Goal: Task Accomplishment & Management: Use online tool/utility

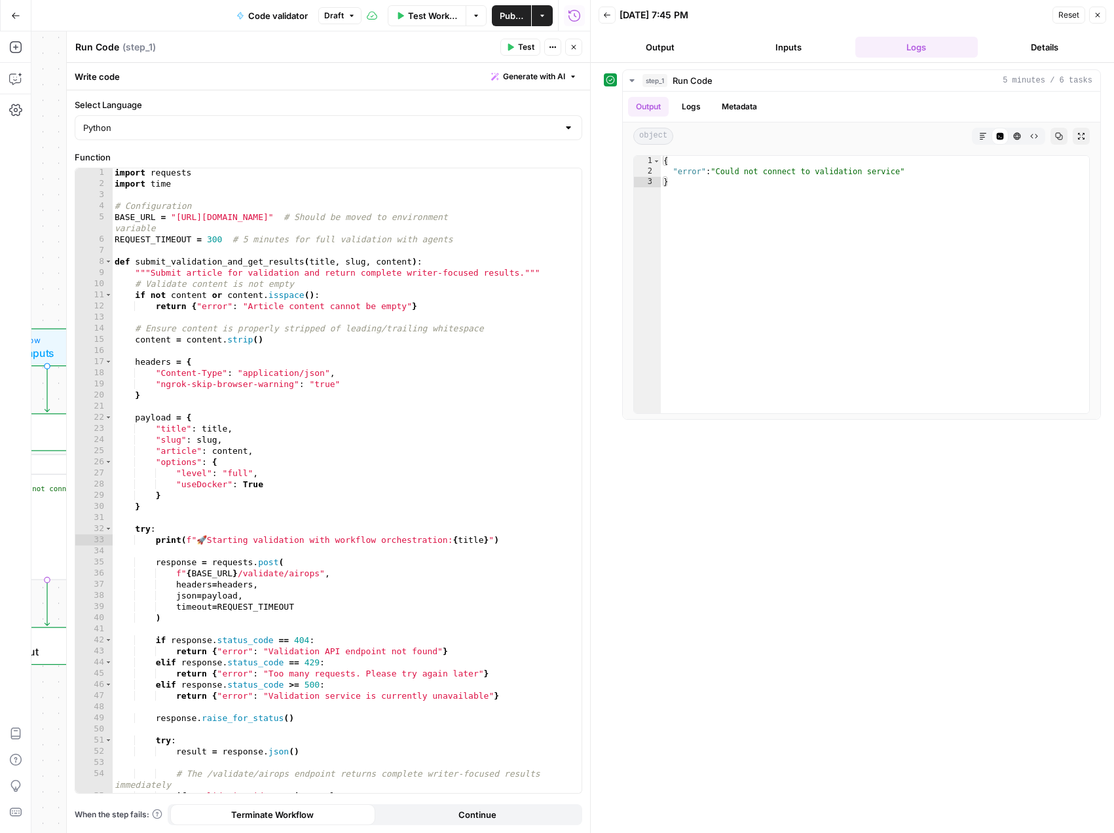
scroll to position [1, 0]
click at [431, 16] on span "Test Workflow" at bounding box center [433, 15] width 50 height 13
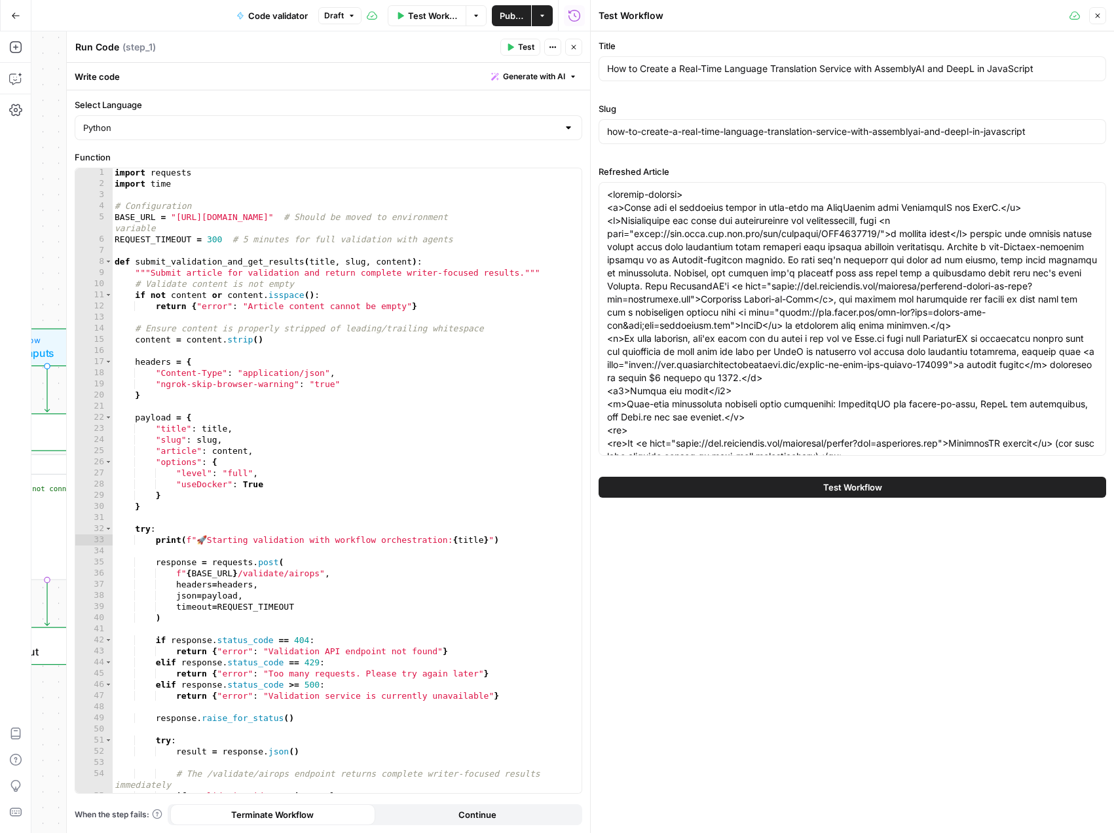
click at [799, 477] on button "Test Workflow" at bounding box center [853, 487] width 508 height 21
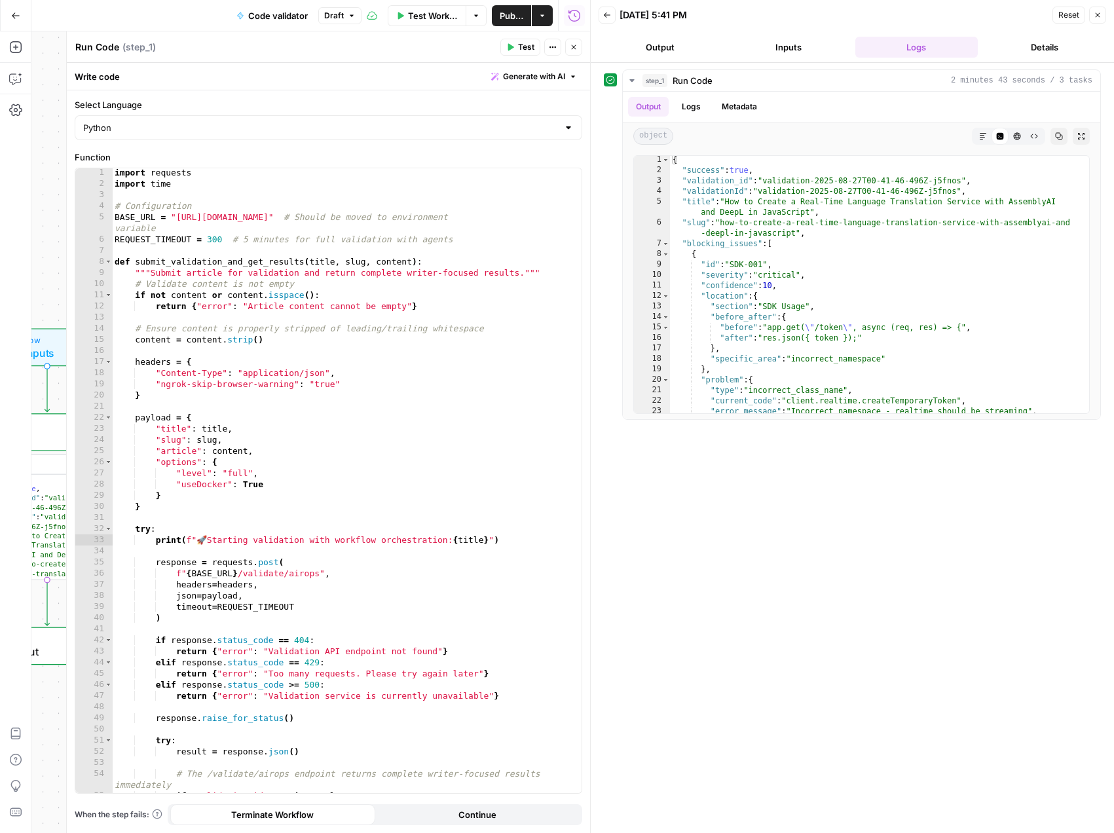
scroll to position [1, 0]
click at [24, 18] on button "Go Back" at bounding box center [16, 16] width 24 height 24
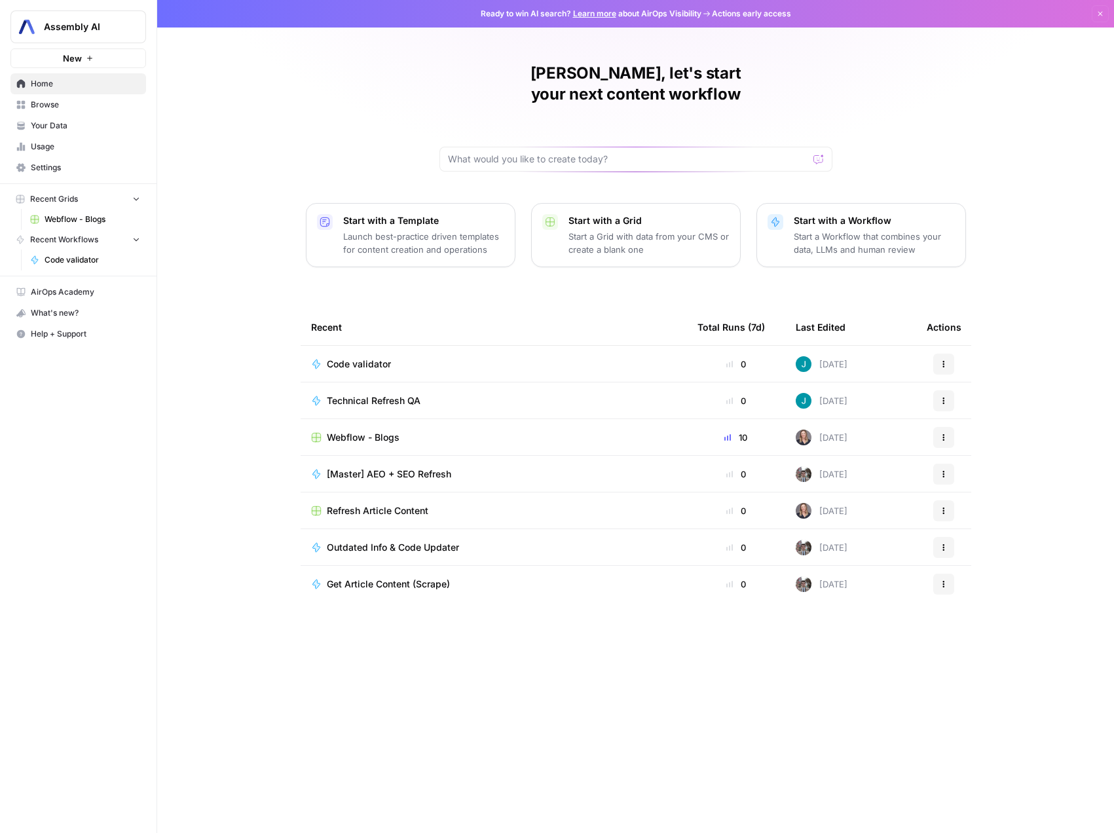
click at [539, 358] on td "Code validator" at bounding box center [494, 364] width 387 height 36
click at [345, 358] on span "Code validator" at bounding box center [359, 364] width 64 height 13
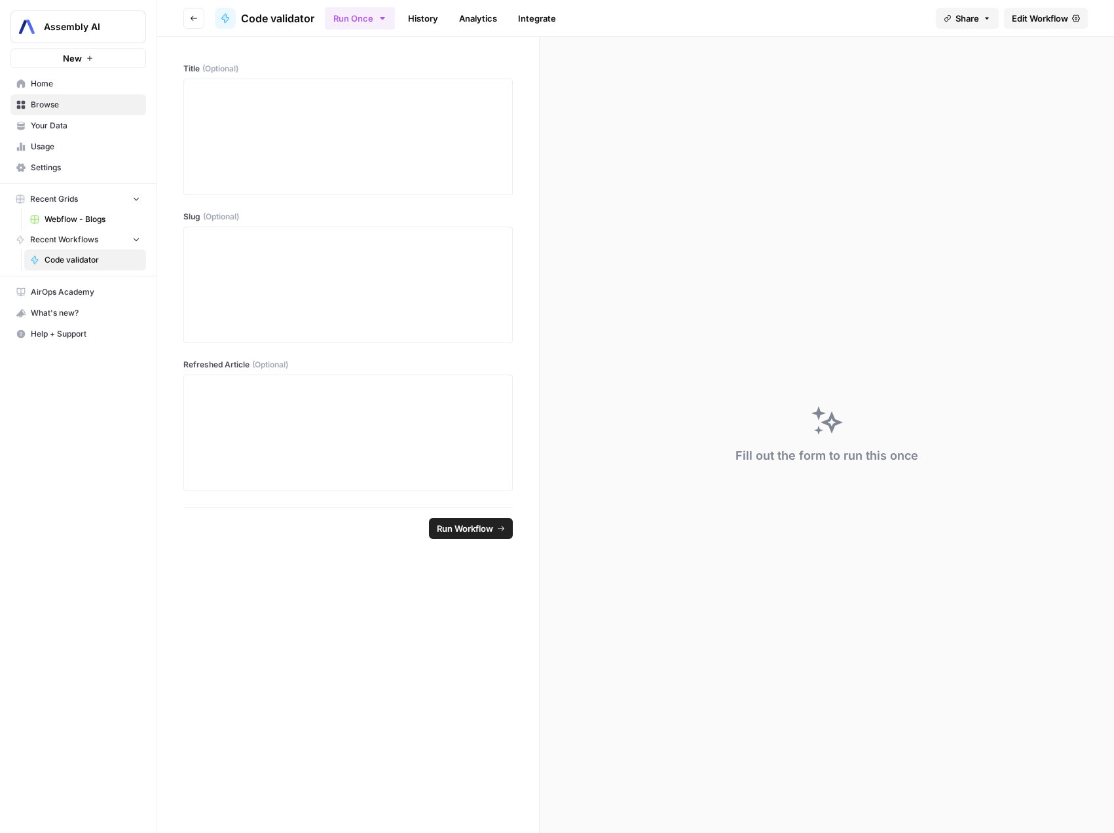
click at [1028, 21] on span "Edit Workflow" at bounding box center [1040, 18] width 56 height 13
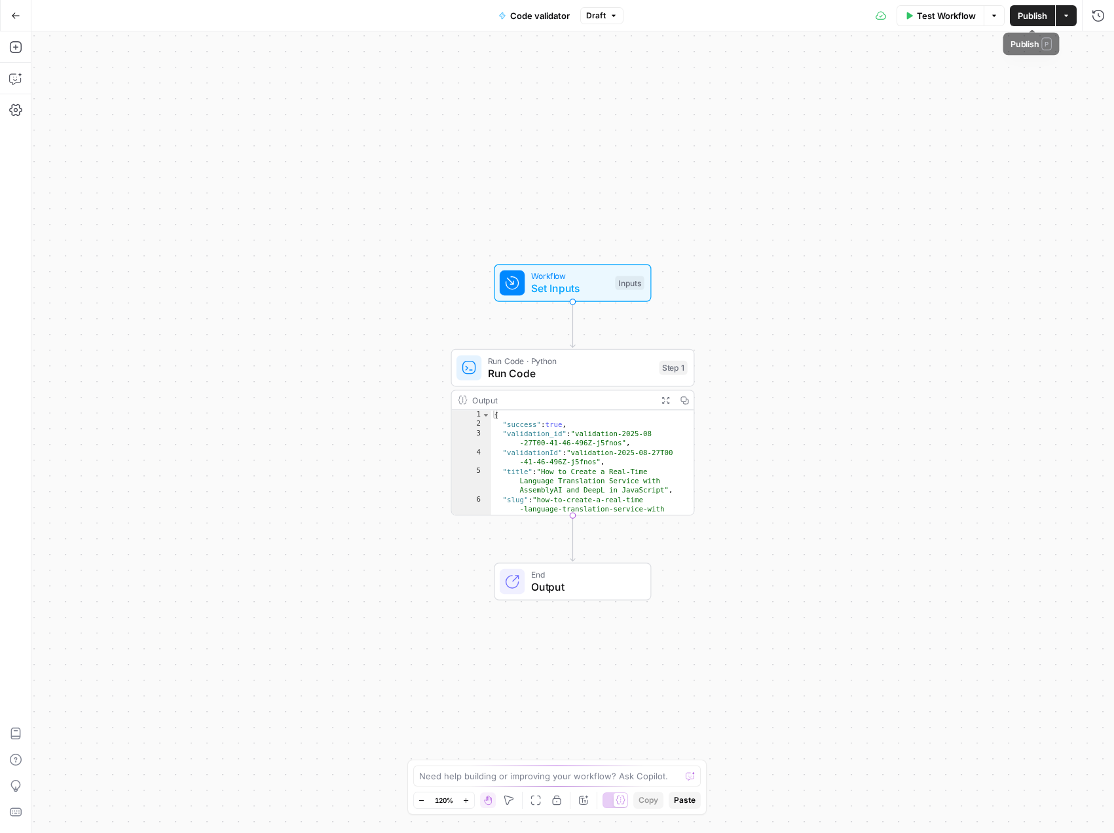
click at [1026, 22] on button "Publish" at bounding box center [1032, 15] width 45 height 21
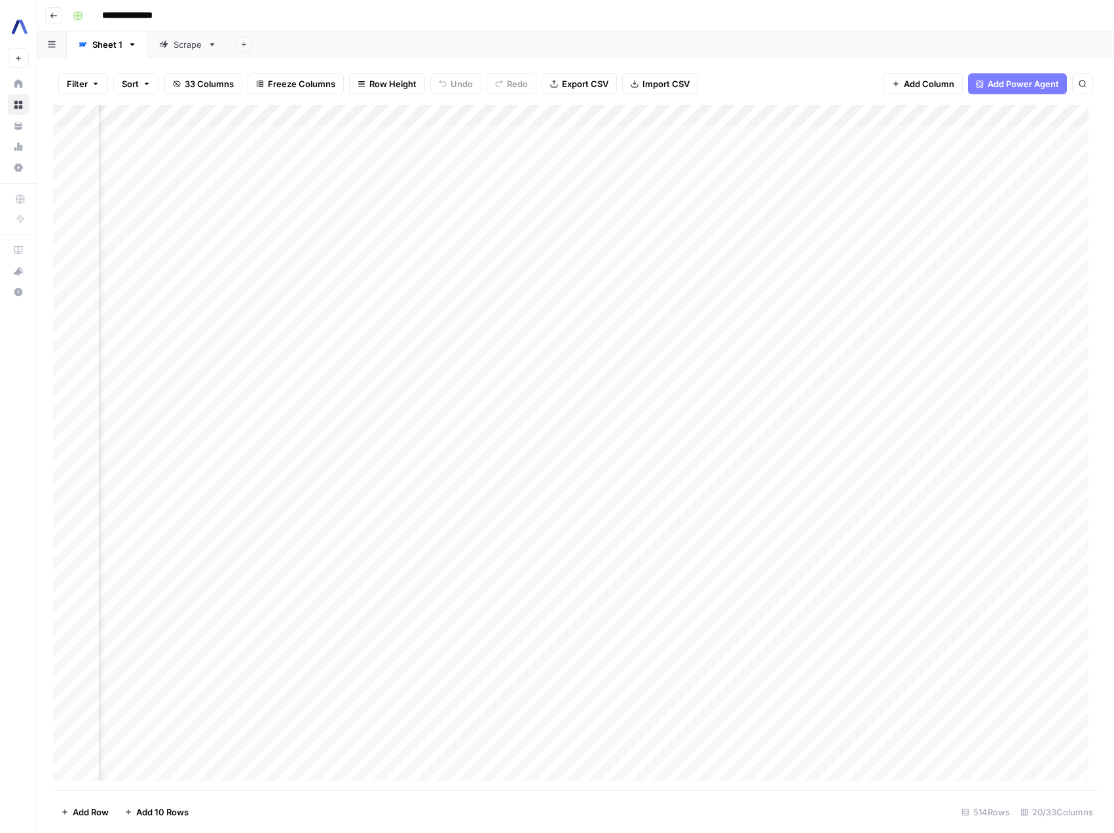
scroll to position [0, 1568]
click at [801, 115] on div "Add Column" at bounding box center [576, 448] width 1046 height 686
click at [787, 229] on span "Configure Inputs" at bounding box center [793, 225] width 115 height 13
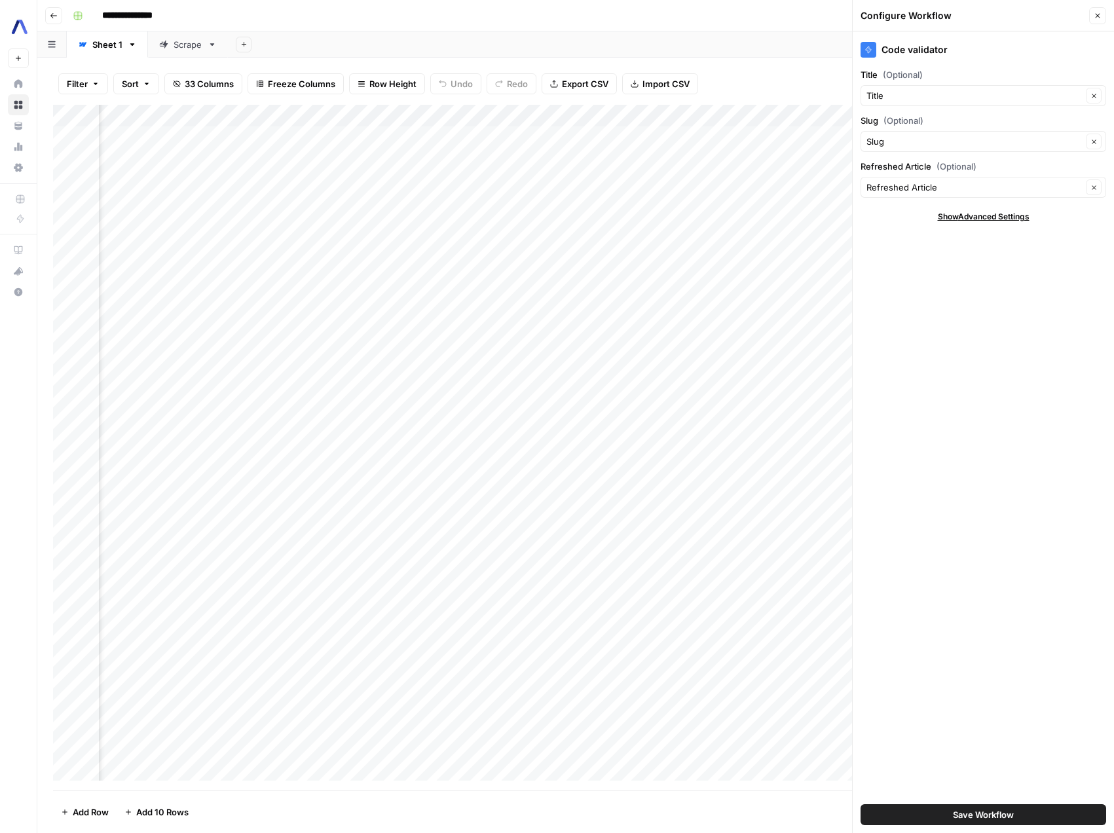
click at [800, 115] on div "Add Column" at bounding box center [576, 448] width 1046 height 686
click at [775, 244] on span "Edit Workflow" at bounding box center [793, 244] width 115 height 13
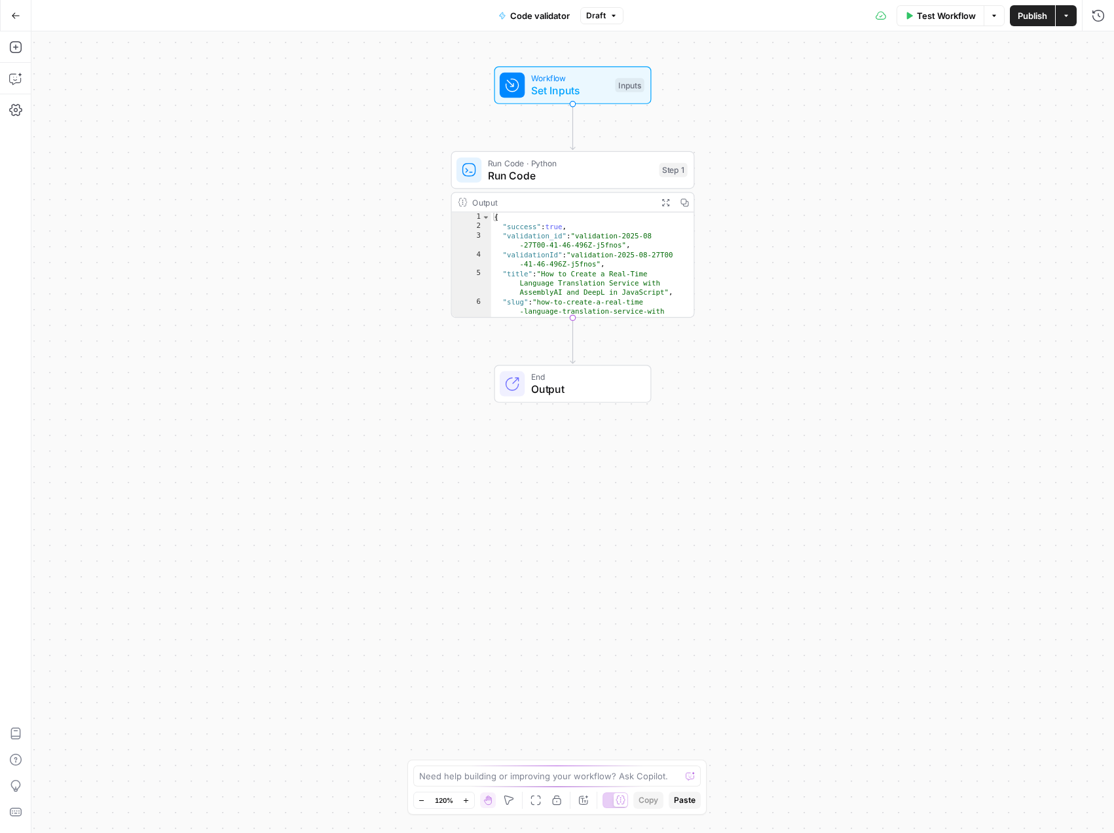
click at [584, 381] on span "Output" at bounding box center [584, 389] width 107 height 16
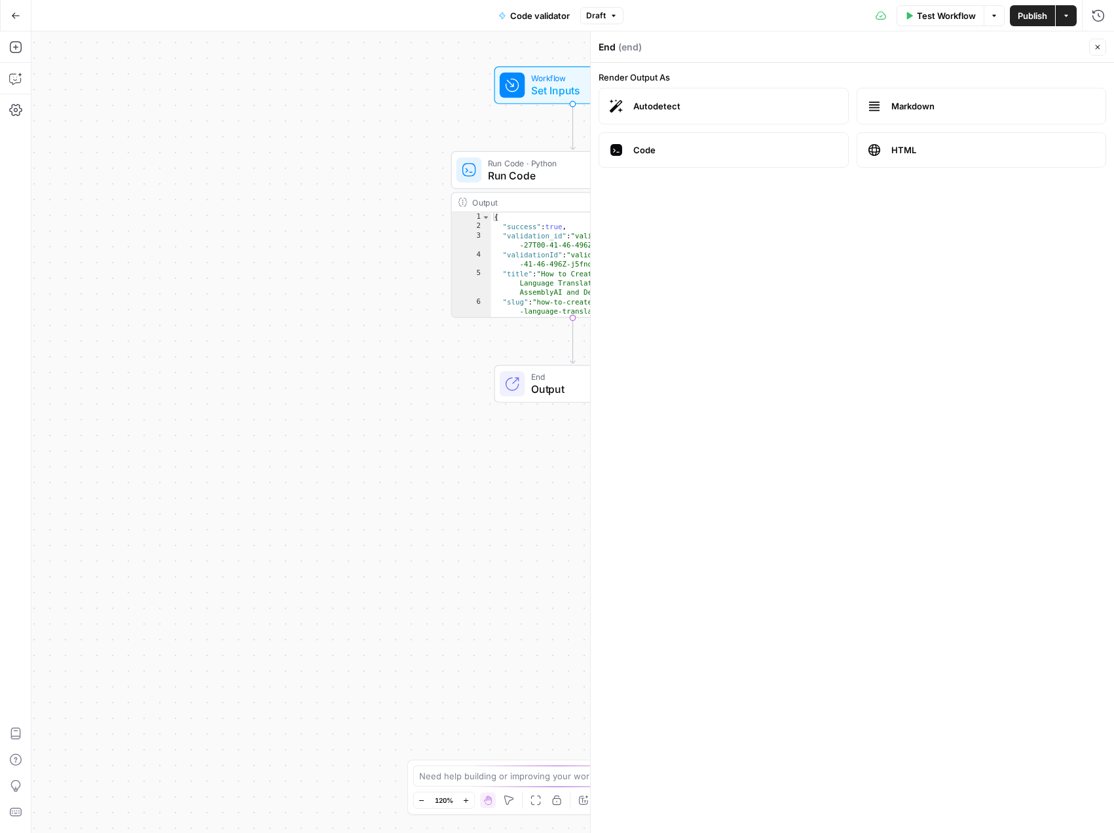
click at [493, 395] on div "End Output" at bounding box center [573, 384] width 244 height 38
click at [724, 98] on label "Autodetect" at bounding box center [724, 106] width 250 height 37
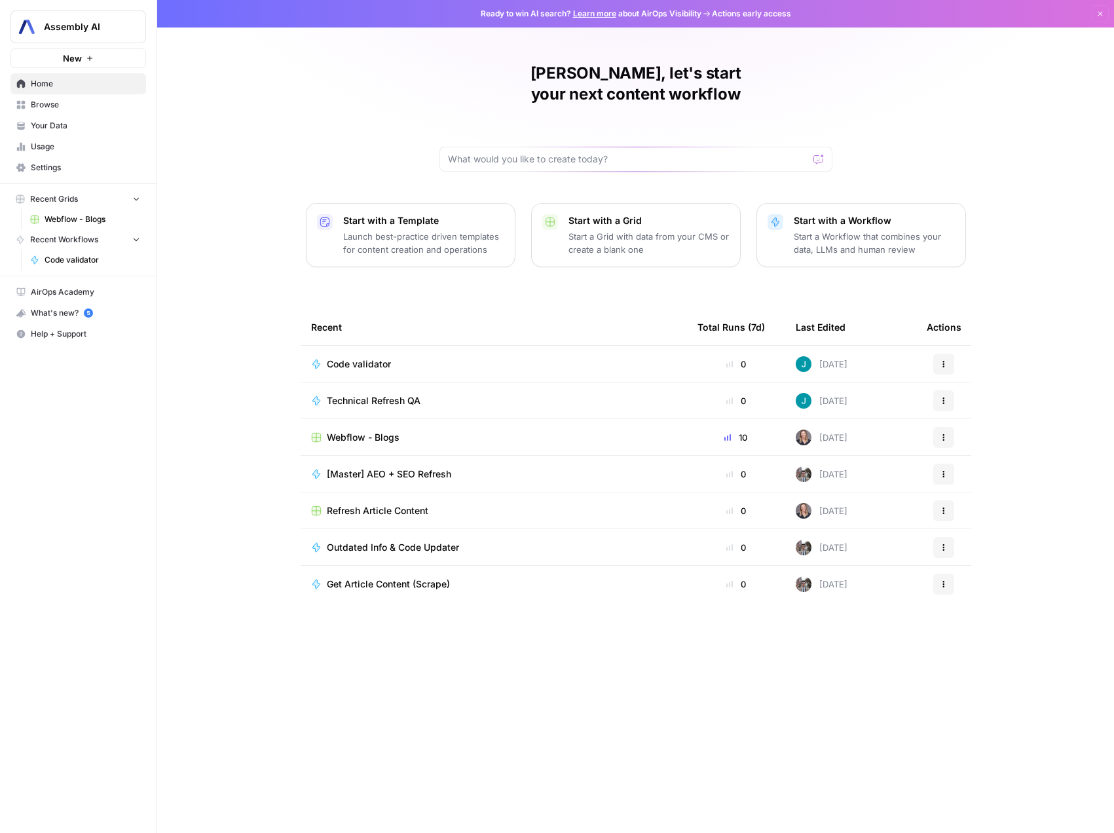
click at [354, 431] on span "Webflow - Blogs" at bounding box center [363, 437] width 73 height 13
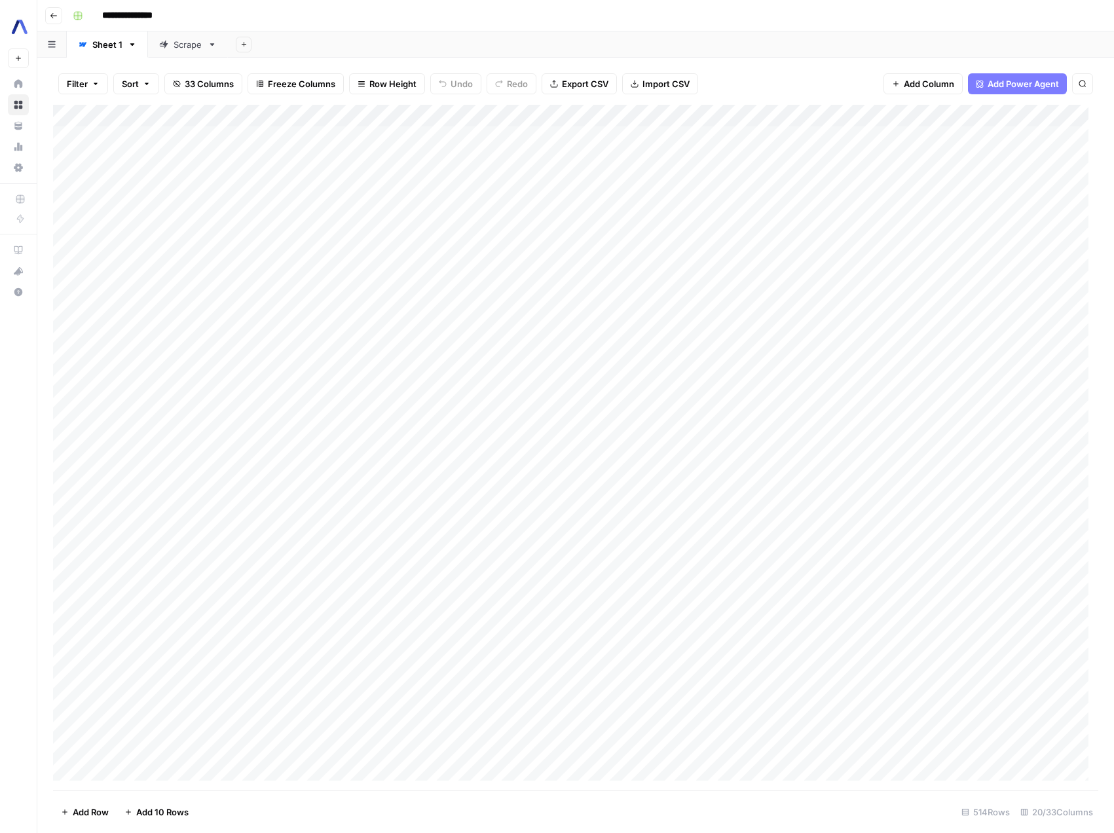
click at [732, 178] on div "Add Column" at bounding box center [576, 448] width 1046 height 686
click at [1098, 18] on icon "button" at bounding box center [1098, 16] width 8 height 8
click at [830, 183] on div "Add Column" at bounding box center [576, 448] width 1046 height 686
click at [556, 447] on div "Add Column" at bounding box center [576, 448] width 1046 height 686
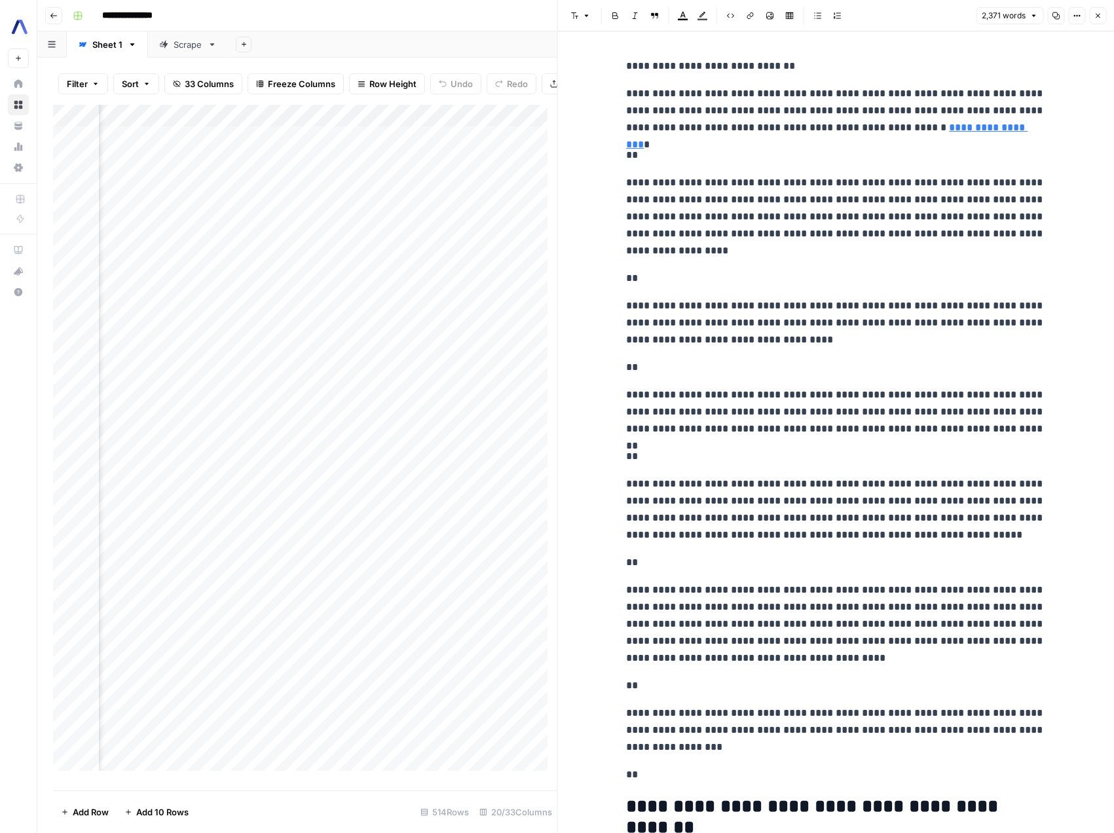
click at [1096, 17] on icon "button" at bounding box center [1098, 16] width 5 height 5
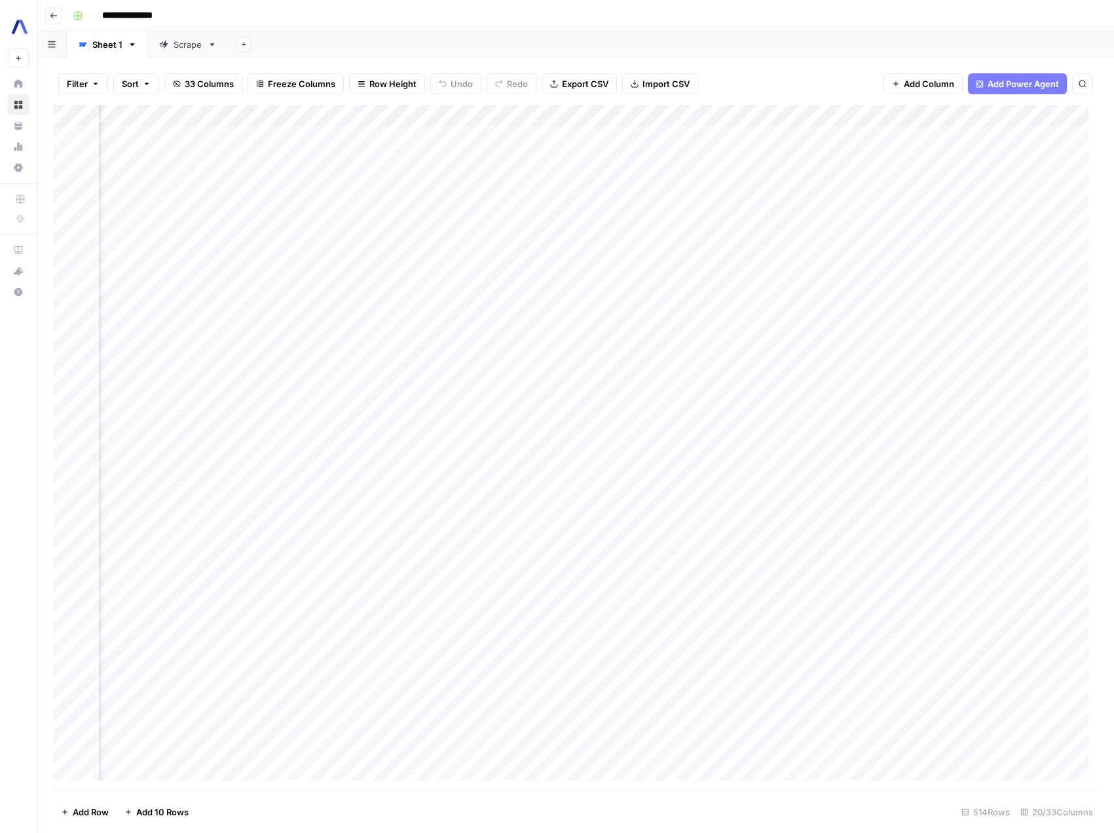
scroll to position [0, 1577]
click at [1046, 115] on span "Add Column" at bounding box center [1069, 116] width 46 height 12
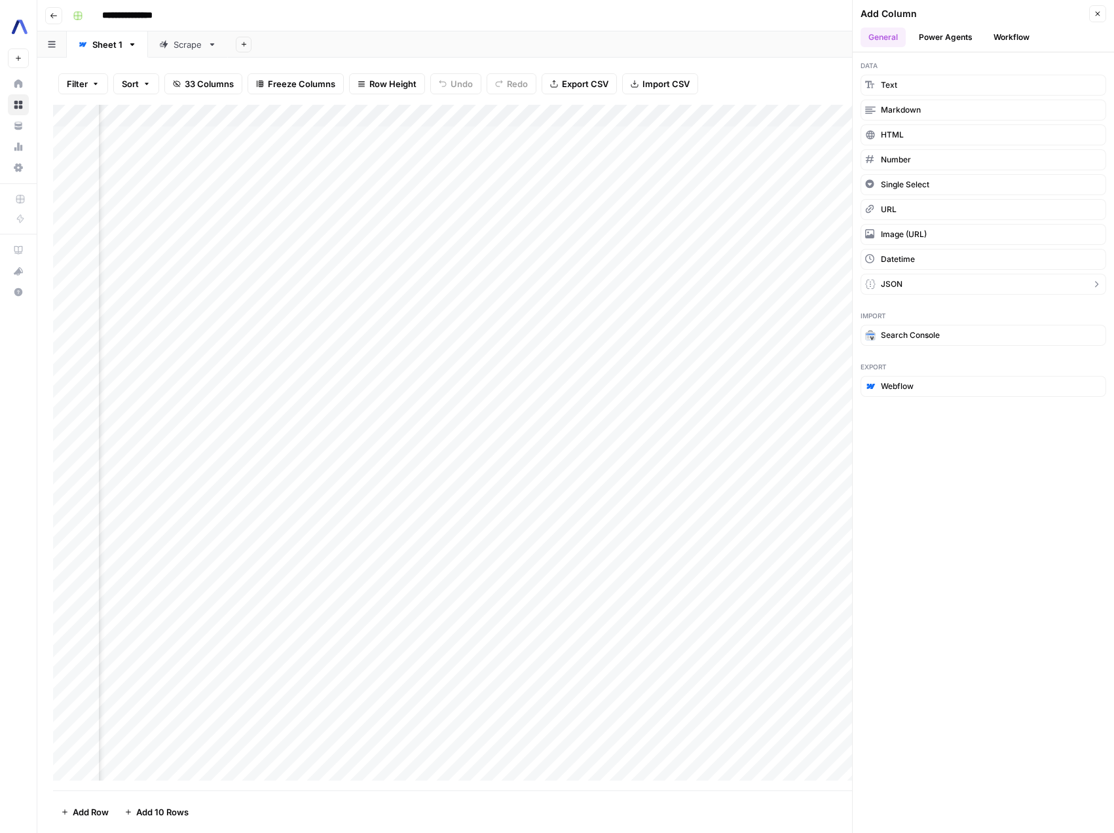
click at [938, 276] on button "JSON" at bounding box center [984, 284] width 246 height 21
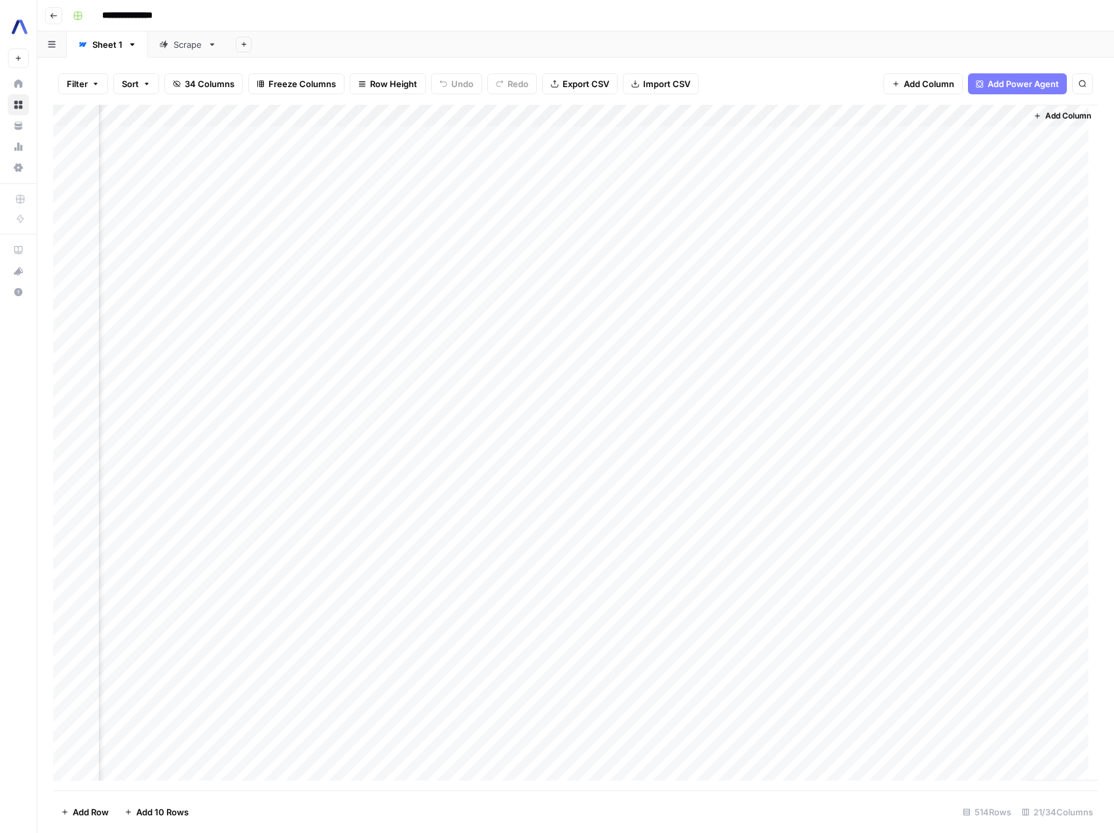
scroll to position [0, 1766]
drag, startPoint x: 939, startPoint y: 116, endPoint x: 903, endPoint y: 116, distance: 35.4
click at [903, 116] on div "Add Column" at bounding box center [576, 448] width 1046 height 686
click at [923, 112] on div at bounding box center [921, 118] width 189 height 26
click at [923, 117] on div at bounding box center [921, 118] width 189 height 26
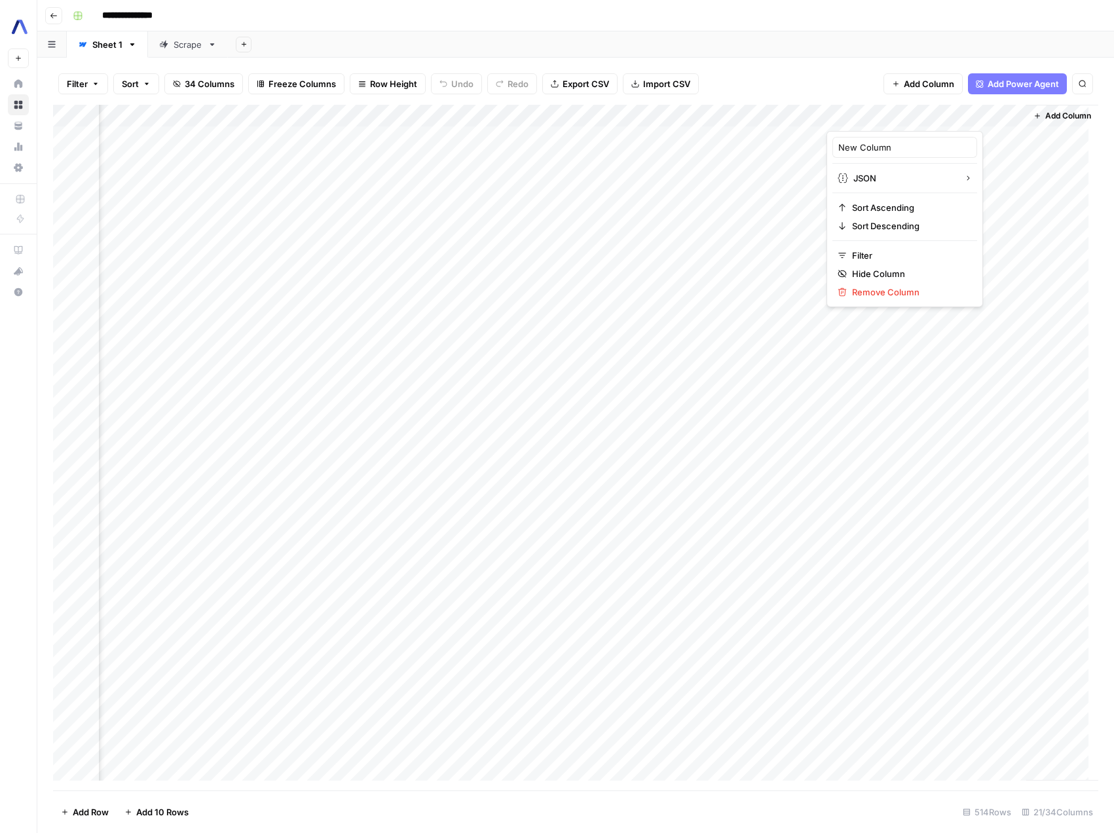
click at [829, 45] on div "Add Sheet" at bounding box center [671, 44] width 886 height 26
drag, startPoint x: 860, startPoint y: 111, endPoint x: 679, endPoint y: 117, distance: 180.9
click at [679, 117] on div "Add Column" at bounding box center [576, 448] width 1046 height 686
click at [676, 115] on div "Add Column" at bounding box center [576, 448] width 1046 height 686
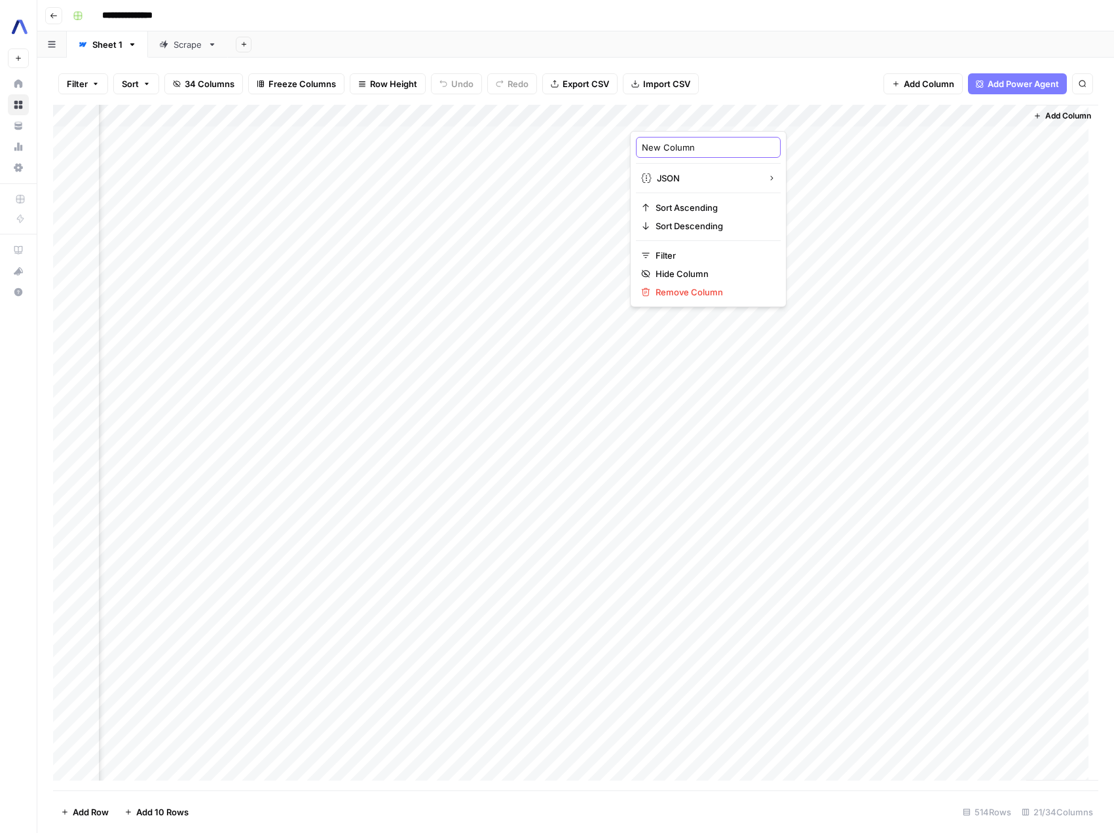
click at [684, 149] on input "New Column" at bounding box center [708, 147] width 133 height 13
type input "Code validation"
click at [776, 81] on div "Filter Sort 34 Columns Freeze Columns Row Height Undo Redo Export CSV Import CS…" at bounding box center [576, 84] width 1046 height 42
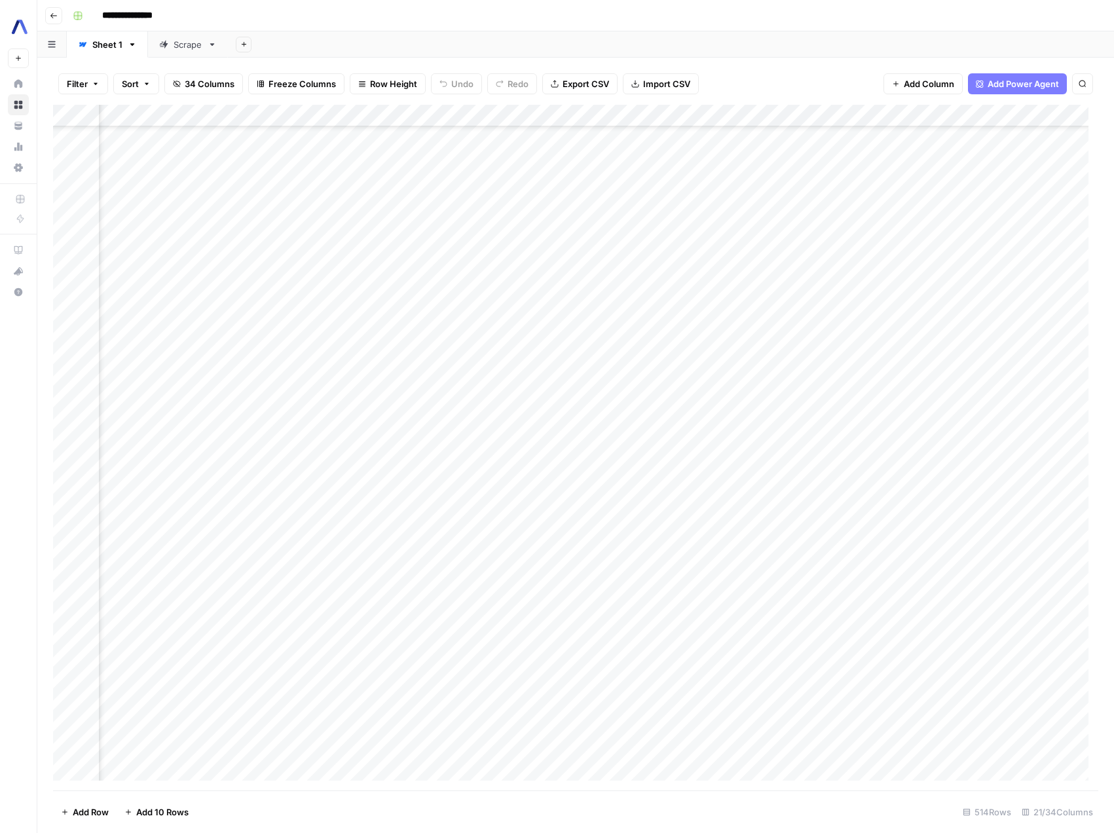
scroll to position [1042, 1095]
click at [694, 339] on div "Add Column" at bounding box center [576, 448] width 1046 height 686
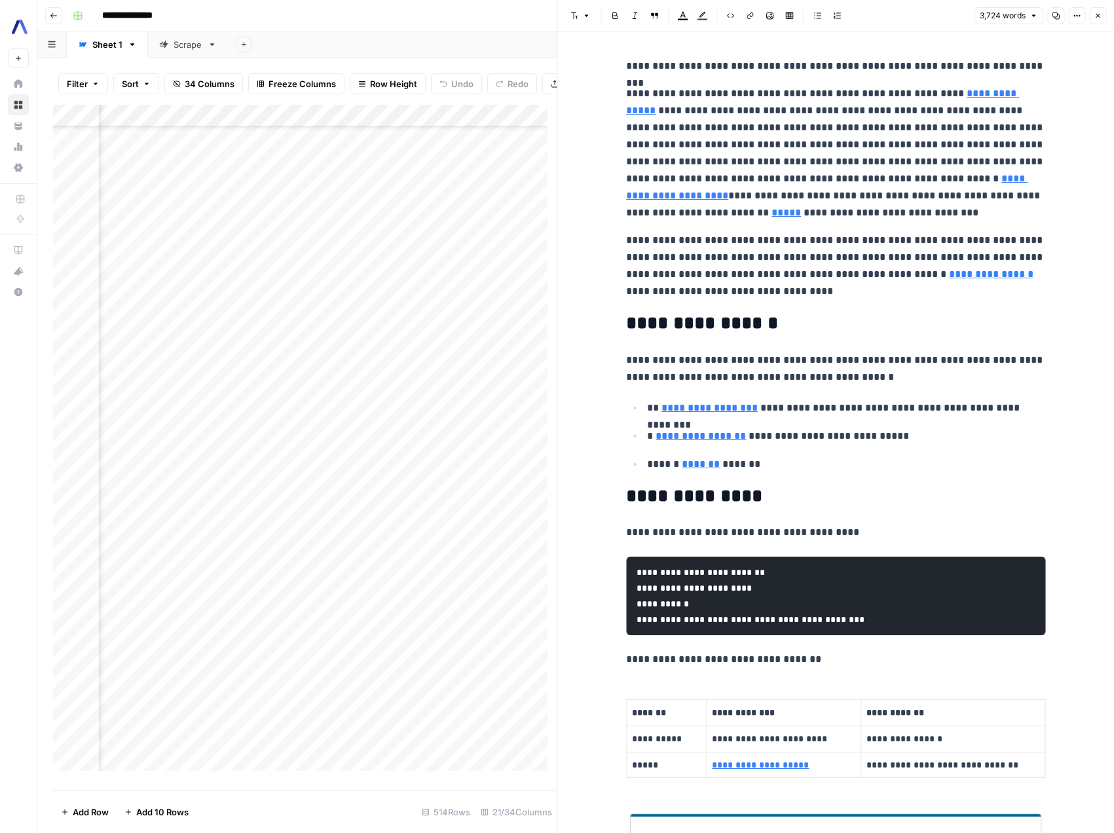
click at [1098, 16] on icon "button" at bounding box center [1098, 16] width 5 height 5
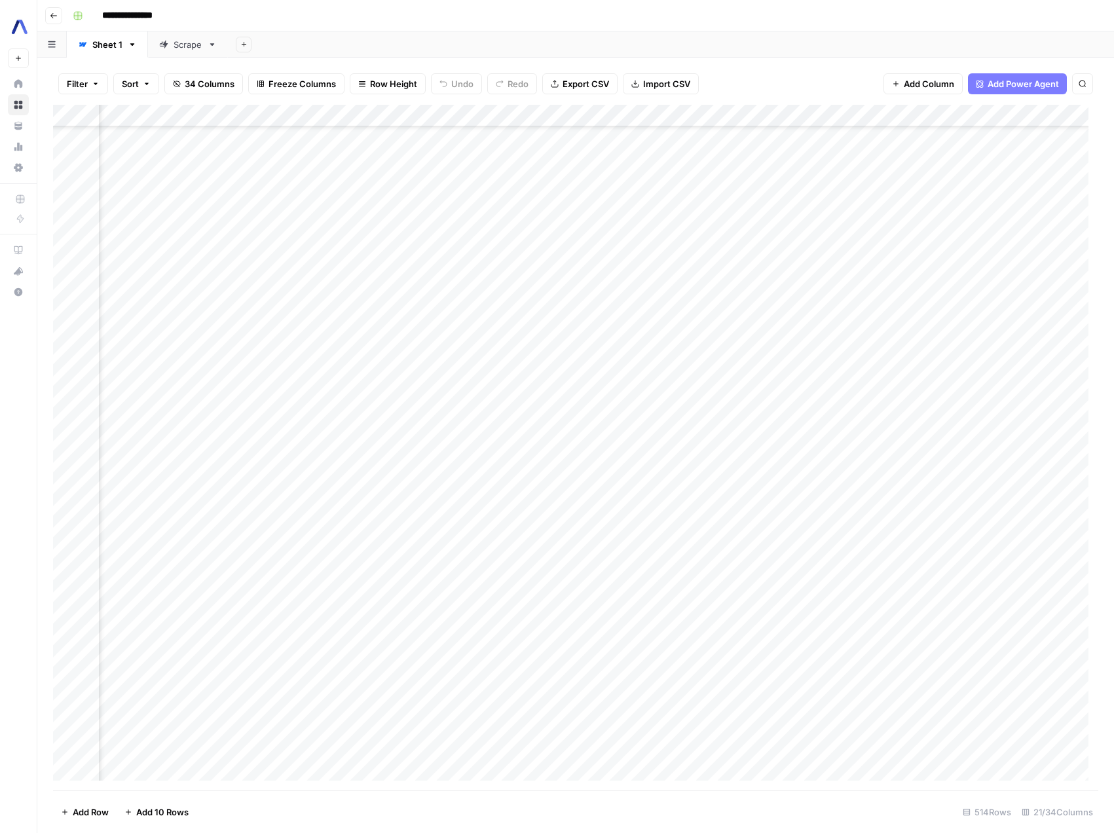
click at [767, 343] on div "Add Column" at bounding box center [576, 448] width 1046 height 686
click at [674, 115] on div "Add Column" at bounding box center [576, 448] width 1046 height 686
click at [660, 225] on span "Configure Inputs" at bounding box center [668, 225] width 115 height 13
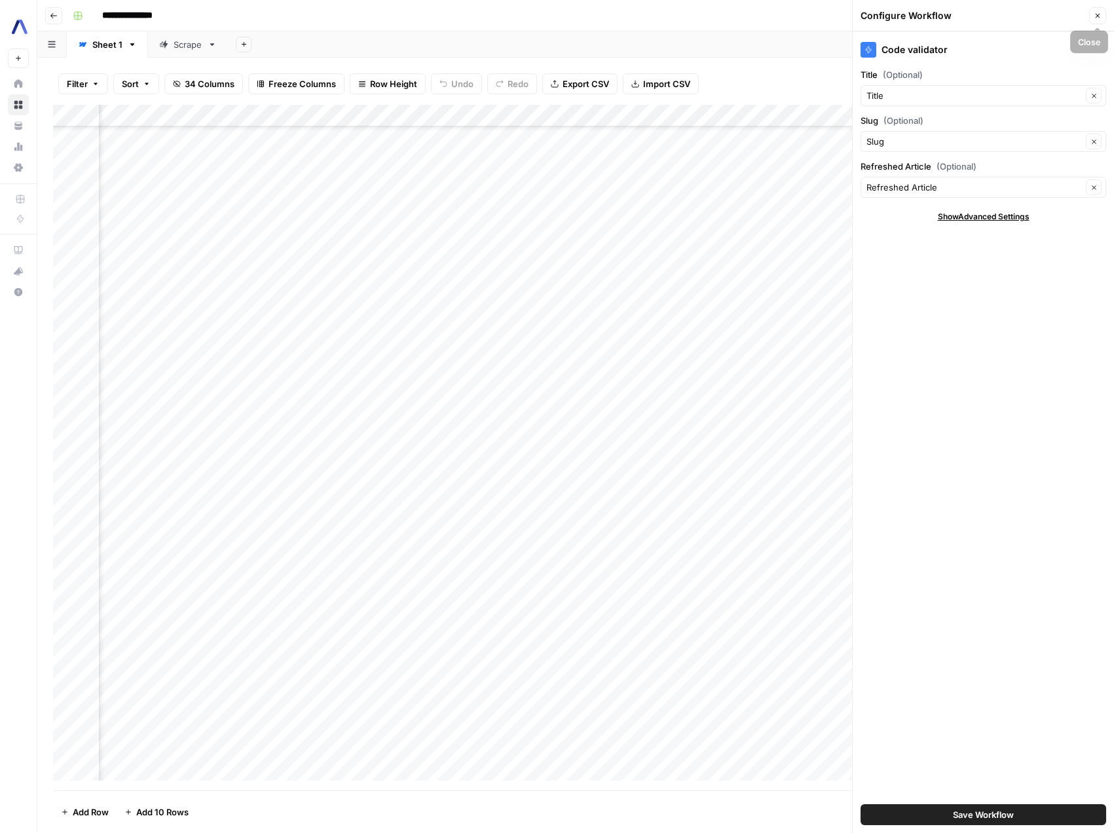
click at [1100, 14] on icon "button" at bounding box center [1098, 16] width 8 height 8
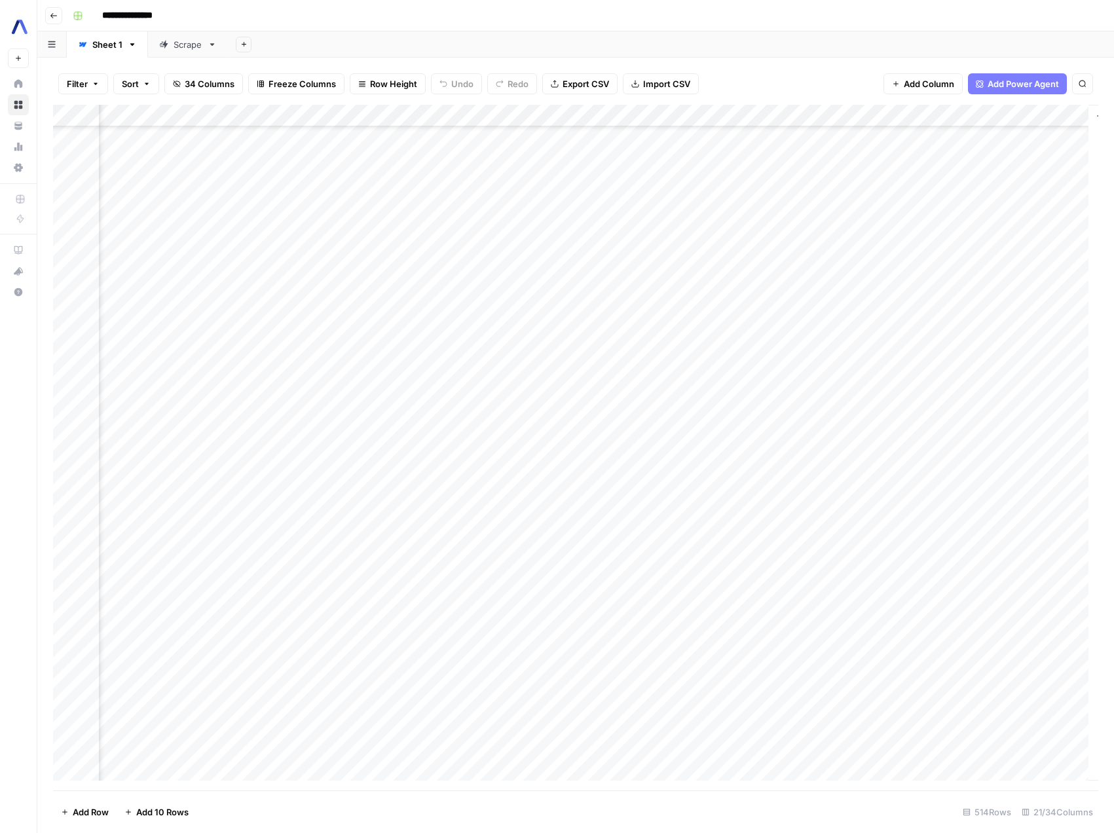
click at [794, 116] on div "Add Column" at bounding box center [576, 448] width 1046 height 686
click at [776, 79] on div "Filter Sort 34 Columns Freeze Columns Row Height Undo Redo Export CSV Import CS…" at bounding box center [576, 84] width 1046 height 42
click at [675, 111] on div "Add Column" at bounding box center [576, 448] width 1046 height 686
click at [763, 61] on div "Filter Sort 34 Columns Freeze Columns Row Height Undo Redo Export CSV Import CS…" at bounding box center [575, 446] width 1077 height 776
click at [692, 338] on div "Add Column" at bounding box center [576, 448] width 1046 height 686
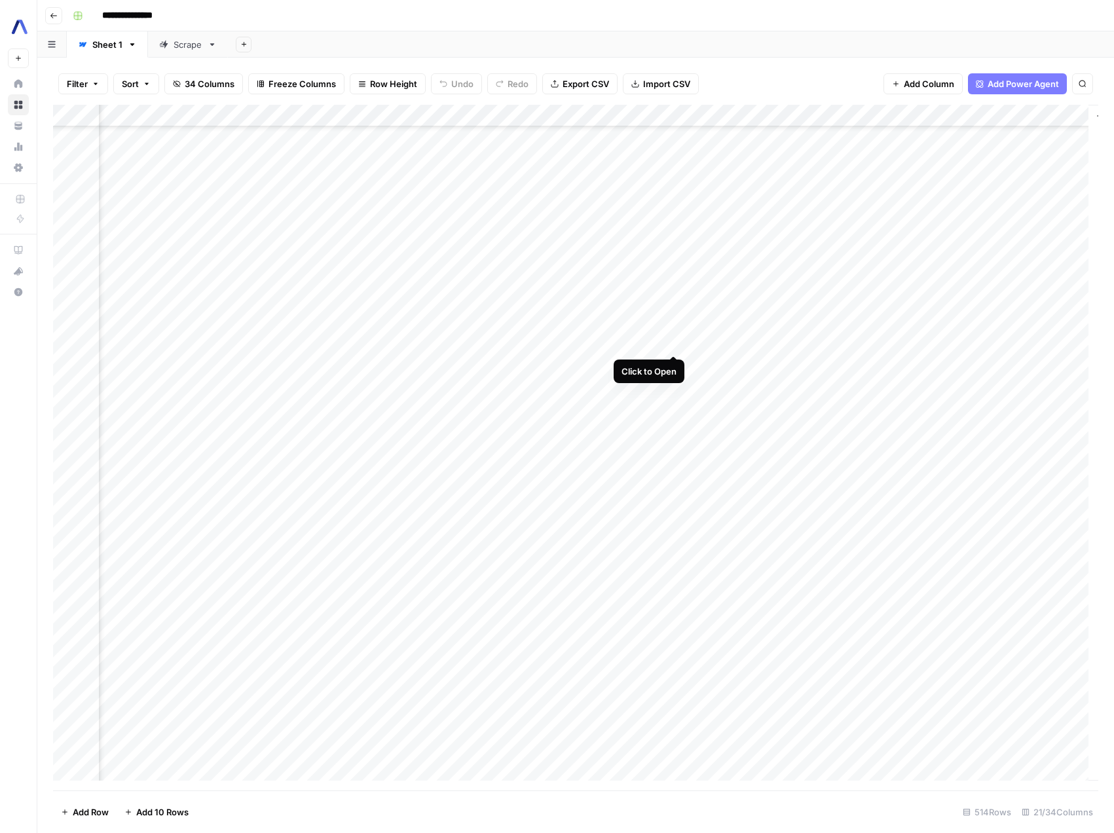
click at [675, 343] on div "Add Column" at bounding box center [576, 448] width 1046 height 686
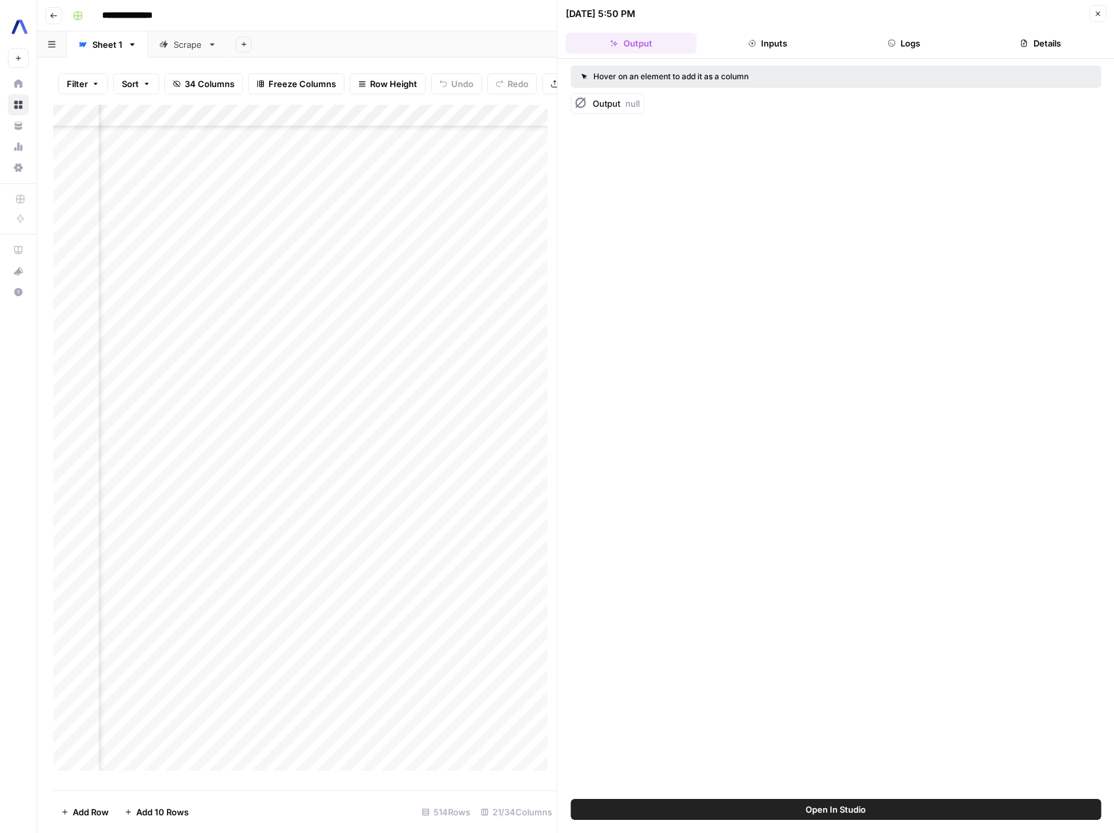
click at [767, 43] on button "Inputs" at bounding box center [767, 43] width 131 height 21
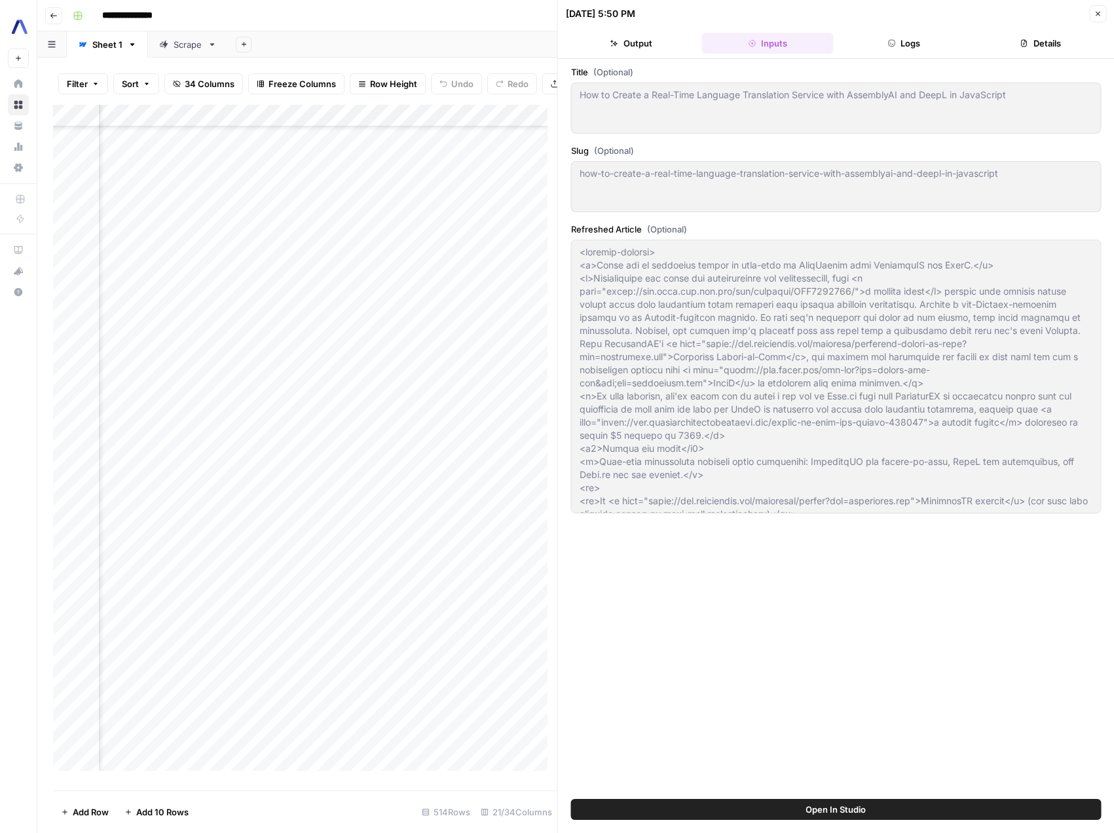
click at [886, 47] on button "Logs" at bounding box center [904, 43] width 131 height 21
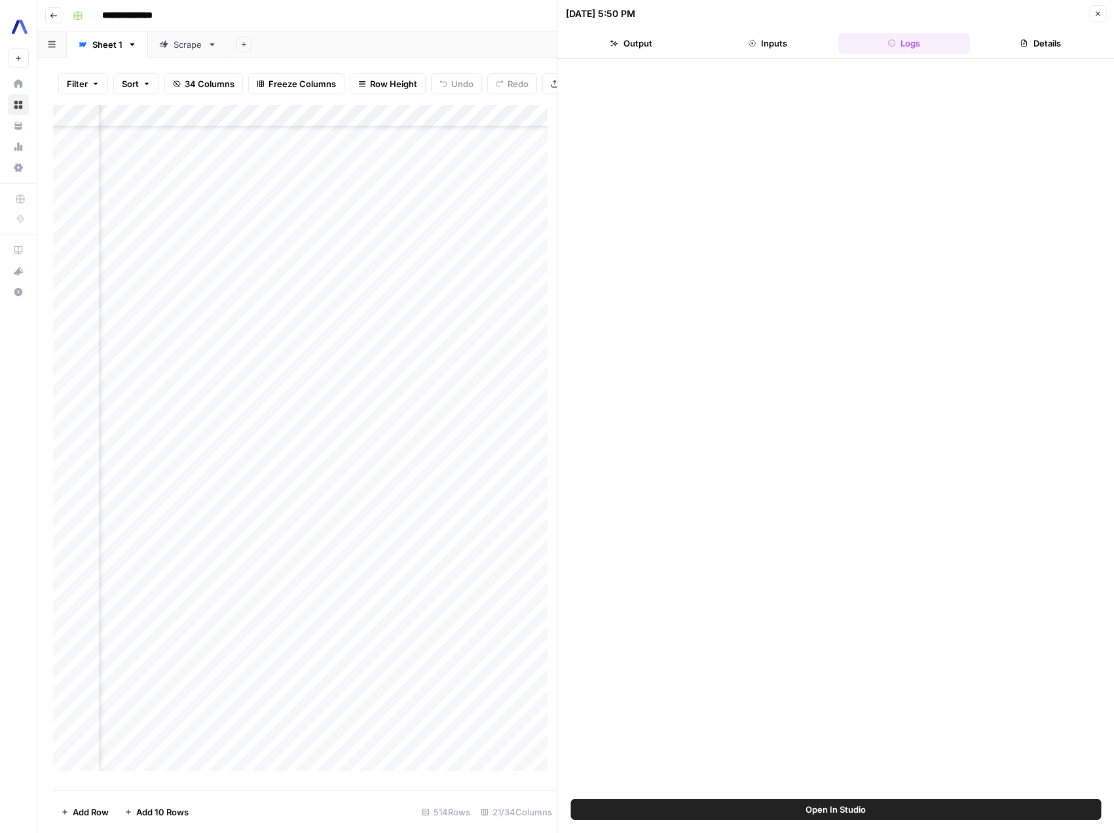
click at [1015, 48] on button "Details" at bounding box center [1040, 43] width 131 height 21
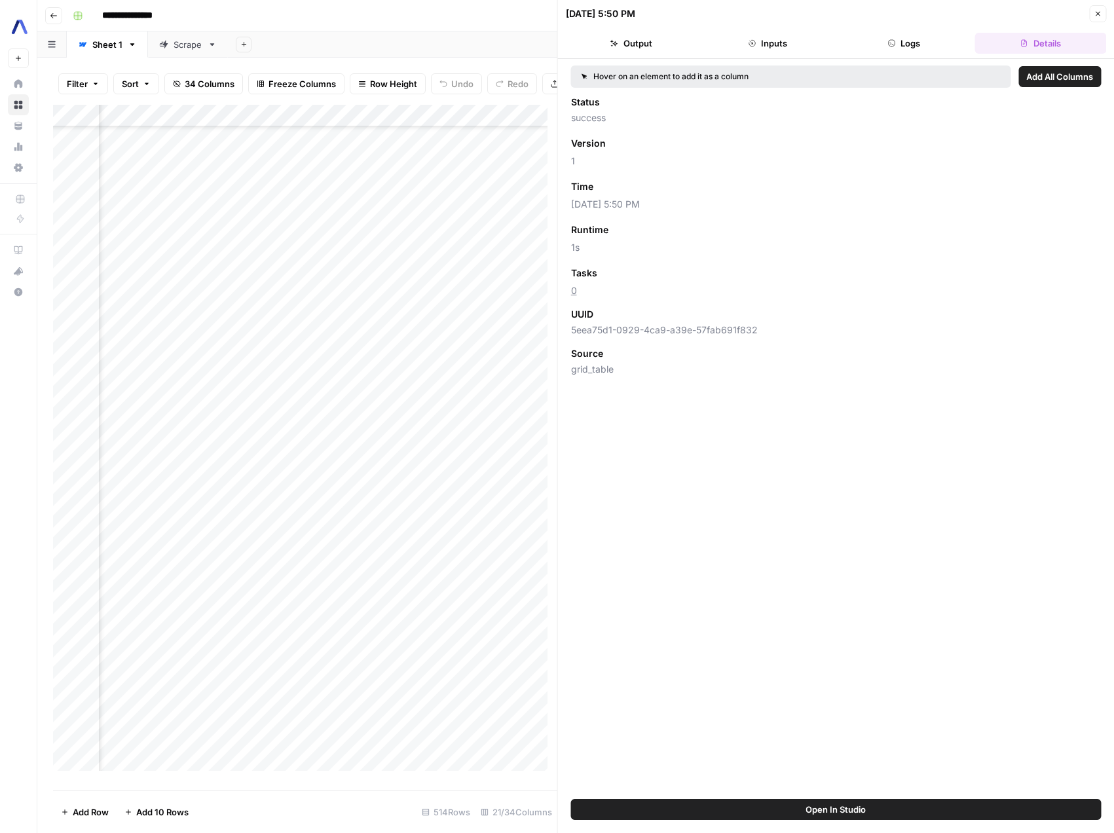
click at [927, 42] on button "Logs" at bounding box center [904, 43] width 131 height 21
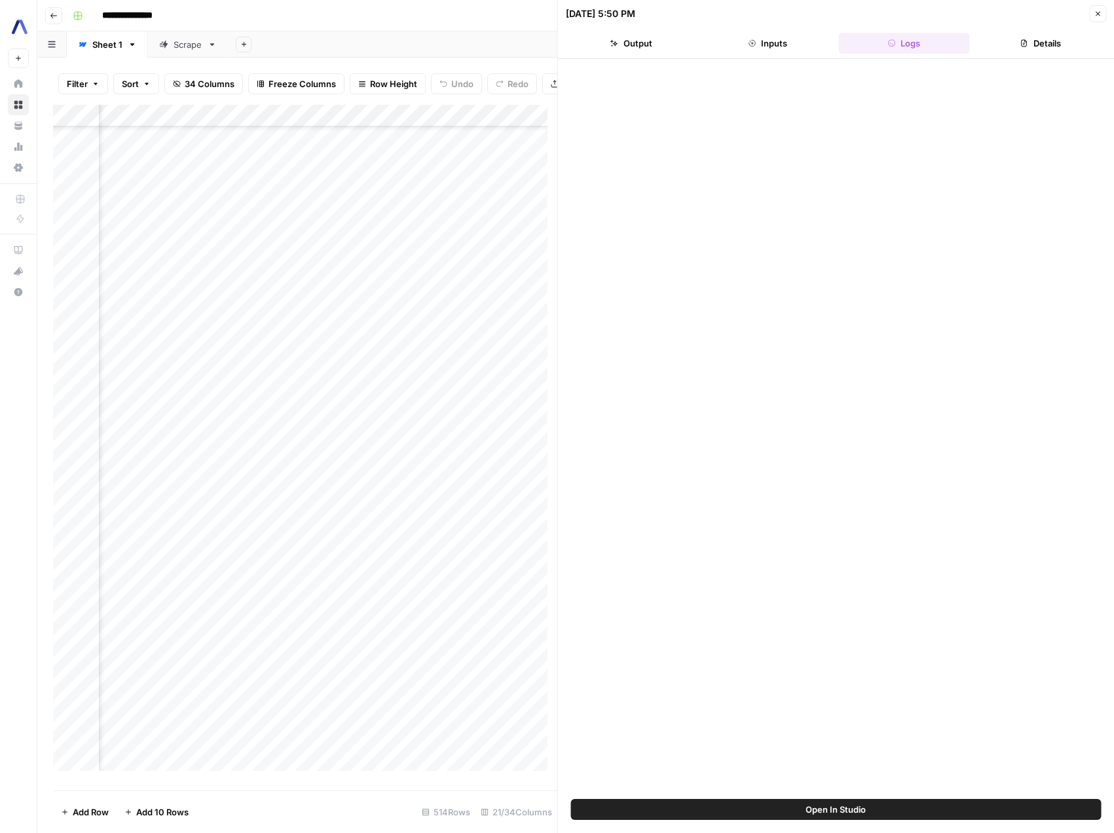
click at [763, 44] on button "Inputs" at bounding box center [767, 43] width 131 height 21
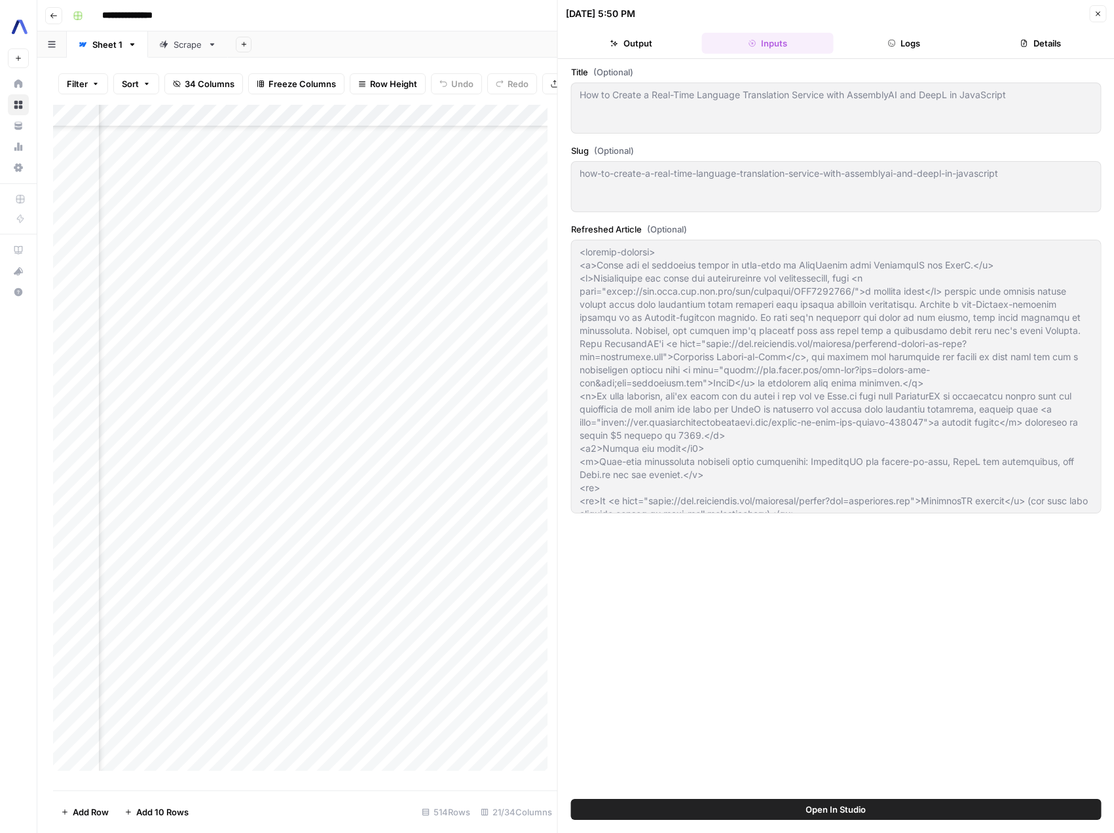
click at [643, 41] on button "Output" at bounding box center [631, 43] width 131 height 21
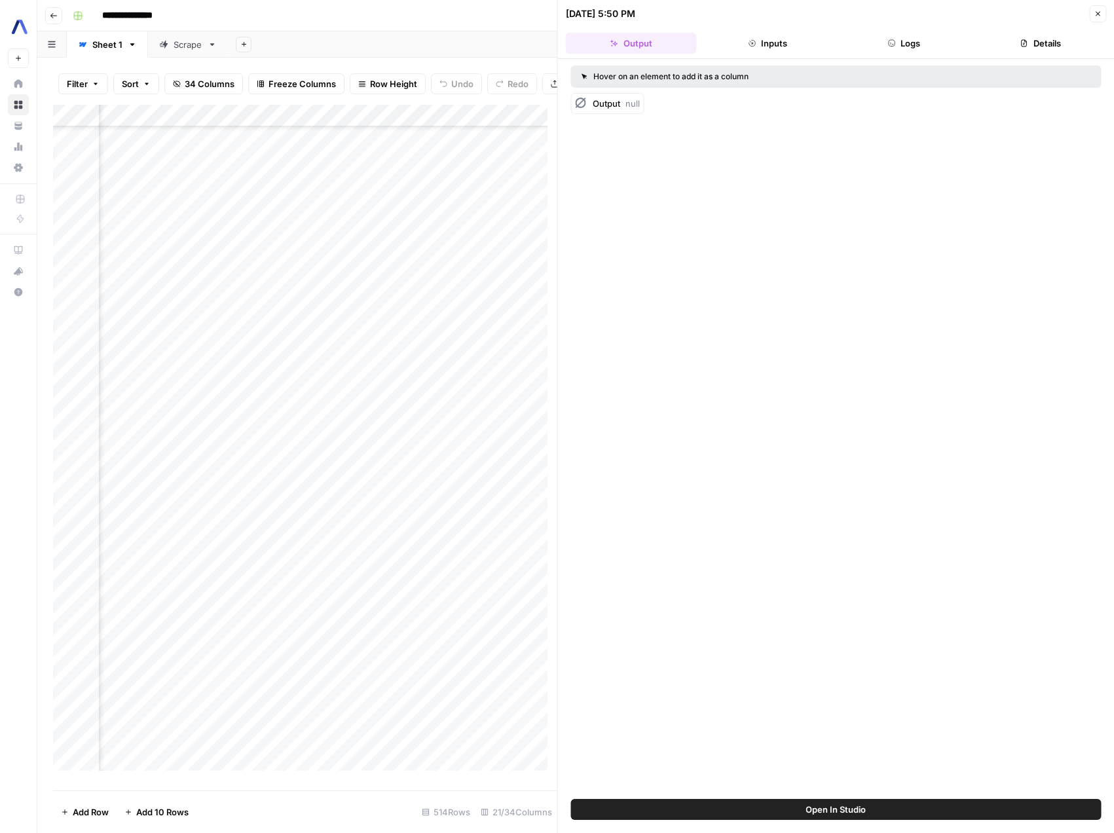
click at [701, 77] on div "Hover on an element to add it as a column" at bounding box center [751, 77] width 338 height 12
click at [611, 107] on span "Output" at bounding box center [607, 103] width 28 height 10
click at [755, 43] on icon "button" at bounding box center [752, 43] width 8 height 8
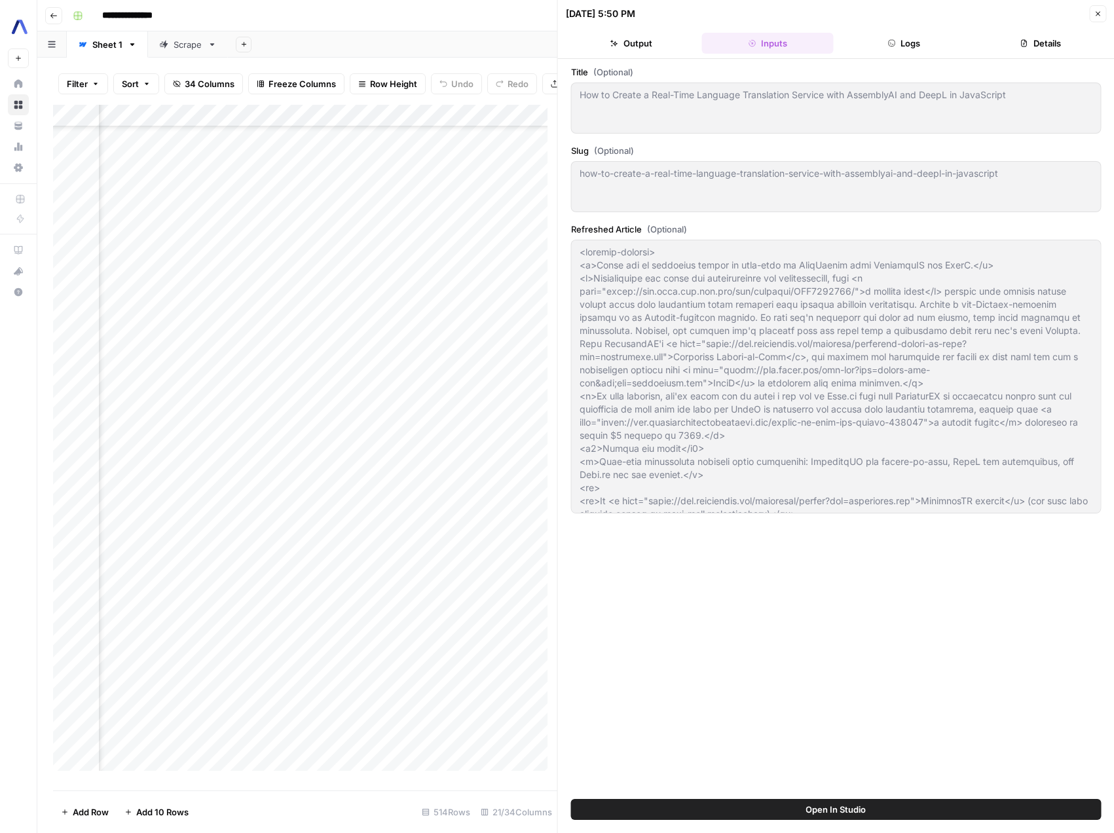
click at [905, 45] on button "Logs" at bounding box center [904, 43] width 131 height 21
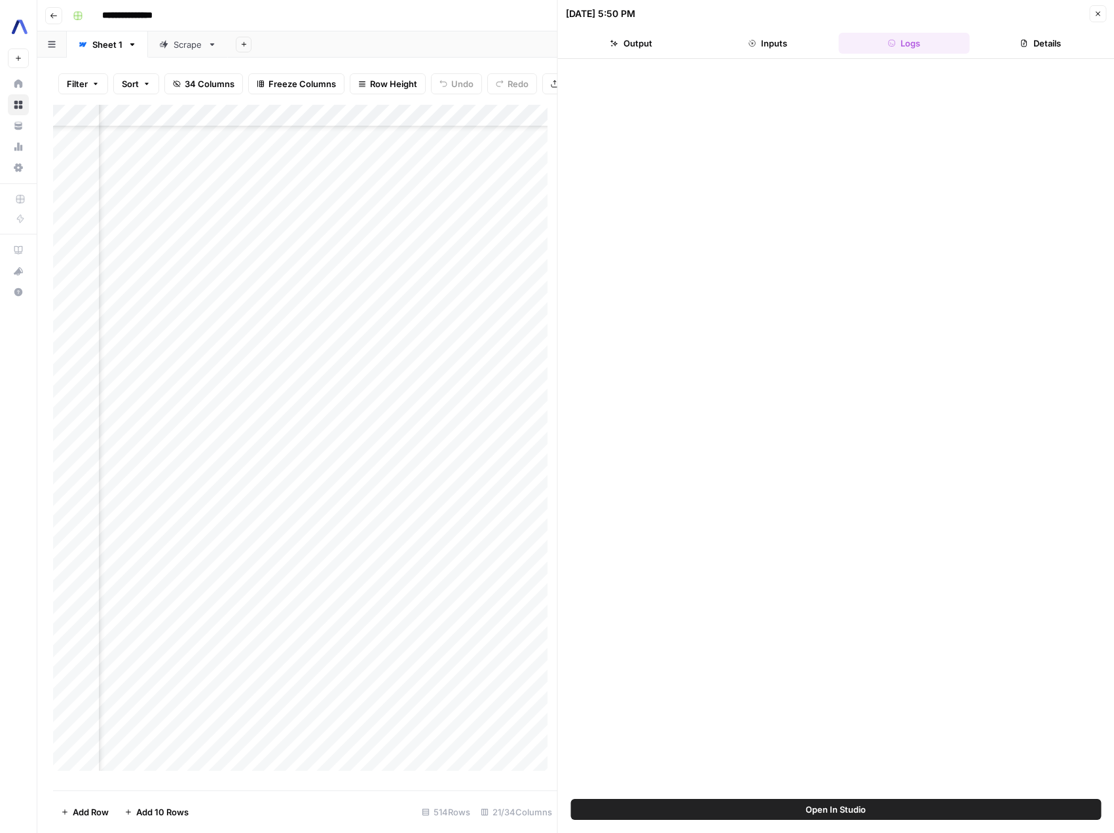
click at [1056, 50] on button "Details" at bounding box center [1040, 43] width 131 height 21
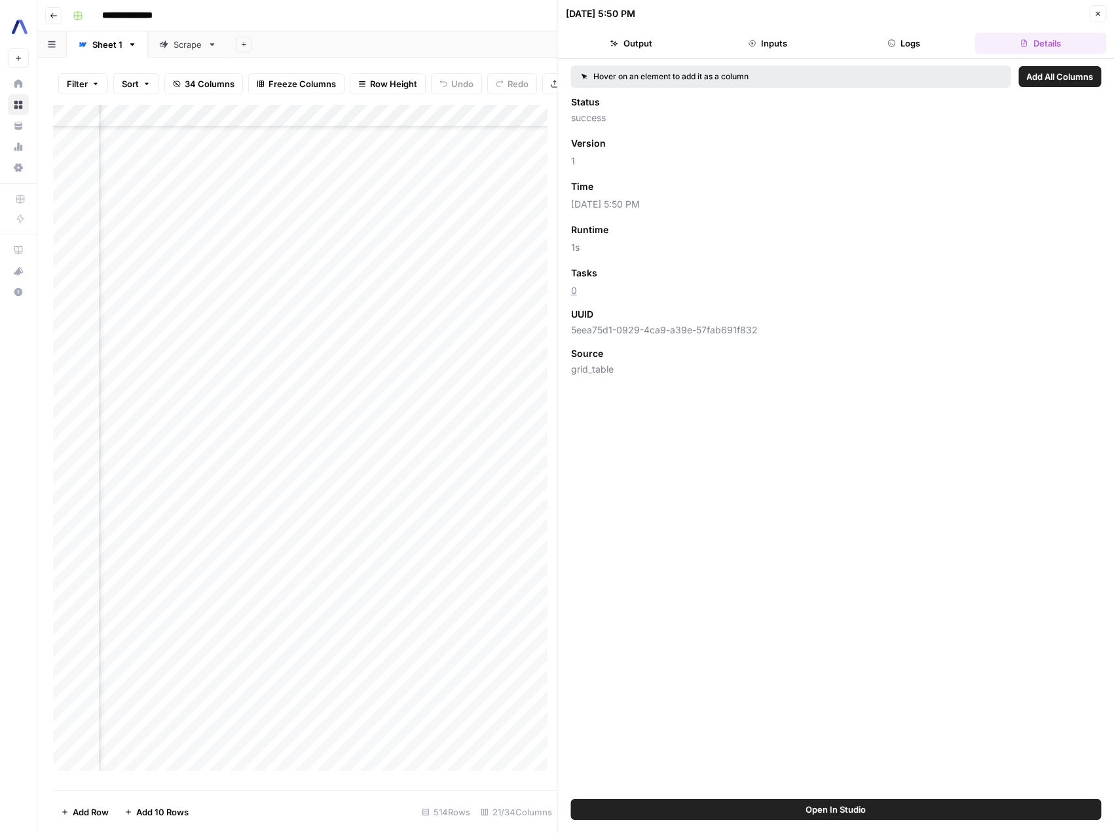
click at [1093, 18] on button "Close" at bounding box center [1097, 13] width 17 height 17
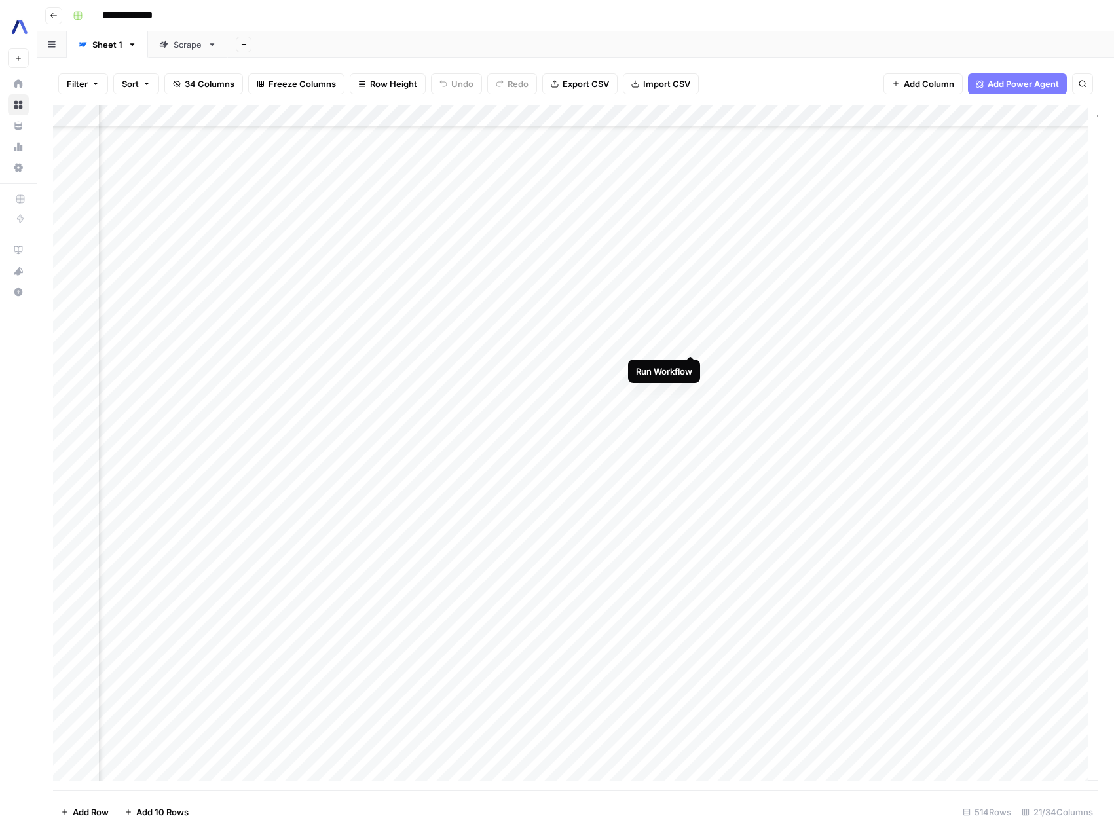
click at [692, 342] on div "Add Column" at bounding box center [576, 448] width 1046 height 686
click at [808, 119] on div "Add Column" at bounding box center [576, 448] width 1046 height 686
click at [782, 54] on div "Add Sheet" at bounding box center [671, 44] width 886 height 26
click at [596, 341] on div "Add Column" at bounding box center [576, 448] width 1046 height 686
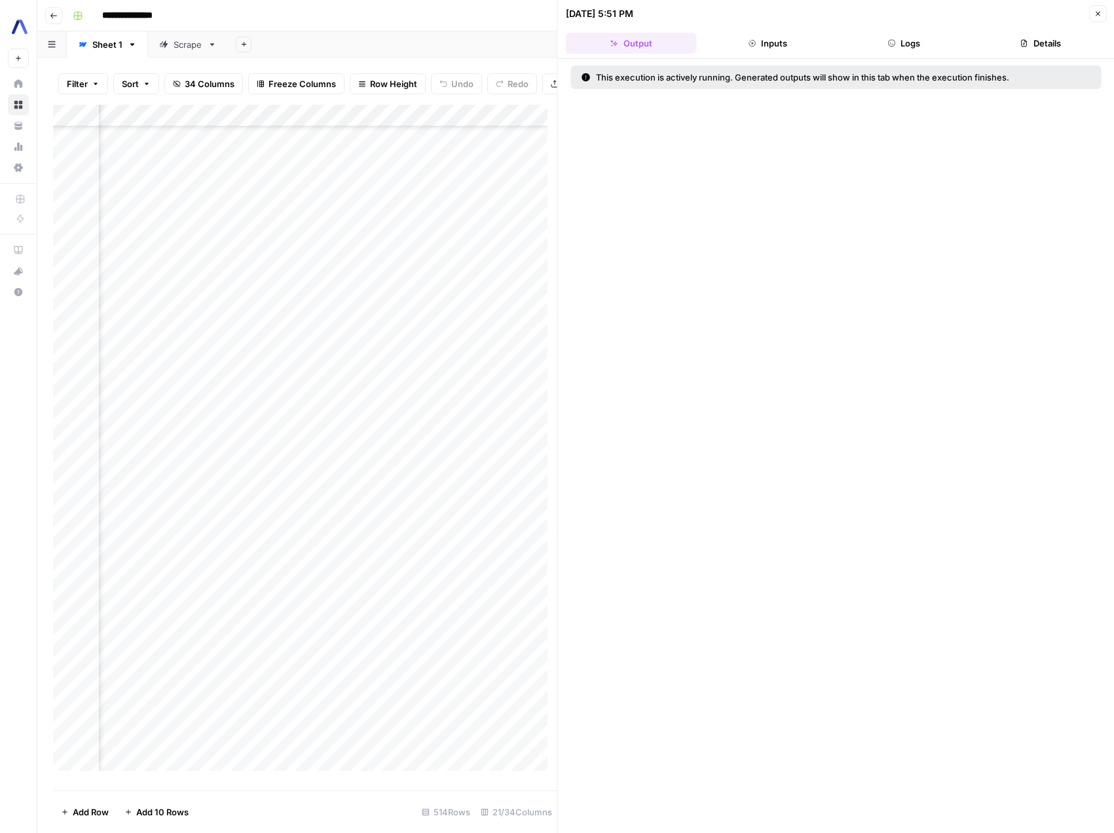
click at [918, 43] on button "Logs" at bounding box center [904, 43] width 131 height 21
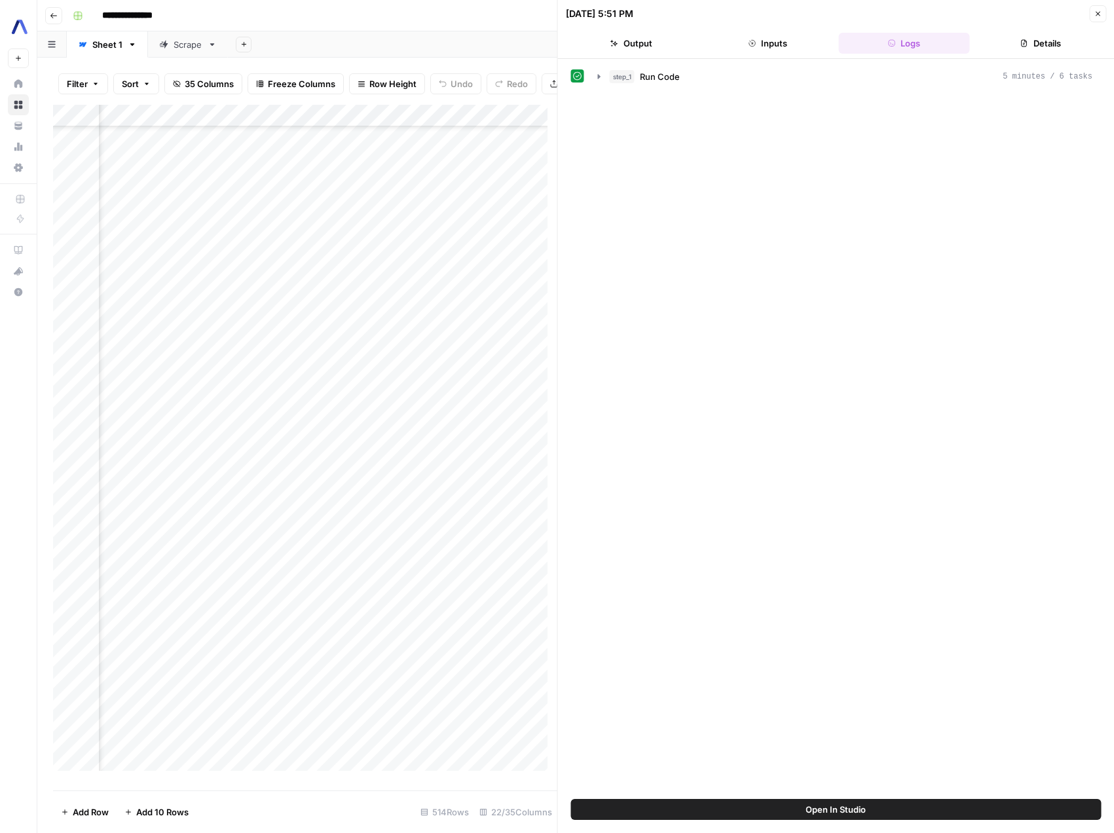
click at [653, 47] on button "Output" at bounding box center [631, 43] width 131 height 21
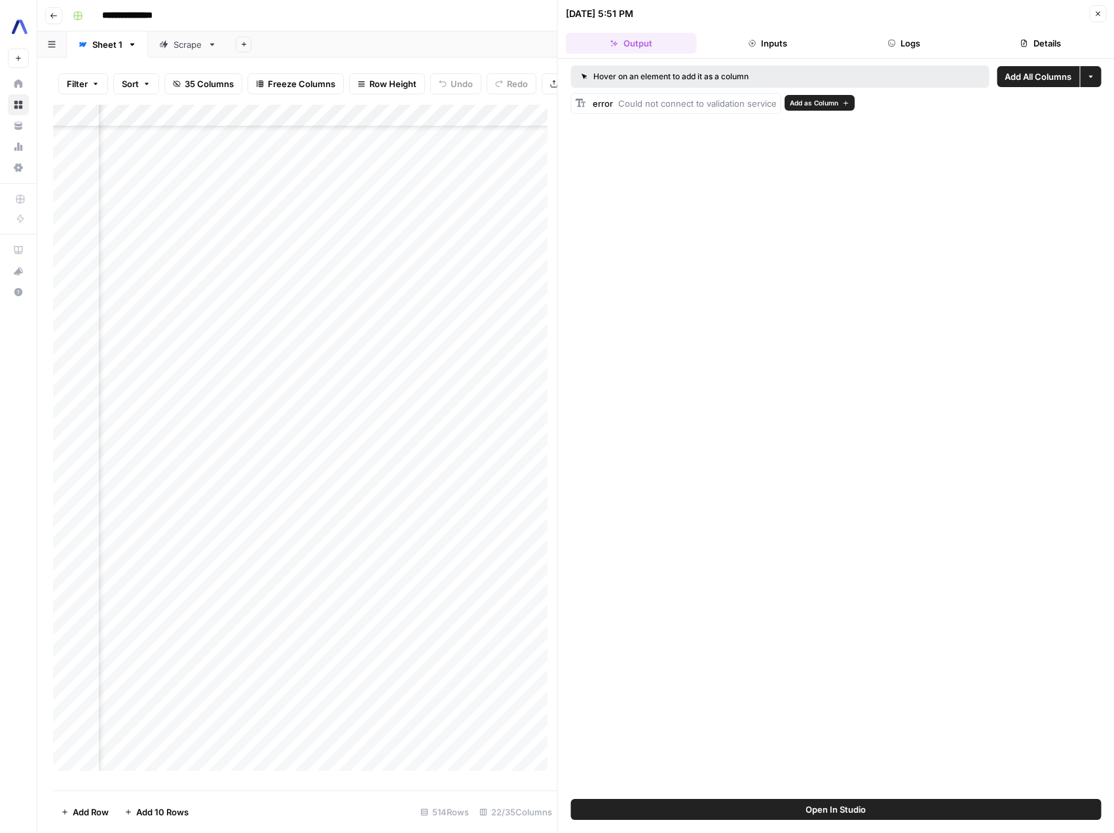
click at [687, 105] on span "Could not connect to validation service" at bounding box center [697, 103] width 159 height 10
click at [1094, 14] on icon "button" at bounding box center [1098, 14] width 8 height 8
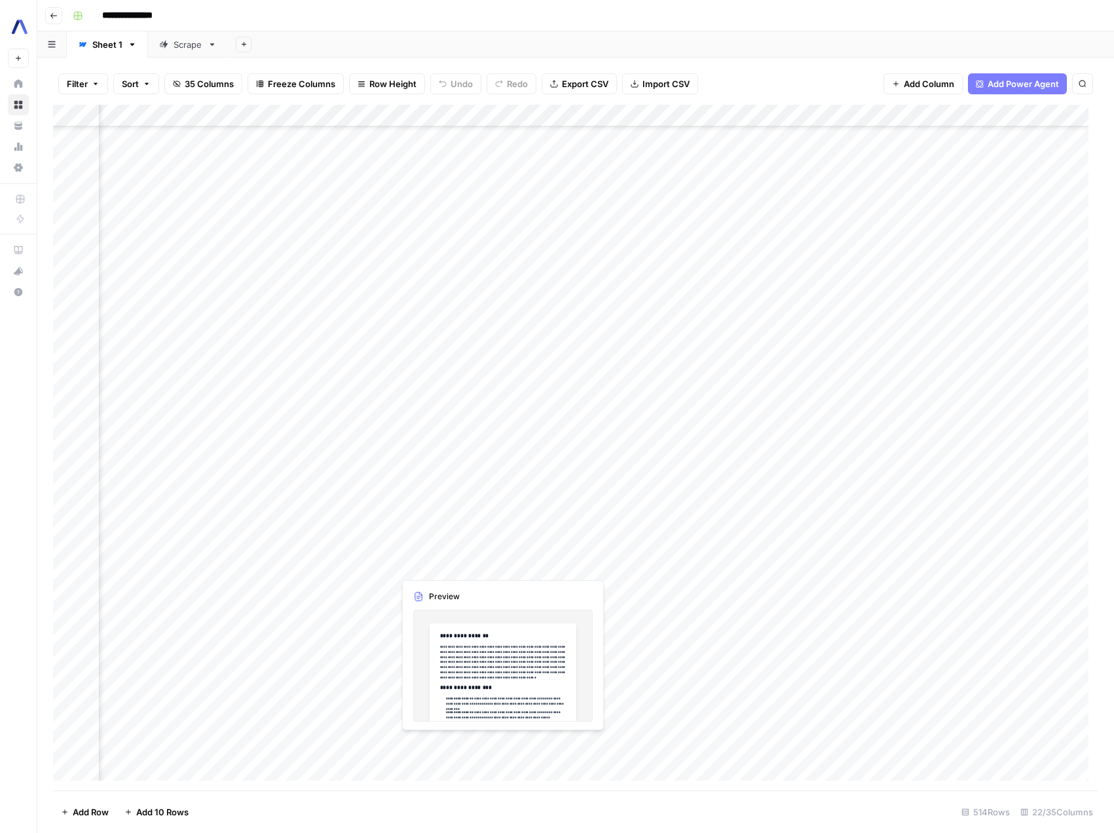
click at [425, 565] on div "Add Column" at bounding box center [576, 448] width 1046 height 686
click at [927, 116] on div "Add Column" at bounding box center [576, 448] width 1046 height 686
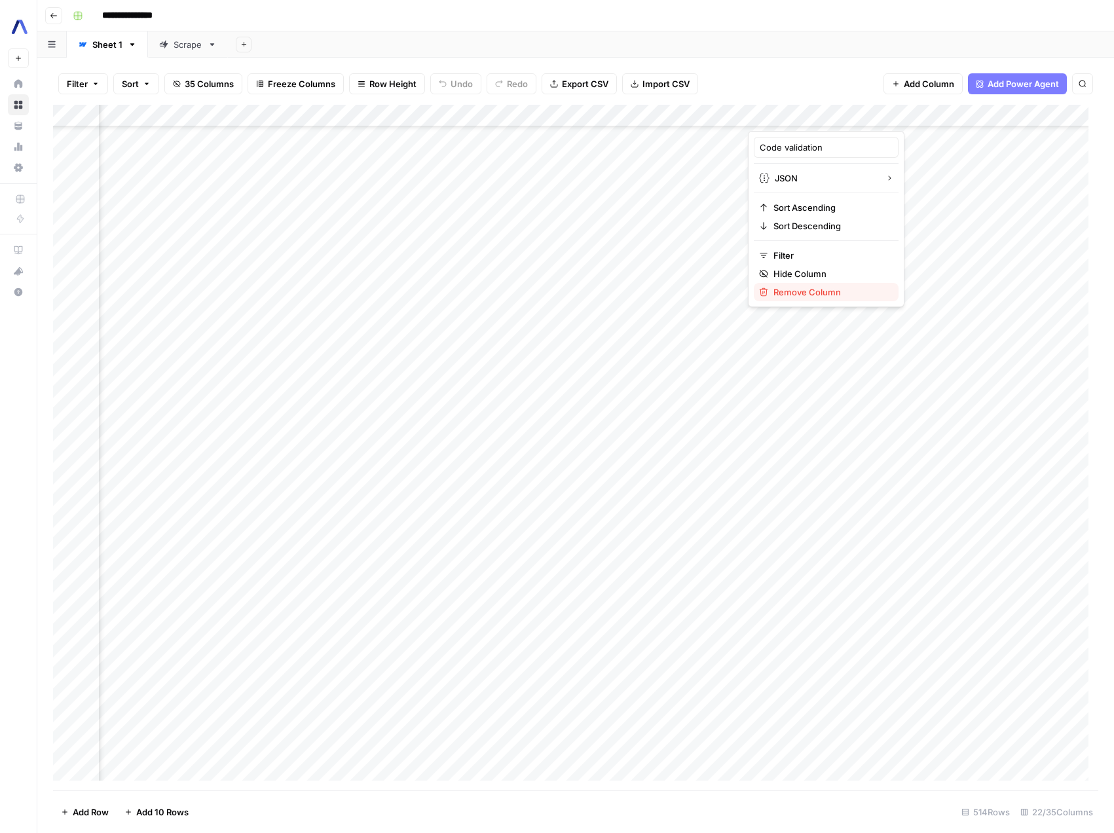
click at [823, 296] on span "Remove Column" at bounding box center [831, 292] width 115 height 13
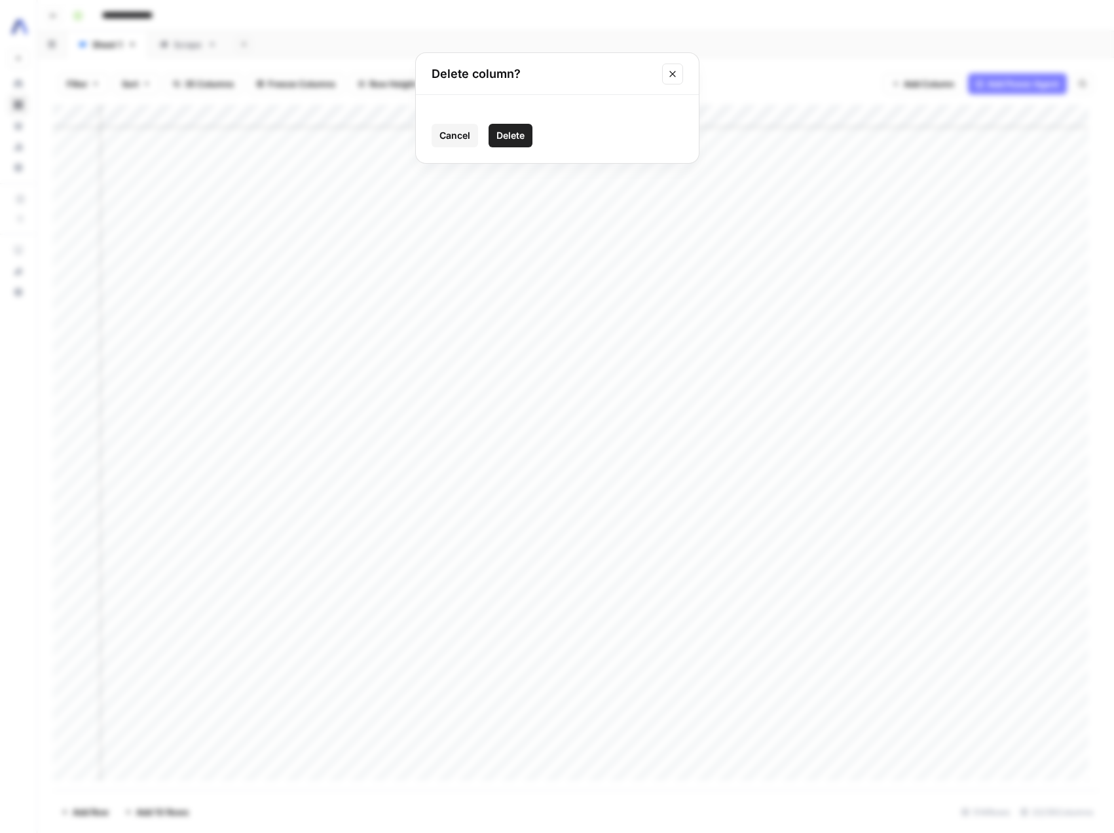
click at [520, 132] on span "Delete" at bounding box center [511, 135] width 28 height 13
click at [804, 115] on div "Add Column" at bounding box center [576, 448] width 1046 height 686
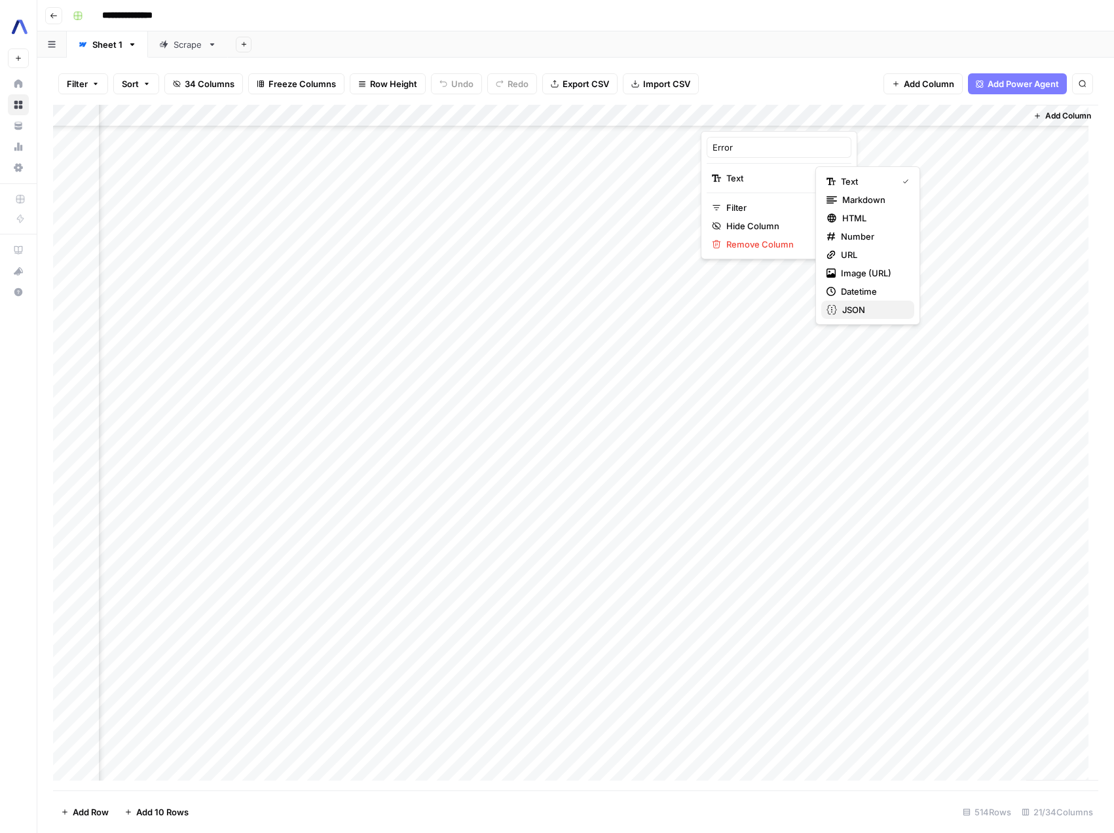
click at [870, 305] on span "JSON" at bounding box center [873, 309] width 62 height 13
click at [808, 113] on div "Add Column" at bounding box center [576, 448] width 1046 height 686
click at [753, 149] on input "Error" at bounding box center [779, 147] width 133 height 13
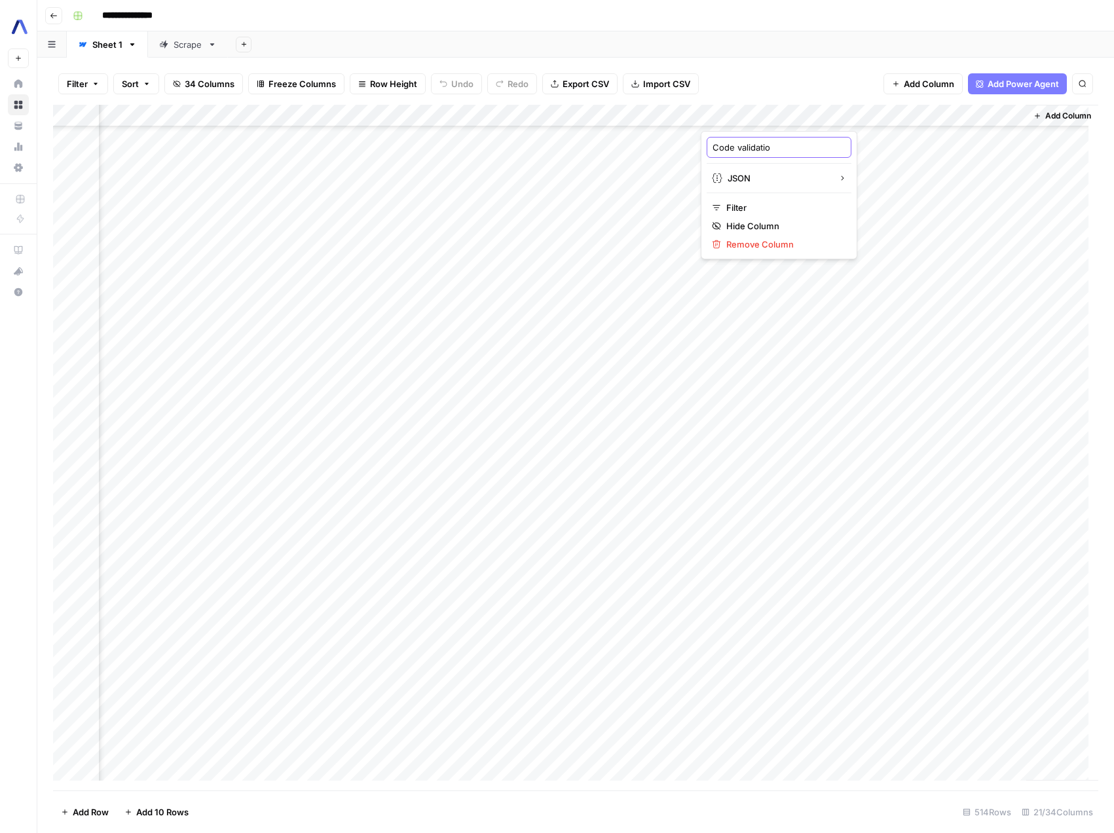
type input "Code validation"
click at [784, 55] on div "Add Sheet" at bounding box center [671, 44] width 886 height 26
click at [808, 115] on div "Add Column" at bounding box center [576, 448] width 1046 height 686
click at [761, 149] on input "Error" at bounding box center [779, 147] width 133 height 13
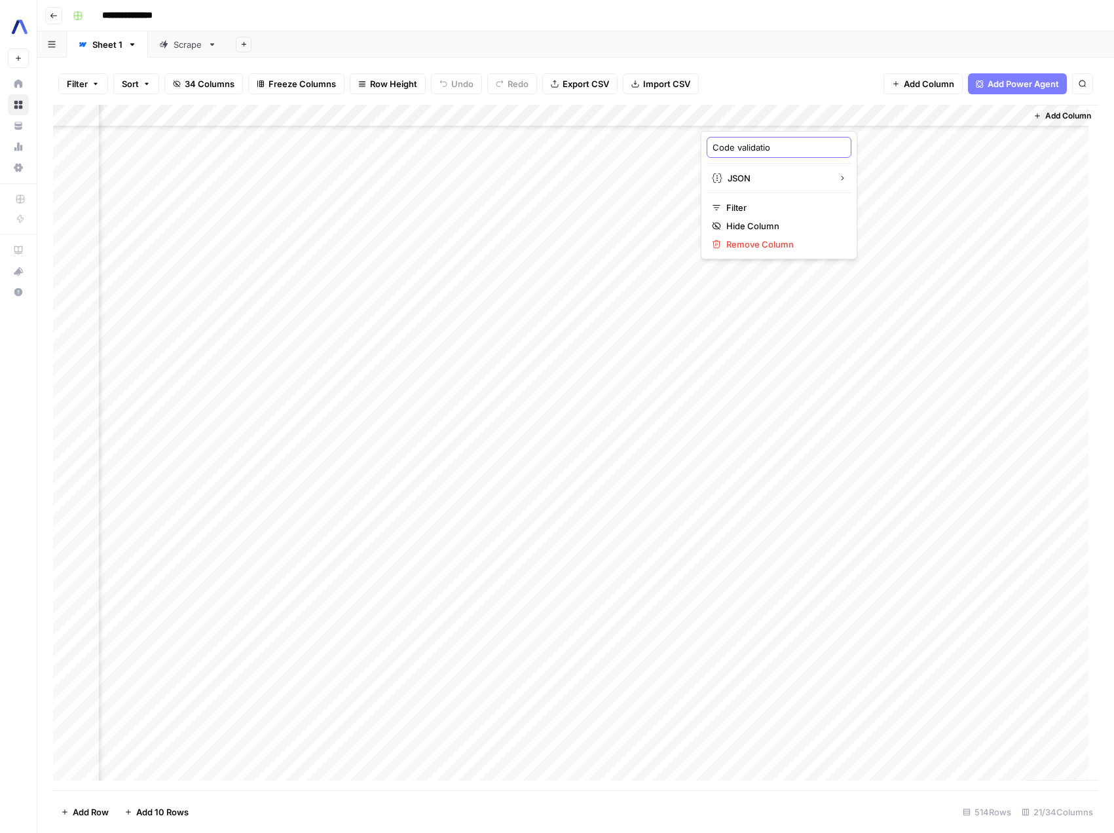
type input "Code validation"
click at [672, 114] on div "Add Column" at bounding box center [576, 448] width 1046 height 686
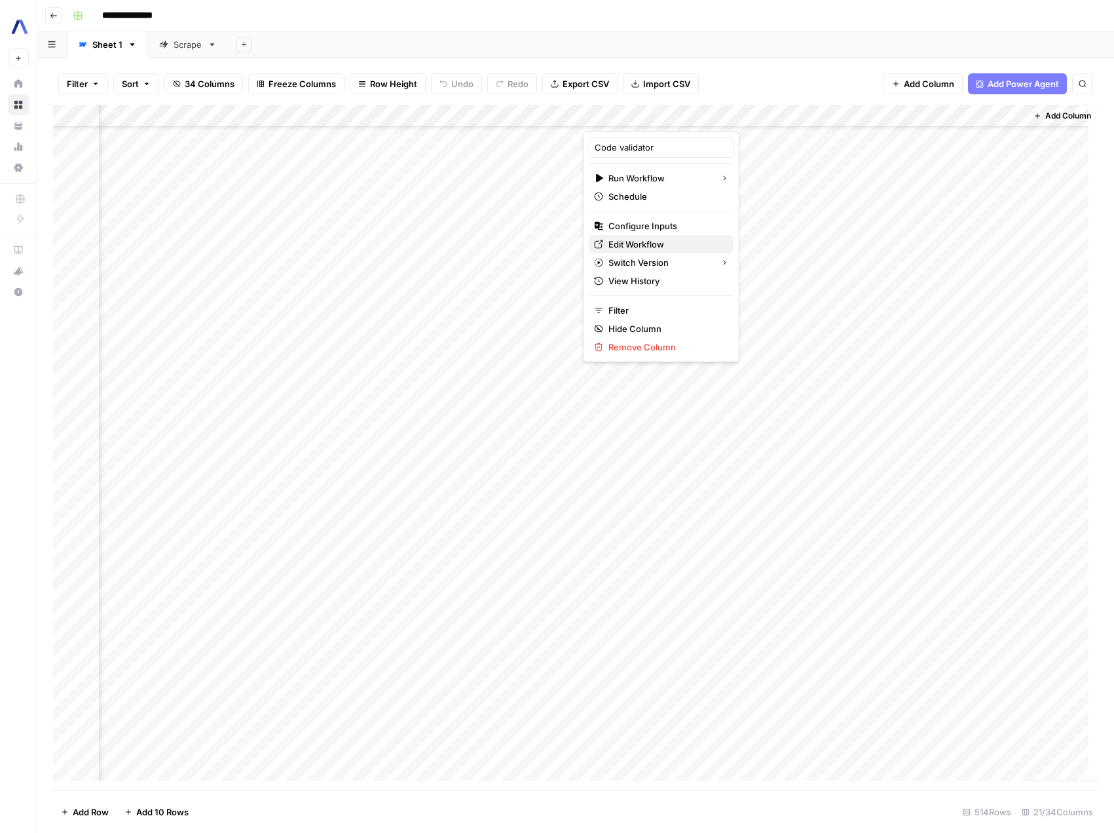
click at [643, 244] on span "Edit Workflow" at bounding box center [666, 244] width 115 height 13
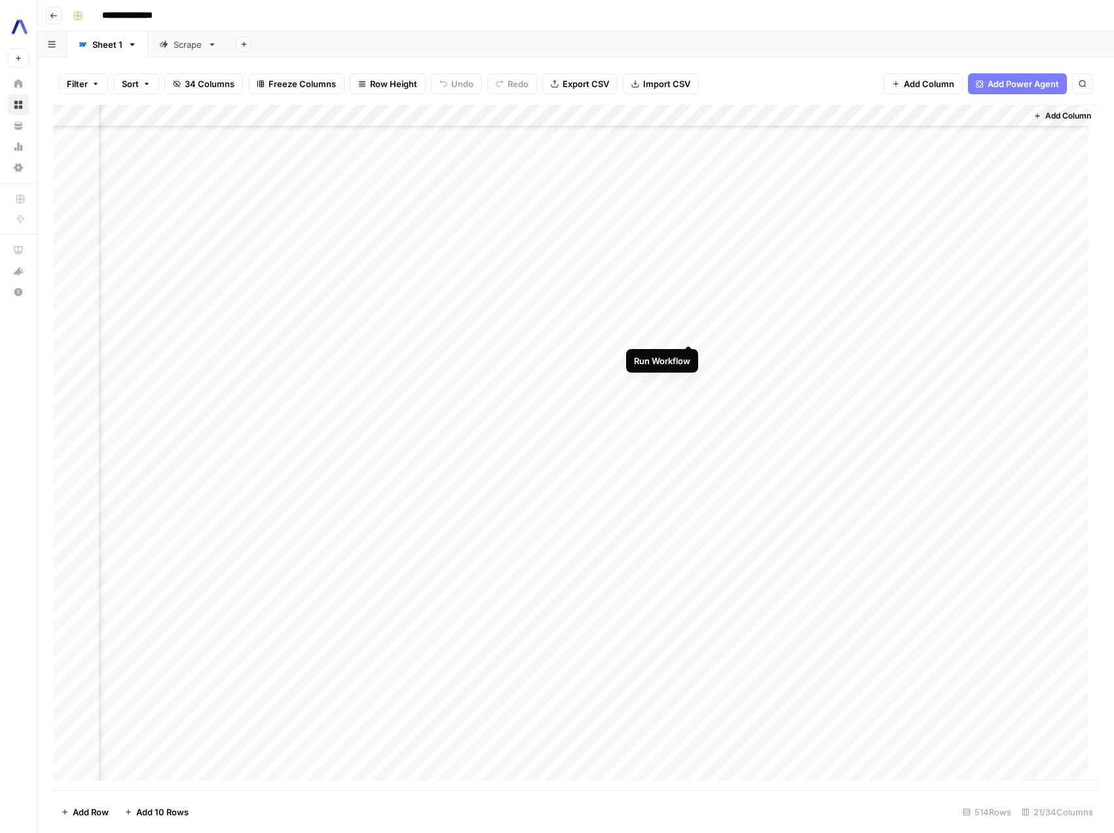
click at [688, 330] on div "Add Column" at bounding box center [576, 448] width 1046 height 686
click at [689, 328] on div "Add Column" at bounding box center [576, 448] width 1046 height 686
click at [778, 330] on div "Add Column" at bounding box center [576, 448] width 1046 height 686
click at [803, 327] on div "Add Column" at bounding box center [576, 448] width 1046 height 686
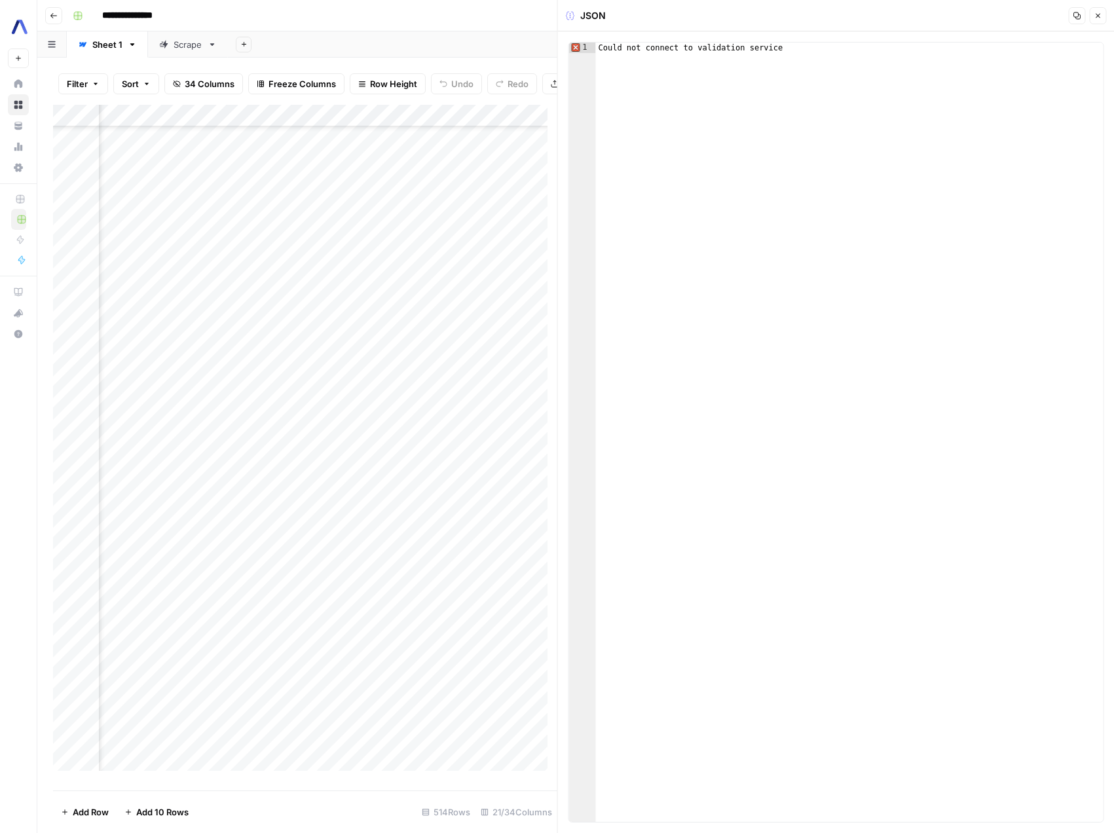
click at [1094, 16] on icon "button" at bounding box center [1098, 16] width 8 height 8
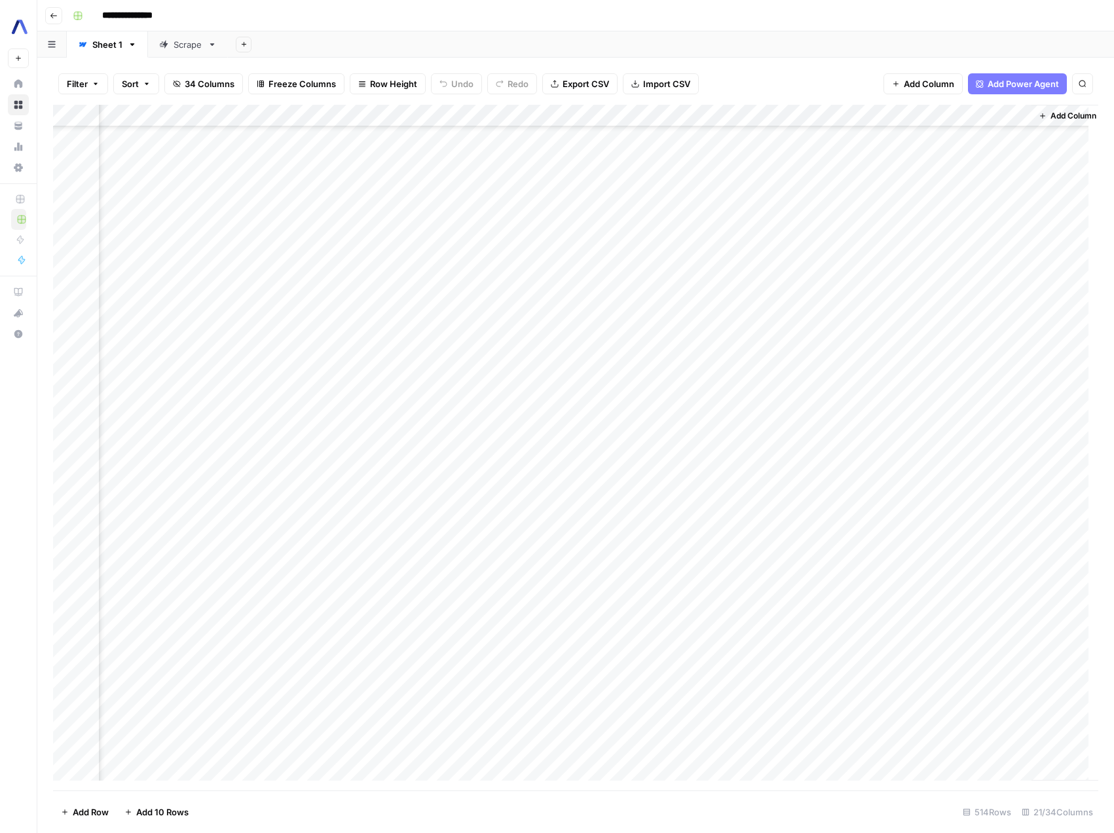
scroll to position [1053, 1679]
click at [701, 331] on div "Add Column" at bounding box center [576, 448] width 1046 height 686
click at [702, 332] on div "Add Column" at bounding box center [576, 448] width 1046 height 686
click at [702, 330] on div "Add Column" at bounding box center [576, 448] width 1046 height 686
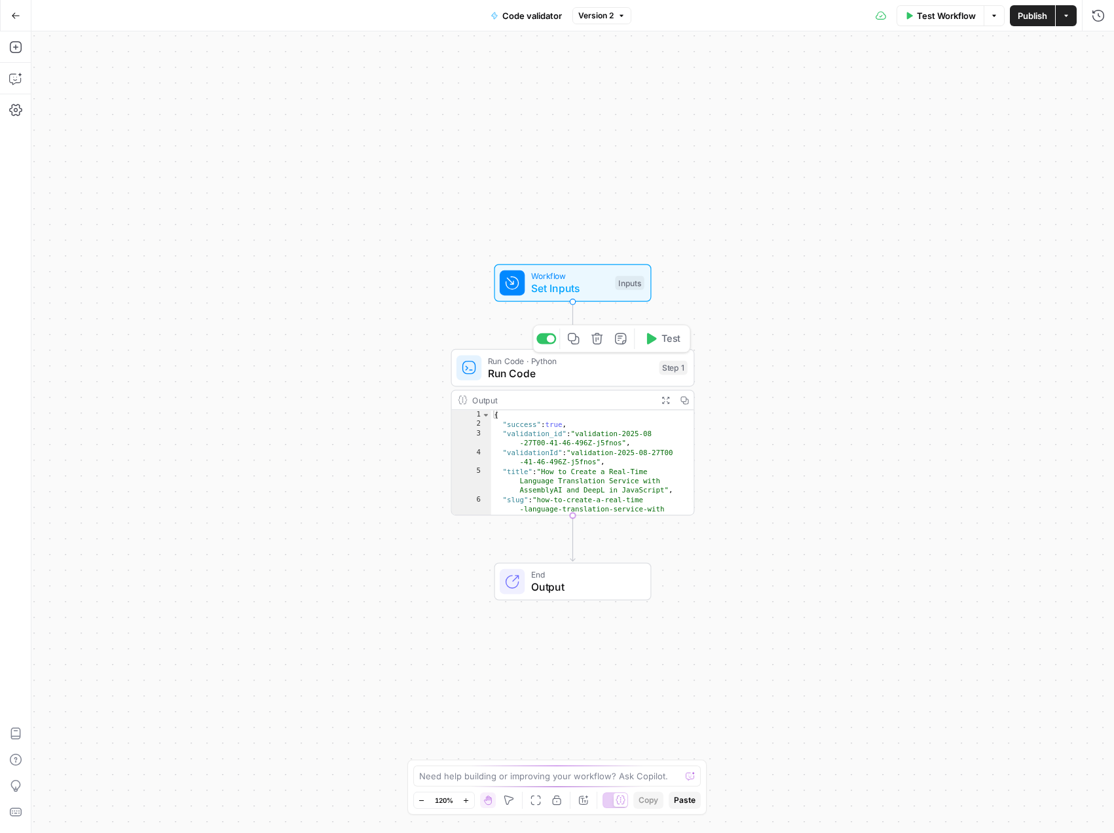
click at [563, 377] on span "Run Code" at bounding box center [570, 374] width 165 height 16
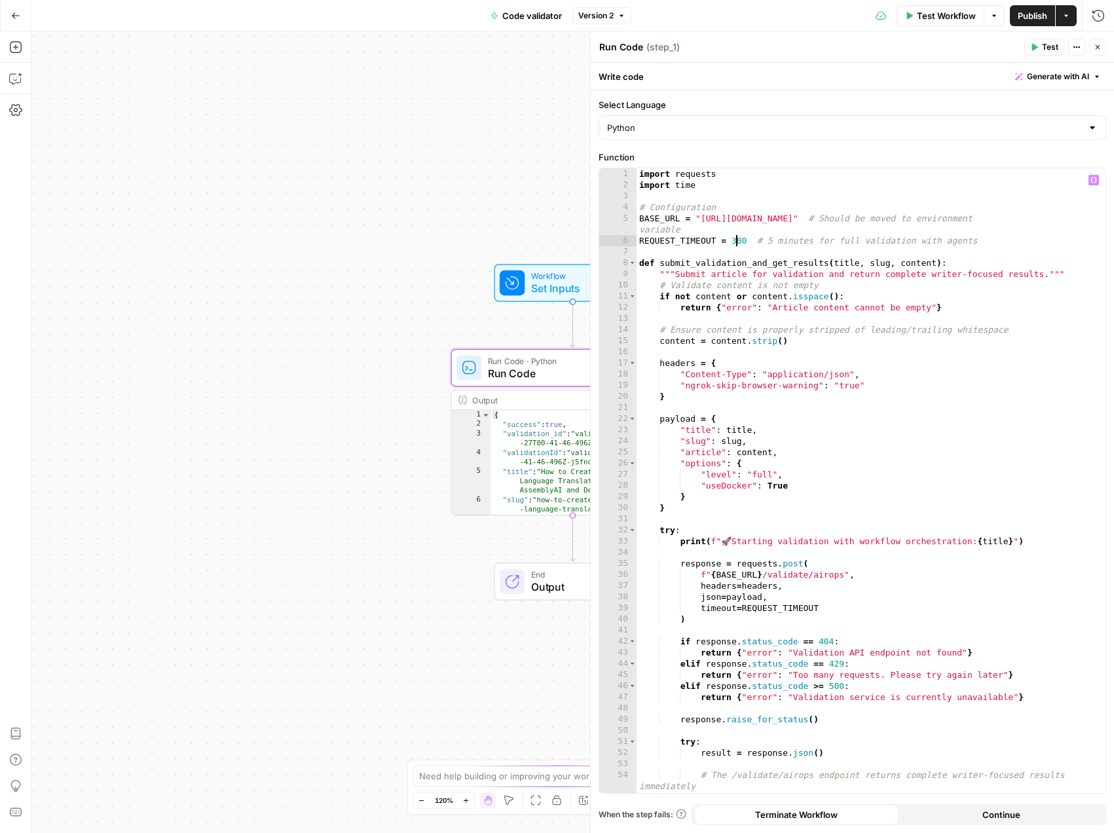
click at [736, 241] on div "import requests import time # Configuration BASE_URL = "[URL][DOMAIN_NAME]" # S…" at bounding box center [866, 491] width 459 height 647
click at [736, 241] on div "import requests import time # Configuration BASE_URL = "https://7cd5f2ef314d.ng…" at bounding box center [866, 491] width 459 height 647
click at [733, 242] on div "import requests import time # Configuration BASE_URL = "https://7cd5f2ef314d.ng…" at bounding box center [866, 491] width 459 height 647
drag, startPoint x: 733, startPoint y: 243, endPoint x: 744, endPoint y: 240, distance: 11.4
click at [744, 240] on div "import requests import time # Configuration BASE_URL = "https://7cd5f2ef314d.ng…" at bounding box center [866, 491] width 459 height 647
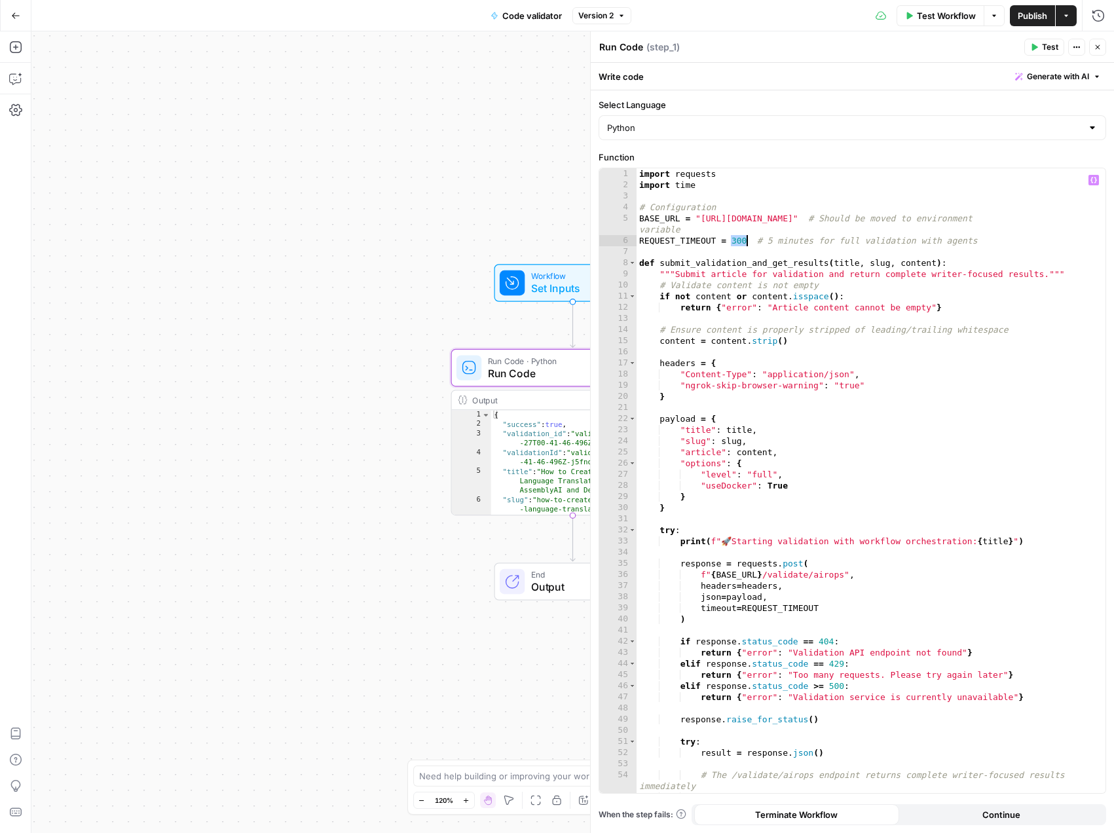
click at [749, 240] on div "import requests import time # Configuration BASE_URL = "https://7cd5f2ef314d.ng…" at bounding box center [866, 491] width 459 height 647
type textarea "**********"
click at [1027, 19] on span "Publish" at bounding box center [1032, 15] width 29 height 13
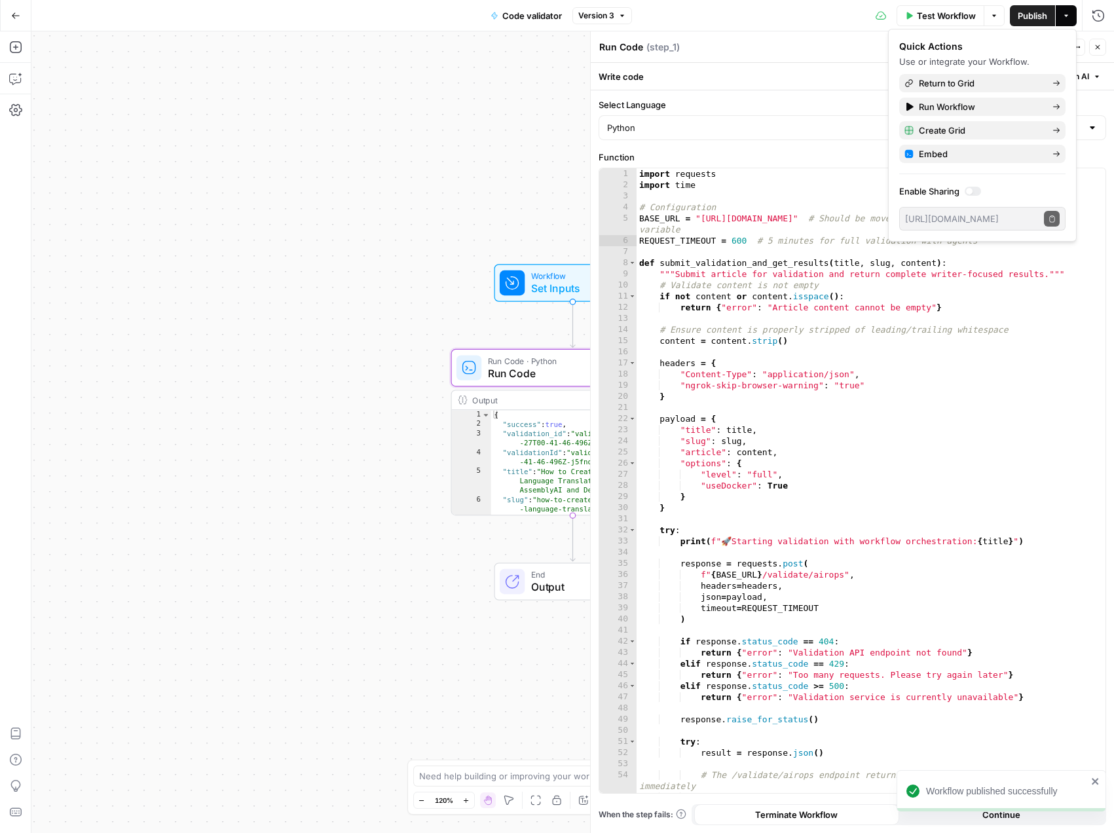
click at [1027, 16] on span "Publish" at bounding box center [1032, 15] width 29 height 13
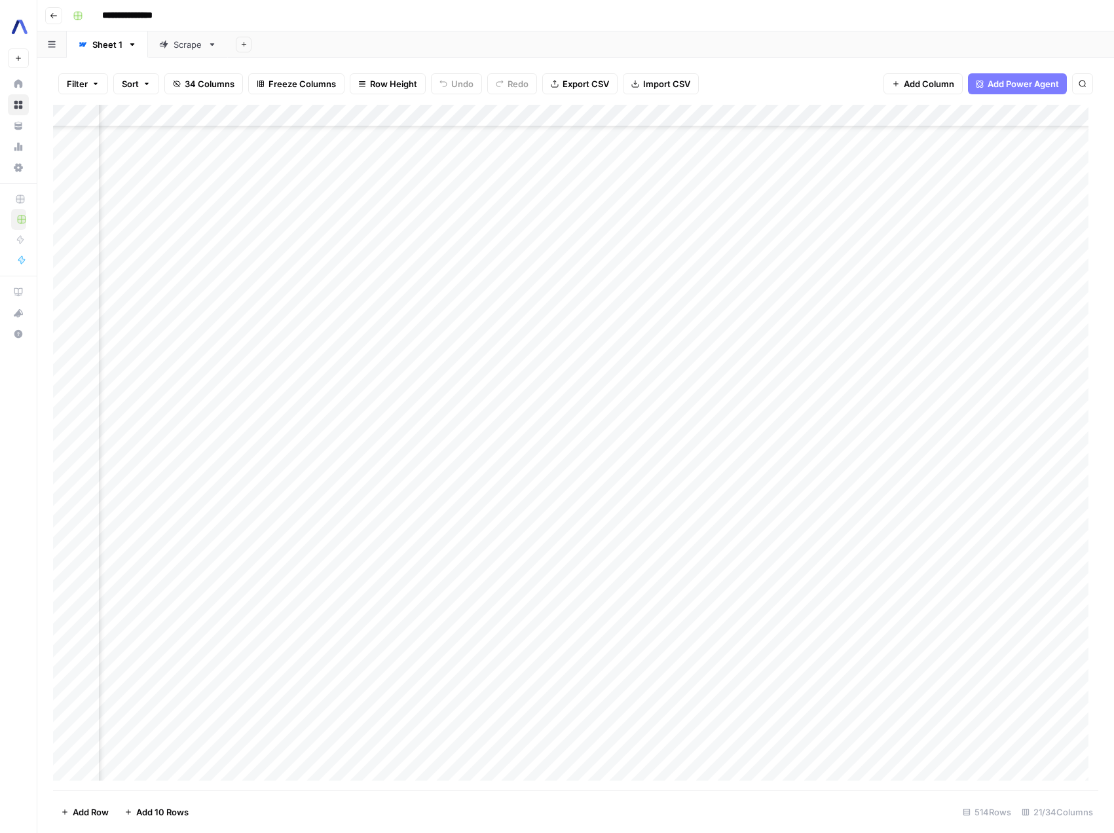
scroll to position [1055, 1679]
click at [703, 327] on div "Add Column" at bounding box center [576, 448] width 1046 height 686
click at [776, 329] on div "Add Column" at bounding box center [576, 448] width 1046 height 686
click at [704, 328] on div "Add Column" at bounding box center [576, 448] width 1046 height 686
click at [703, 330] on div "Add Column" at bounding box center [576, 448] width 1046 height 686
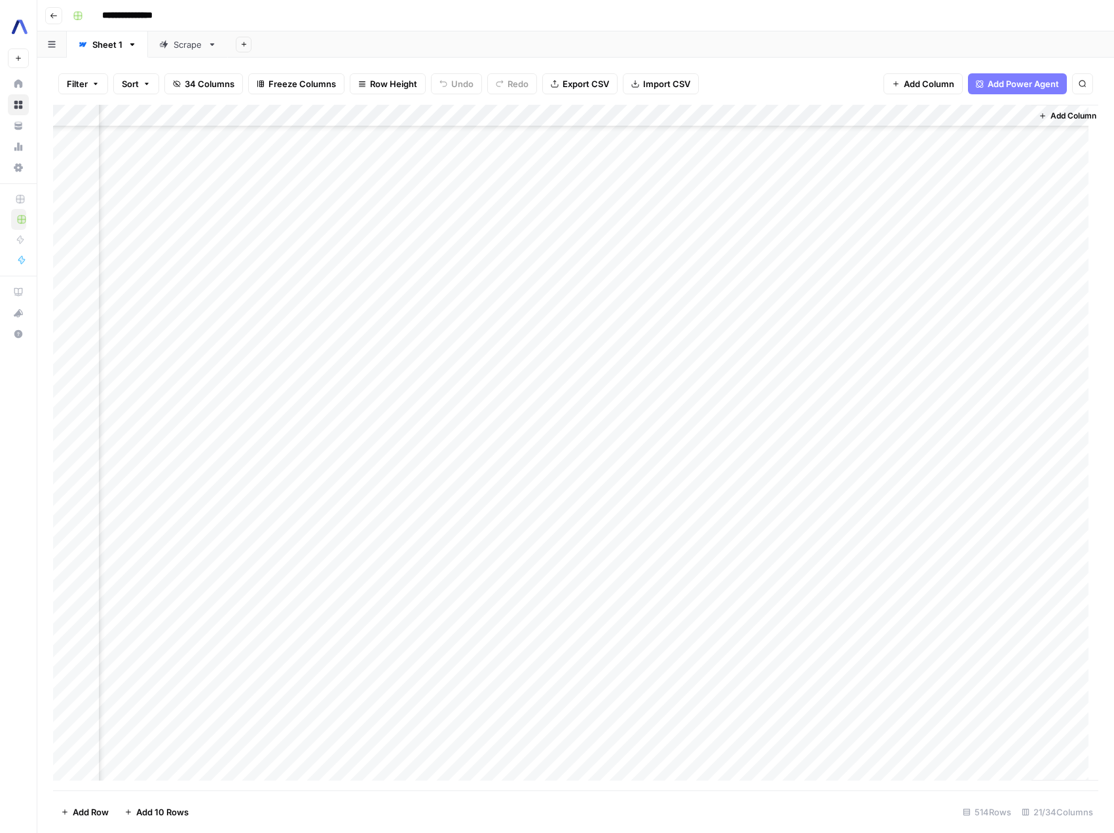
scroll to position [1076, 1679]
click at [704, 306] on div "Add Column" at bounding box center [576, 448] width 1046 height 686
click at [787, 301] on div "Add Column" at bounding box center [576, 448] width 1046 height 686
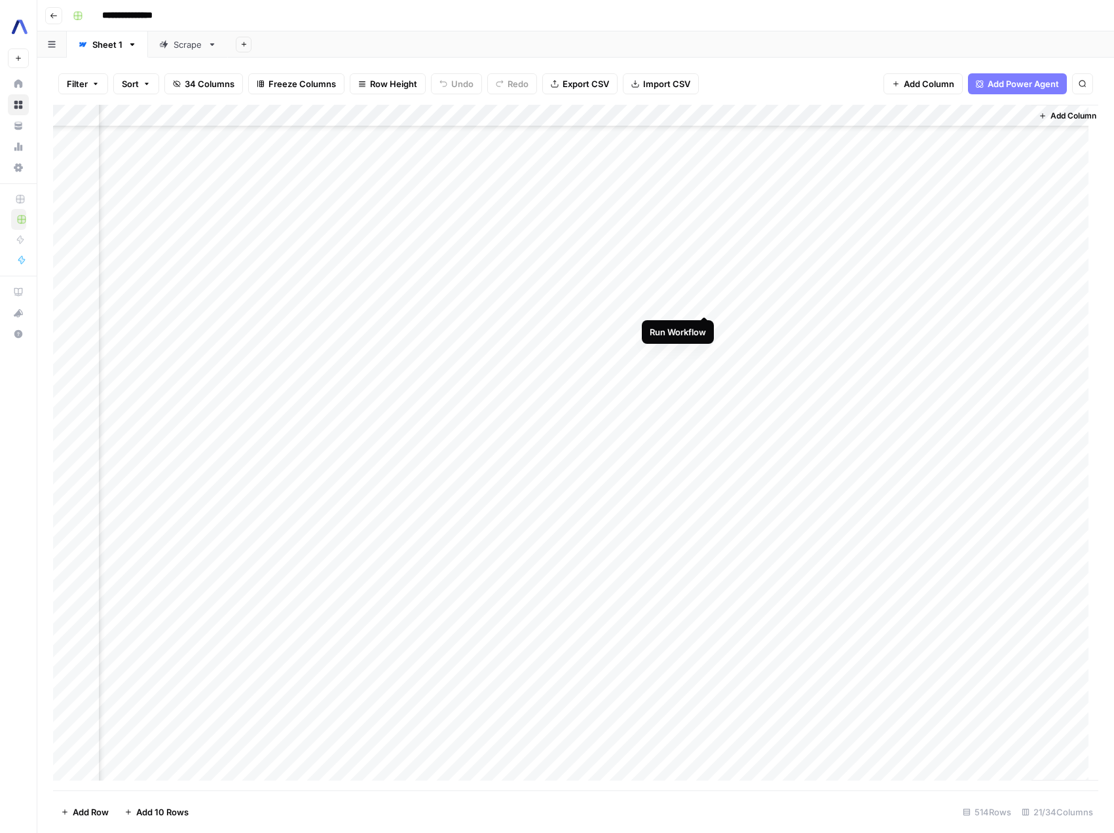
click at [703, 301] on div "Add Column" at bounding box center [576, 448] width 1046 height 686
click at [517, 262] on div "Add Column" at bounding box center [576, 448] width 1046 height 686
click at [517, 264] on div "Add Column" at bounding box center [576, 448] width 1046 height 686
click at [601, 349] on div "Add Column" at bounding box center [576, 448] width 1046 height 686
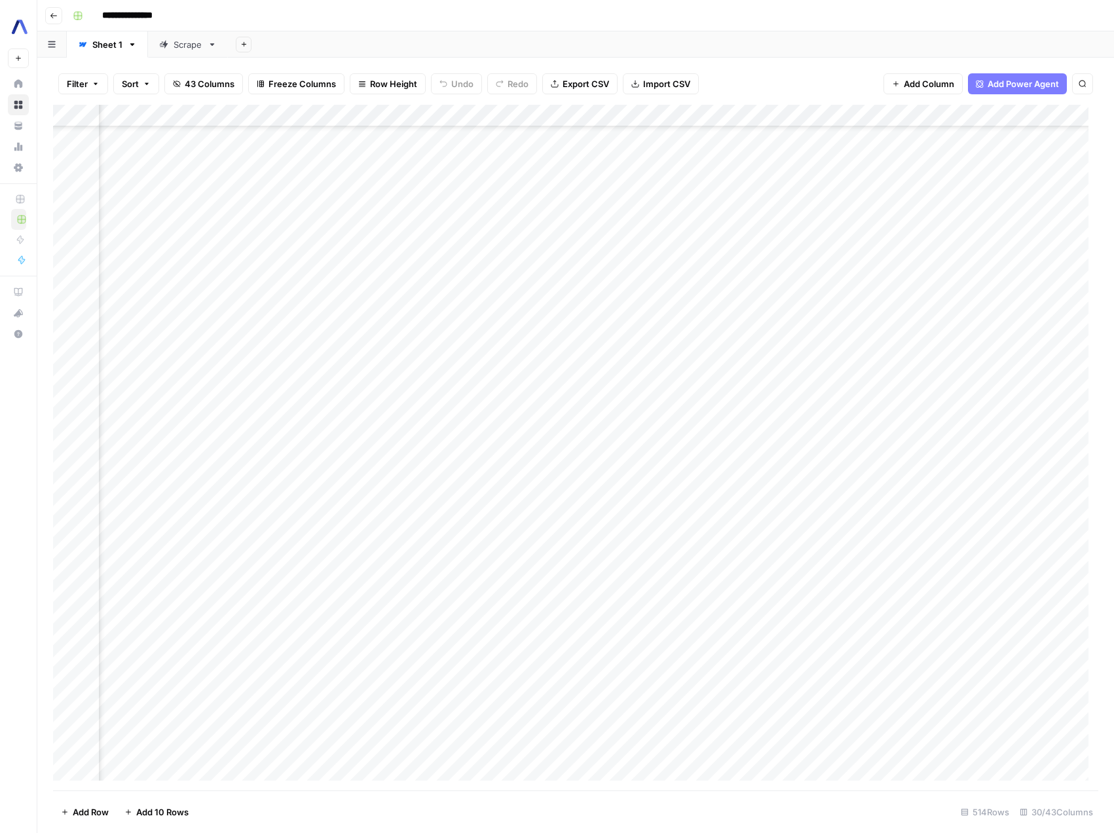
click at [615, 258] on div "Add Column" at bounding box center [576, 448] width 1046 height 686
click at [713, 264] on div "Add Column" at bounding box center [576, 448] width 1046 height 686
click at [797, 511] on div "Add Column" at bounding box center [576, 448] width 1046 height 686
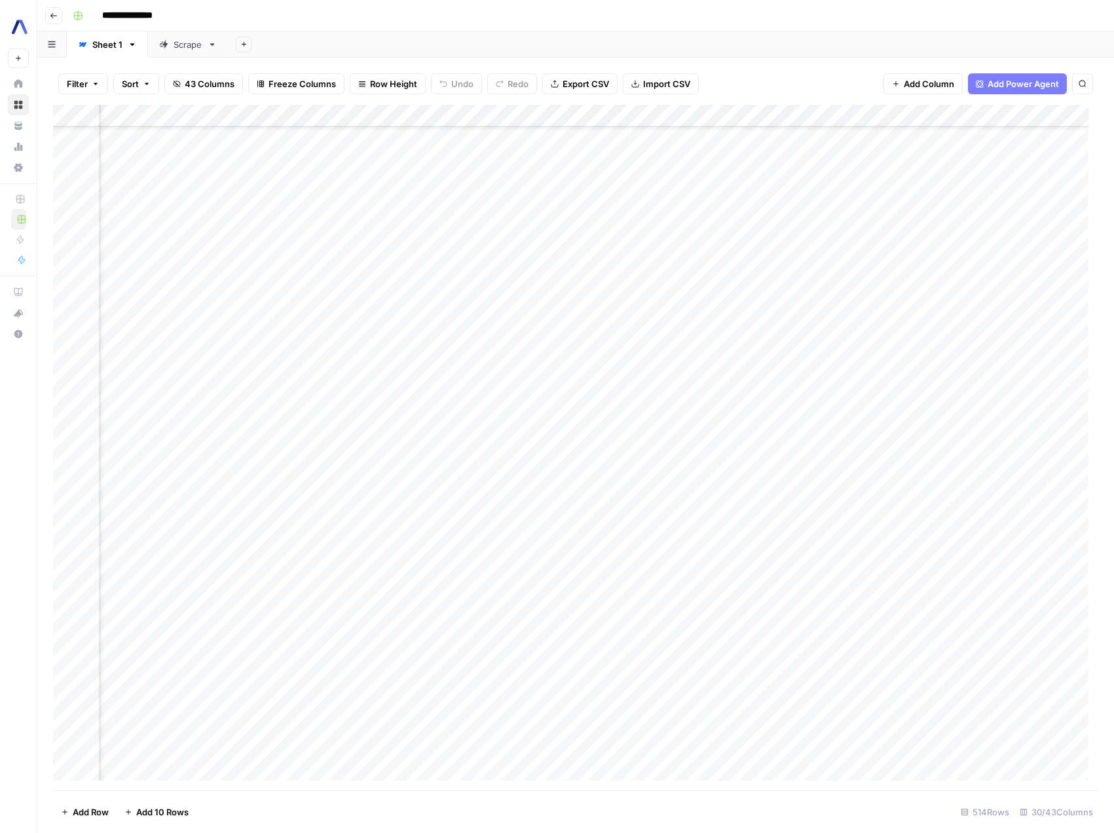
click at [818, 267] on div "Add Column" at bounding box center [576, 448] width 1046 height 686
click at [886, 375] on div "Add Column" at bounding box center [576, 448] width 1046 height 686
click at [293, 267] on div "Add Column" at bounding box center [576, 448] width 1046 height 686
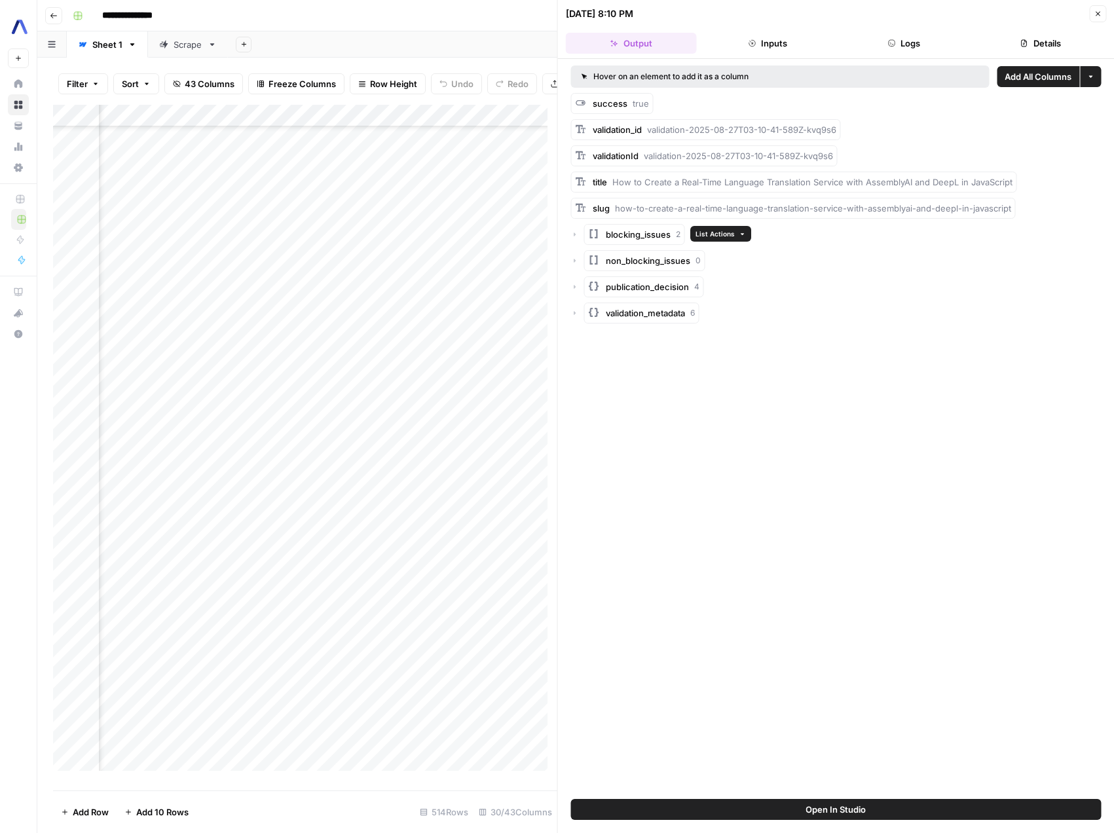
click at [664, 231] on span "blocking_issues" at bounding box center [638, 234] width 65 height 13
click at [635, 261] on span "Item 0" at bounding box center [632, 260] width 26 height 13
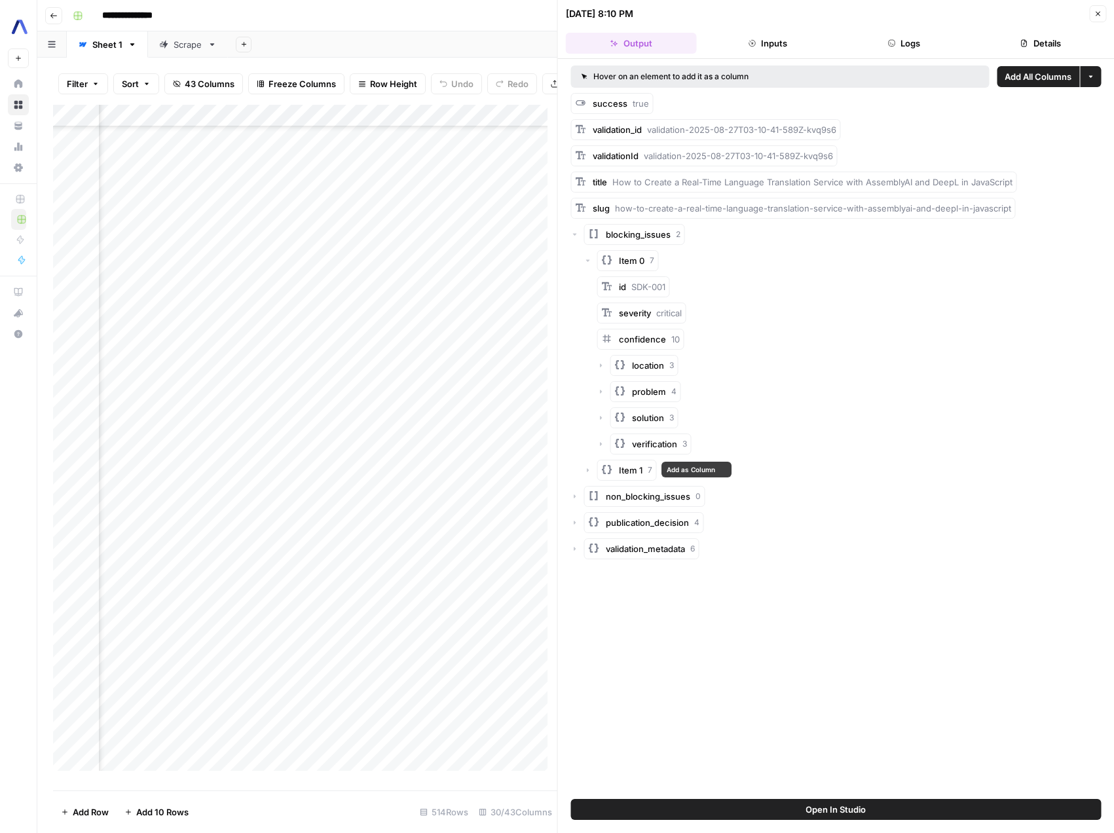
click at [632, 470] on span "Item 1" at bounding box center [631, 470] width 24 height 13
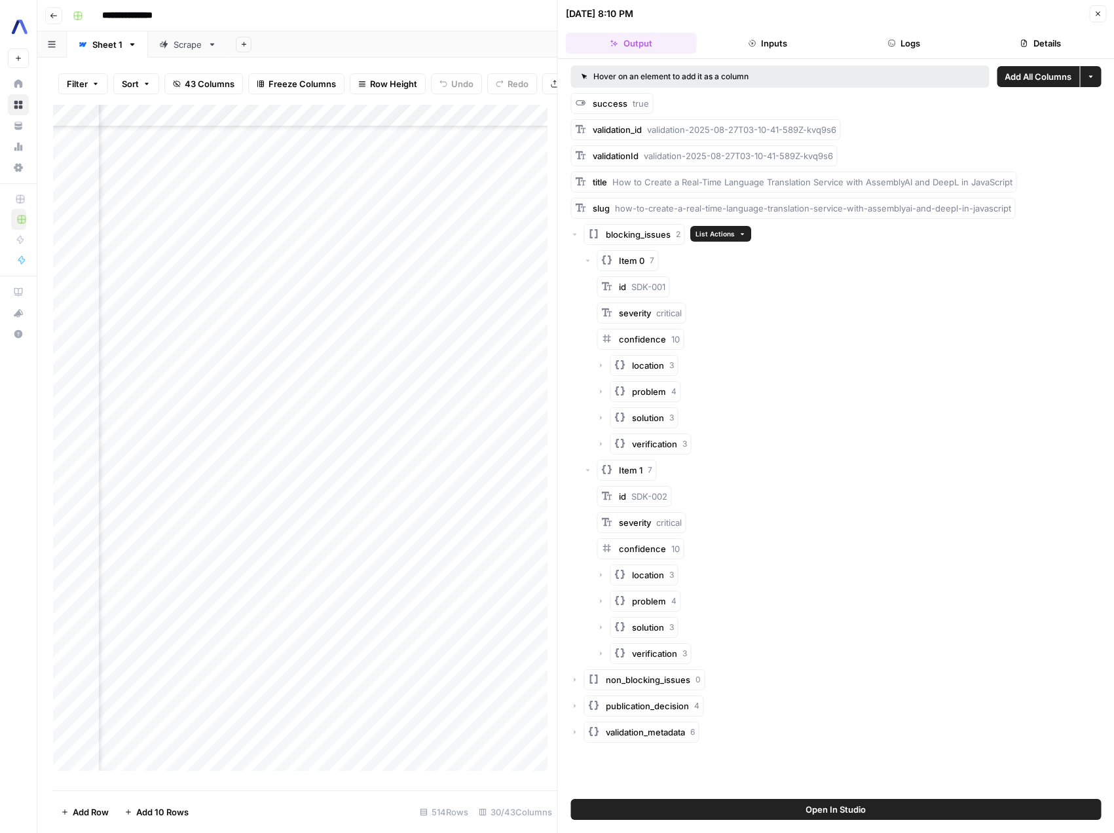
click at [742, 235] on icon "button" at bounding box center [742, 234] width 7 height 7
click at [974, 269] on div "Item 0 7" at bounding box center [843, 260] width 518 height 21
click at [666, 235] on span "blocking_issues" at bounding box center [638, 234] width 65 height 13
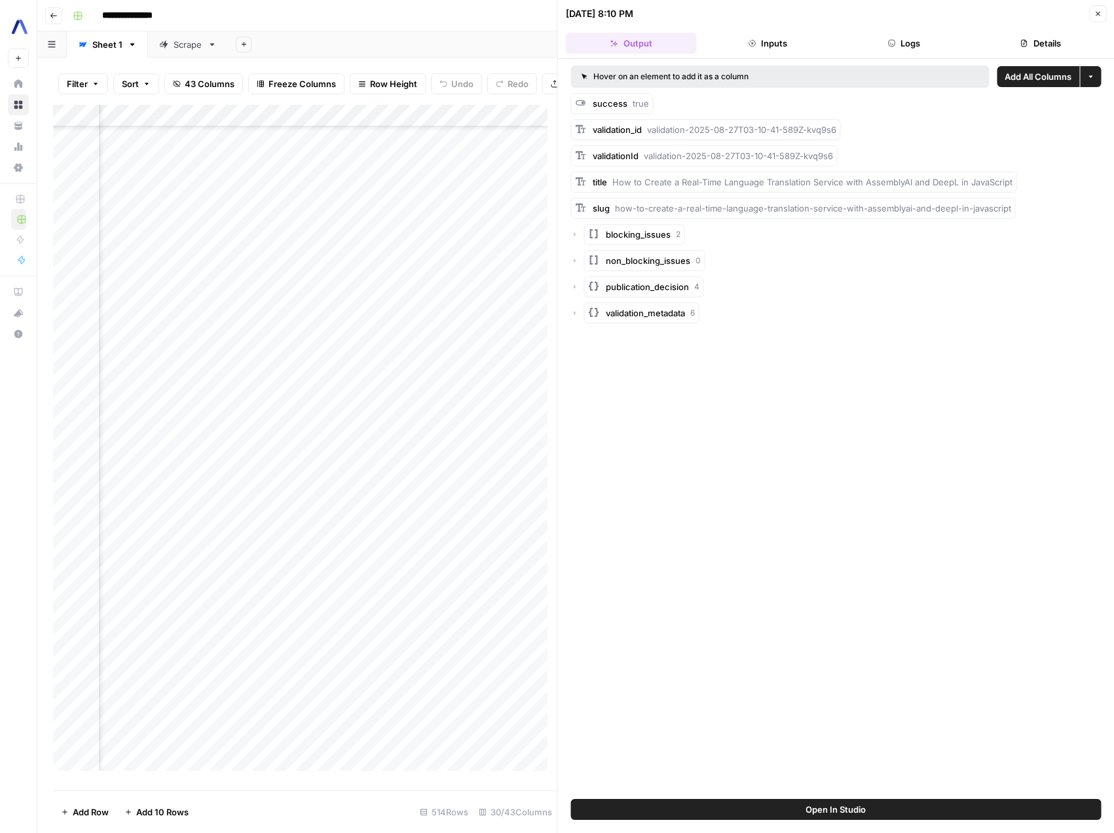
click at [666, 235] on span "blocking_issues" at bounding box center [638, 234] width 65 height 13
click at [687, 232] on div "blocking_issues 2" at bounding box center [836, 234] width 531 height 21
click at [739, 235] on icon "button" at bounding box center [742, 234] width 7 height 7
click at [1094, 15] on icon "button" at bounding box center [1098, 14] width 8 height 8
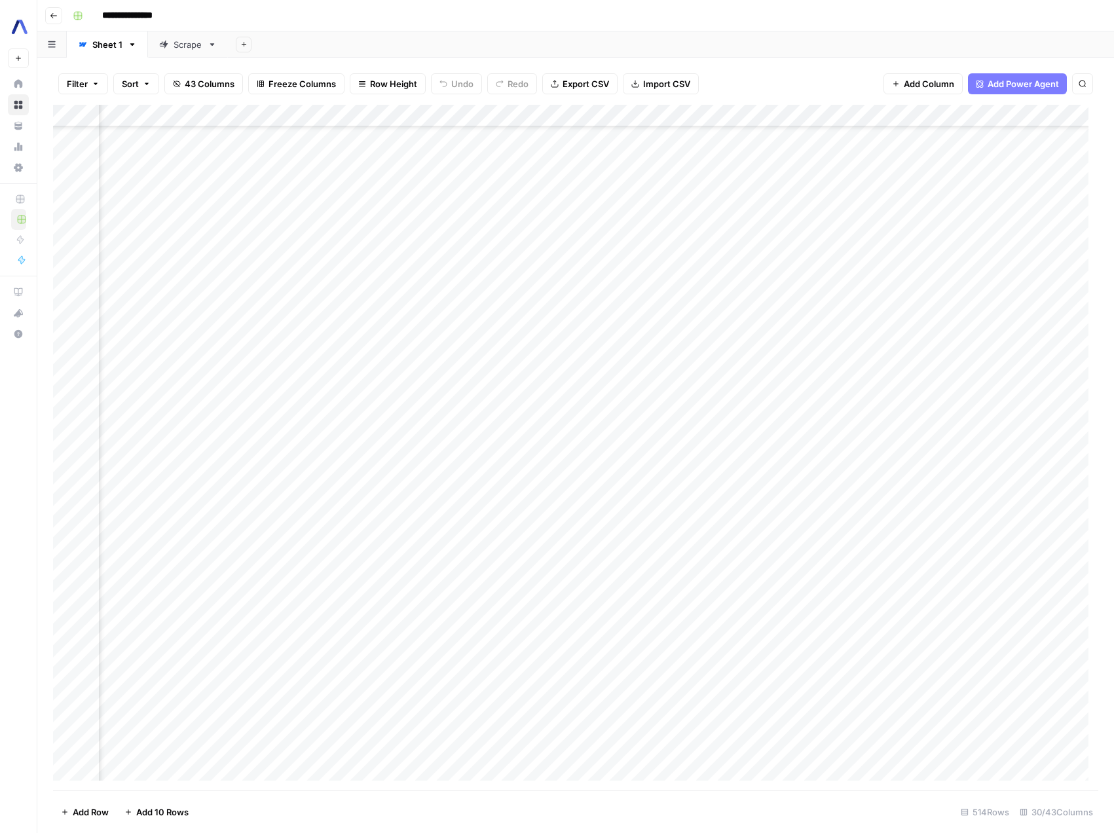
click at [729, 266] on div "Add Column" at bounding box center [576, 448] width 1046 height 686
click at [899, 264] on div "Add Column" at bounding box center [576, 448] width 1046 height 686
click at [993, 263] on div "Add Column" at bounding box center [576, 448] width 1046 height 686
click at [1018, 266] on div "Add Column" at bounding box center [576, 448] width 1046 height 686
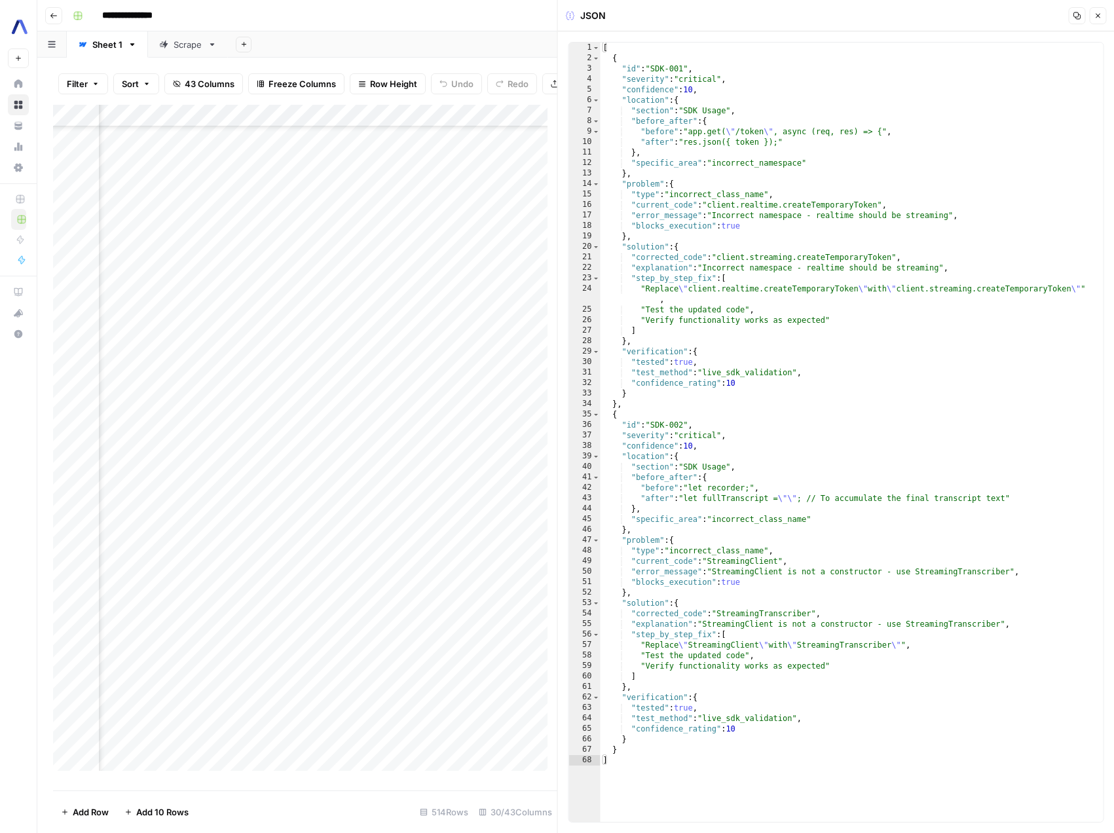
click at [388, 277] on div "Add Column" at bounding box center [305, 443] width 504 height 676
click at [409, 275] on div "Add Column" at bounding box center [305, 443] width 504 height 676
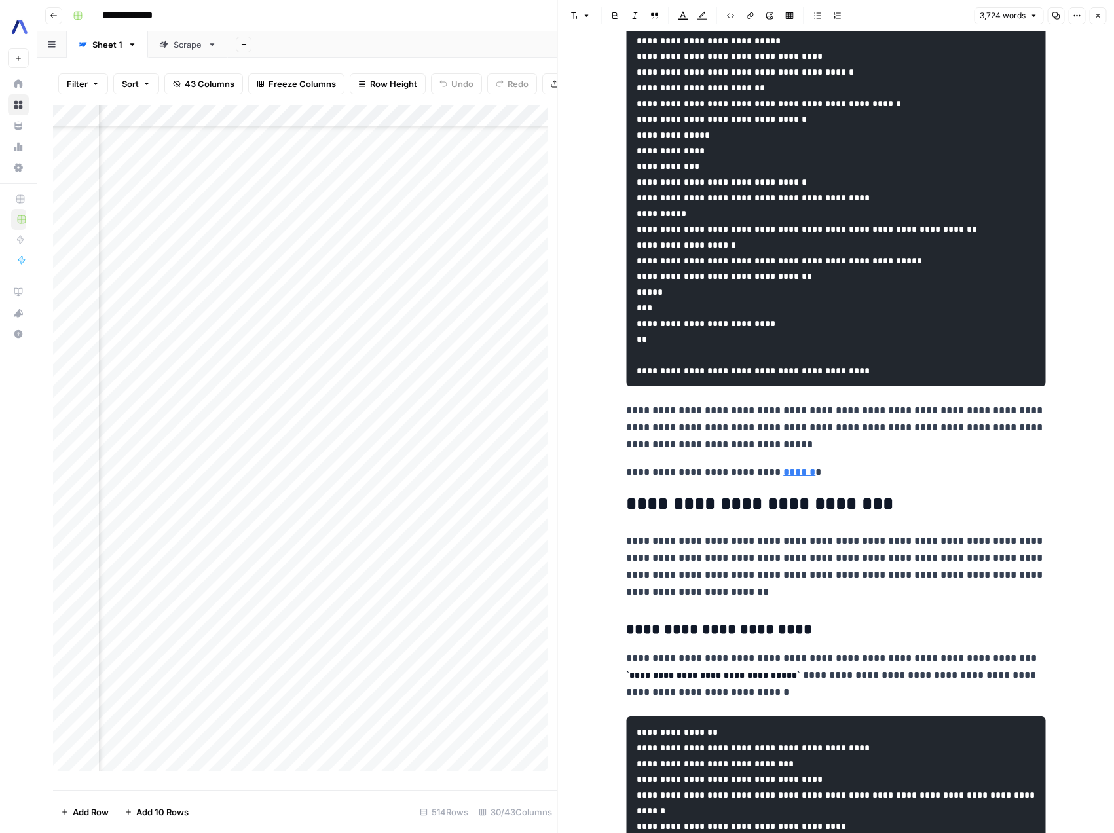
scroll to position [11834, 0]
click at [1095, 15] on icon "button" at bounding box center [1098, 16] width 8 height 8
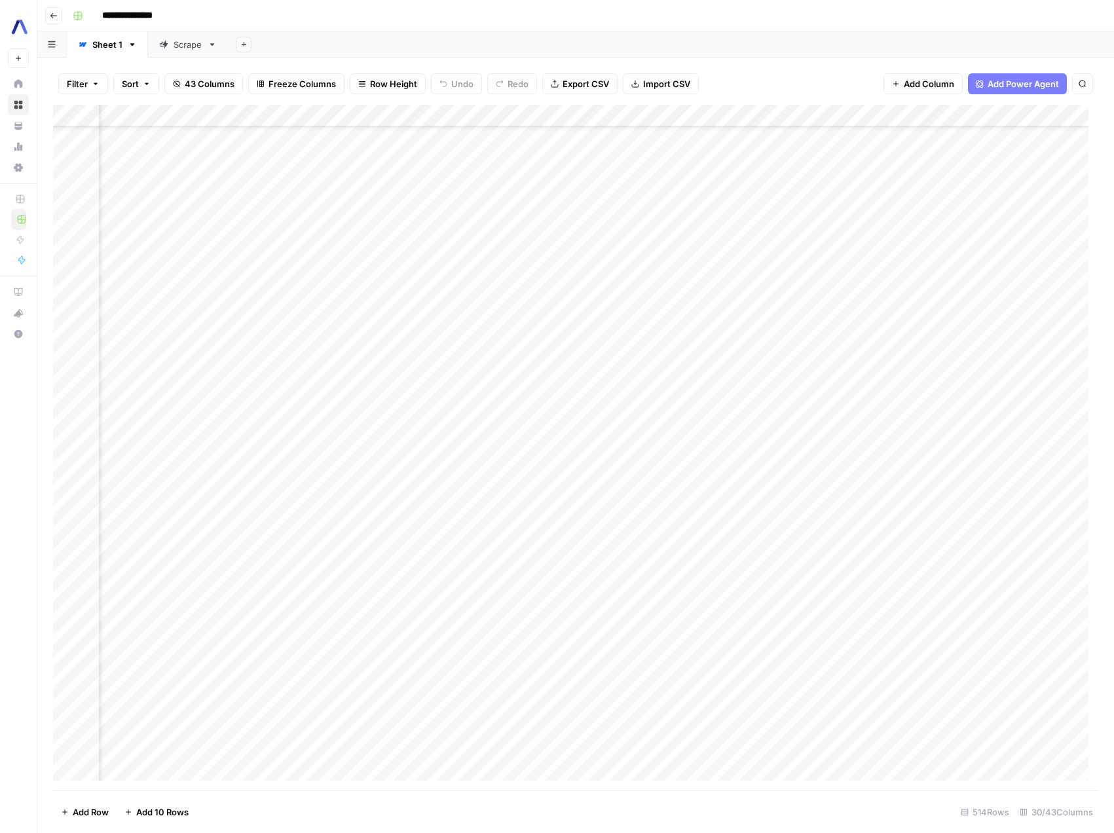
scroll to position [1112, 2353]
click at [734, 270] on div "Add Column" at bounding box center [576, 448] width 1046 height 686
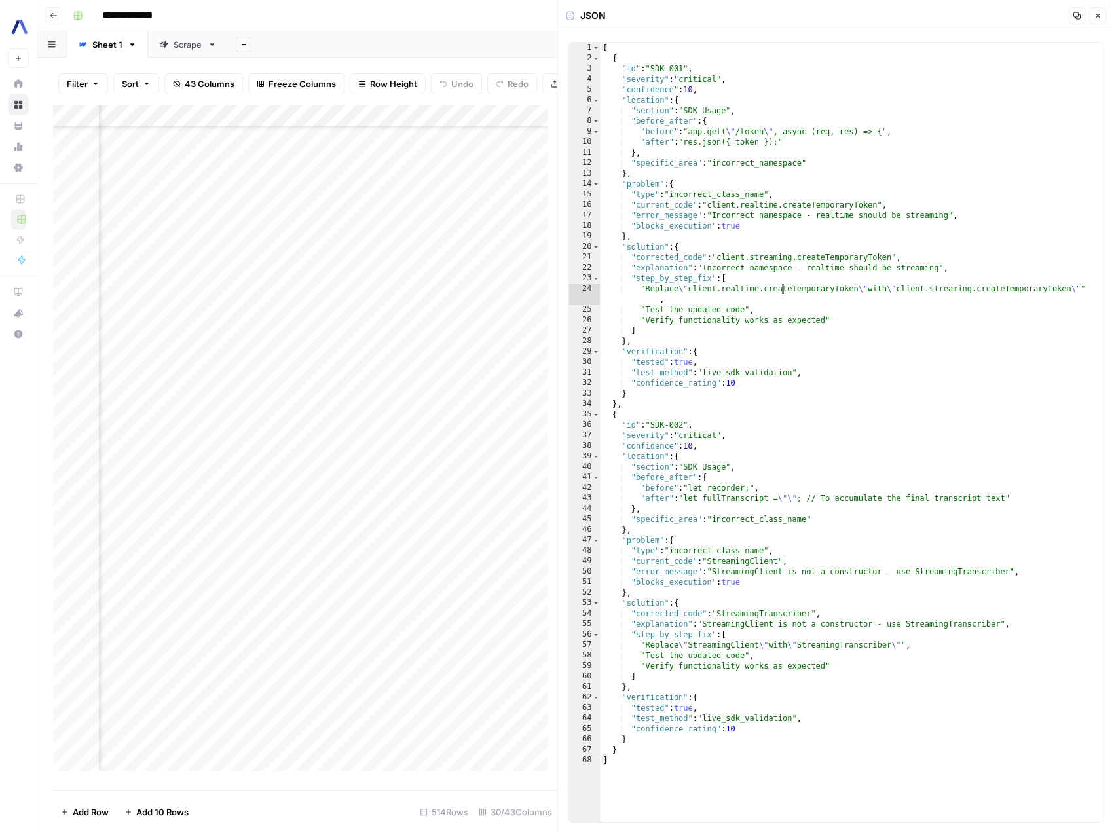
click at [782, 288] on div "[ { "id" : "SDK-001" , "severity" : "critical" , "confidence" : 10 , "location"…" at bounding box center [852, 443] width 503 height 801
click at [720, 208] on div "[ { "id" : "SDK-001" , "severity" : "critical" , "confidence" : 10 , "location"…" at bounding box center [852, 443] width 503 height 801
drag, startPoint x: 720, startPoint y: 208, endPoint x: 829, endPoint y: 200, distance: 109.0
click at [829, 200] on div "[ { "id" : "SDK-001" , "severity" : "critical" , "confidence" : 10 , "location"…" at bounding box center [852, 443] width 503 height 801
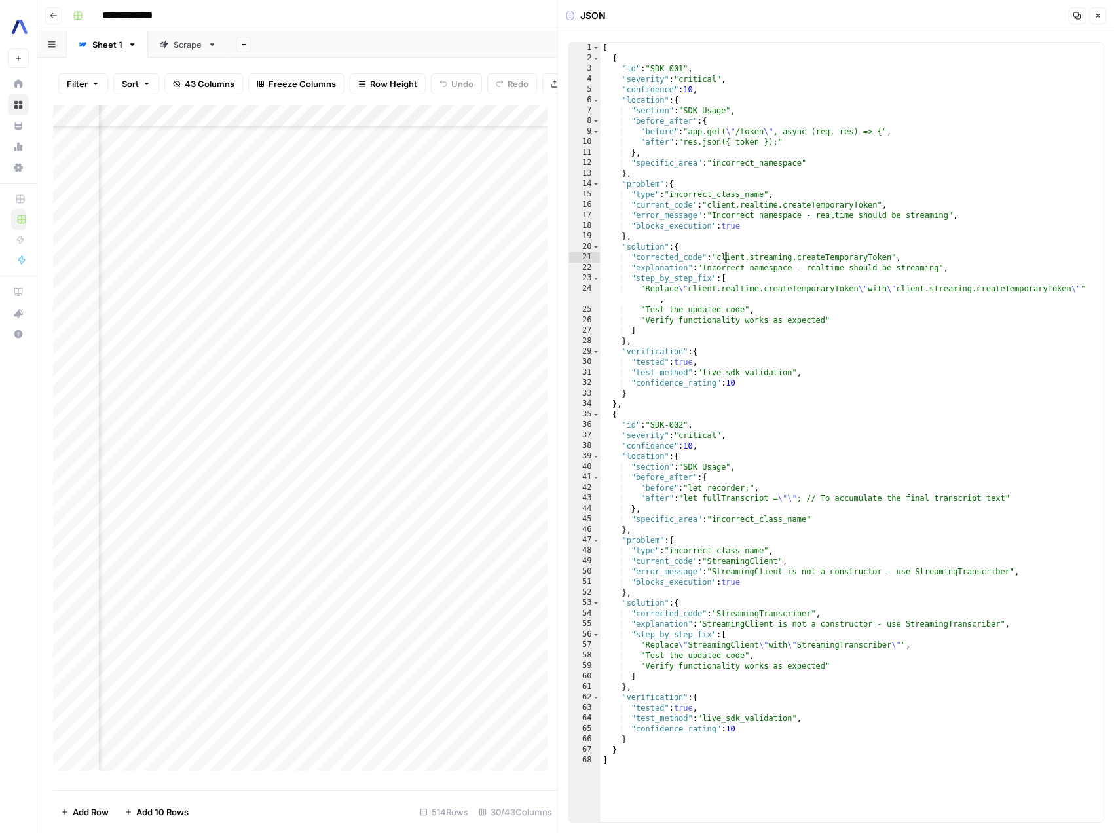
click at [727, 257] on div "[ { "id" : "SDK-001" , "severity" : "critical" , "confidence" : 10 , "location"…" at bounding box center [852, 443] width 503 height 801
type textarea "**********"
drag, startPoint x: 727, startPoint y: 257, endPoint x: 854, endPoint y: 256, distance: 127.8
click at [854, 256] on div "[ { "id" : "SDK-001" , "severity" : "critical" , "confidence" : 10 , "location"…" at bounding box center [852, 443] width 503 height 801
click at [1095, 14] on icon "button" at bounding box center [1098, 16] width 8 height 8
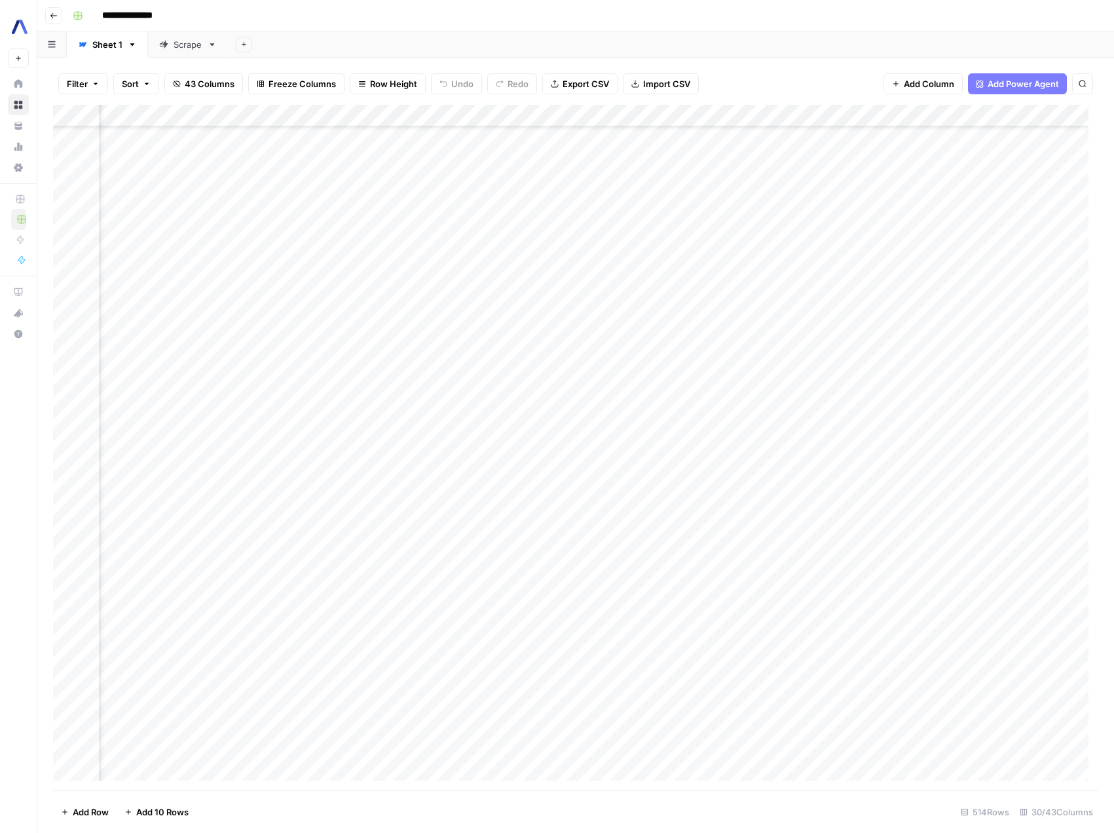
scroll to position [1112, 1262]
click at [533, 271] on div "Add Column" at bounding box center [576, 448] width 1046 height 686
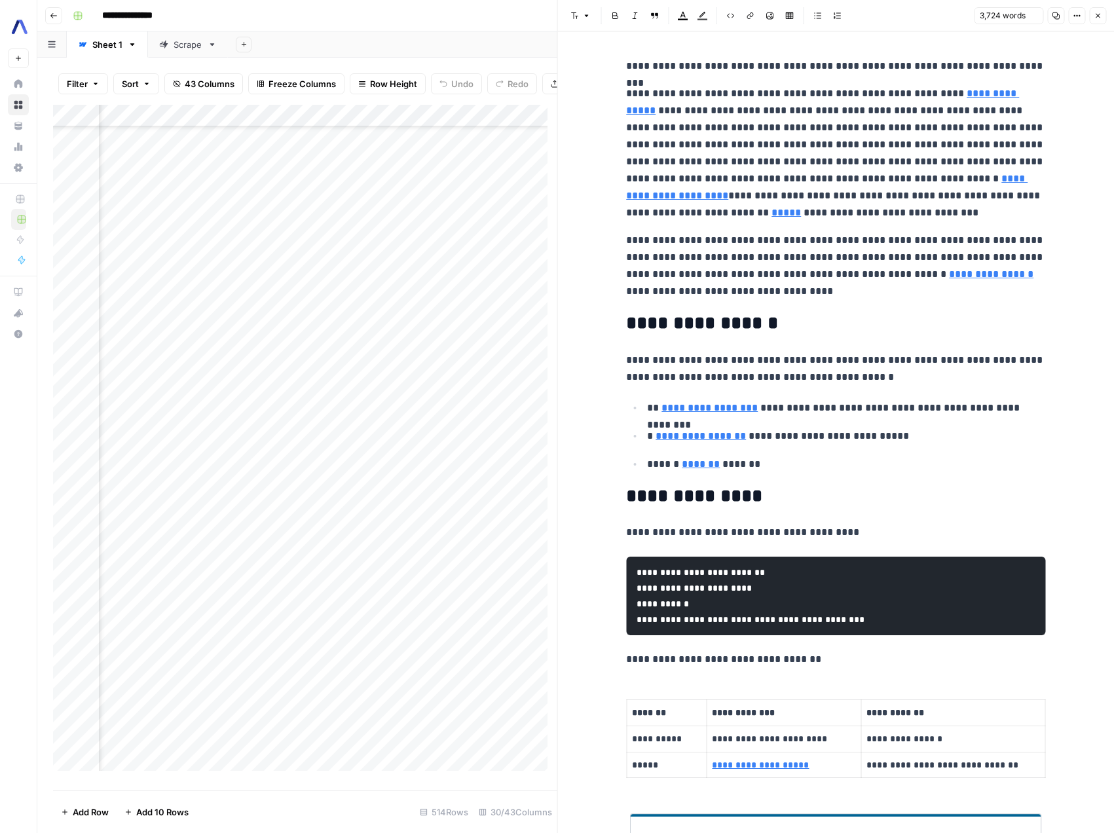
click at [827, 255] on p "**********" at bounding box center [835, 266] width 419 height 68
click at [953, 38] on input "client.streaming.createTemporaryToken" at bounding box center [945, 34] width 77 height 13
type input "client.streaming.createTemporaryToken"
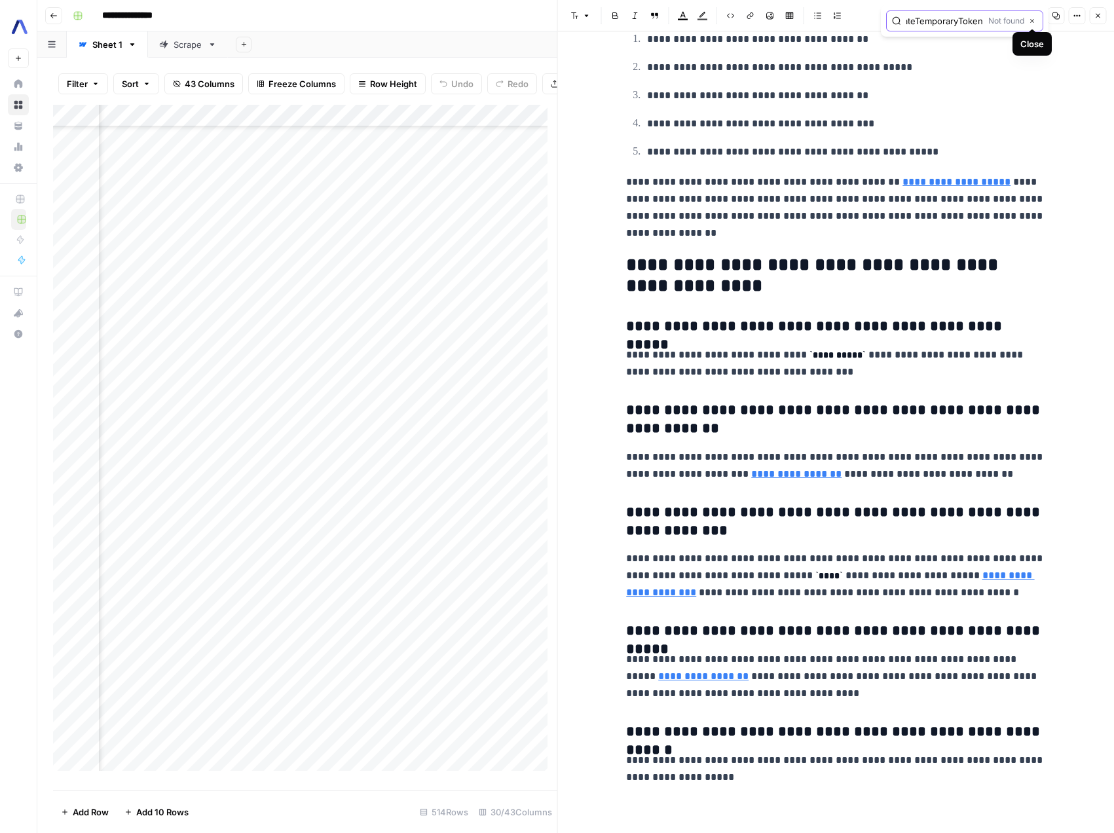
scroll to position [0, 0]
click at [1034, 24] on icon "button" at bounding box center [1032, 21] width 7 height 7
click at [980, 158] on p "**********" at bounding box center [846, 151] width 398 height 17
type input "client.streaming.createTemporaryToken"
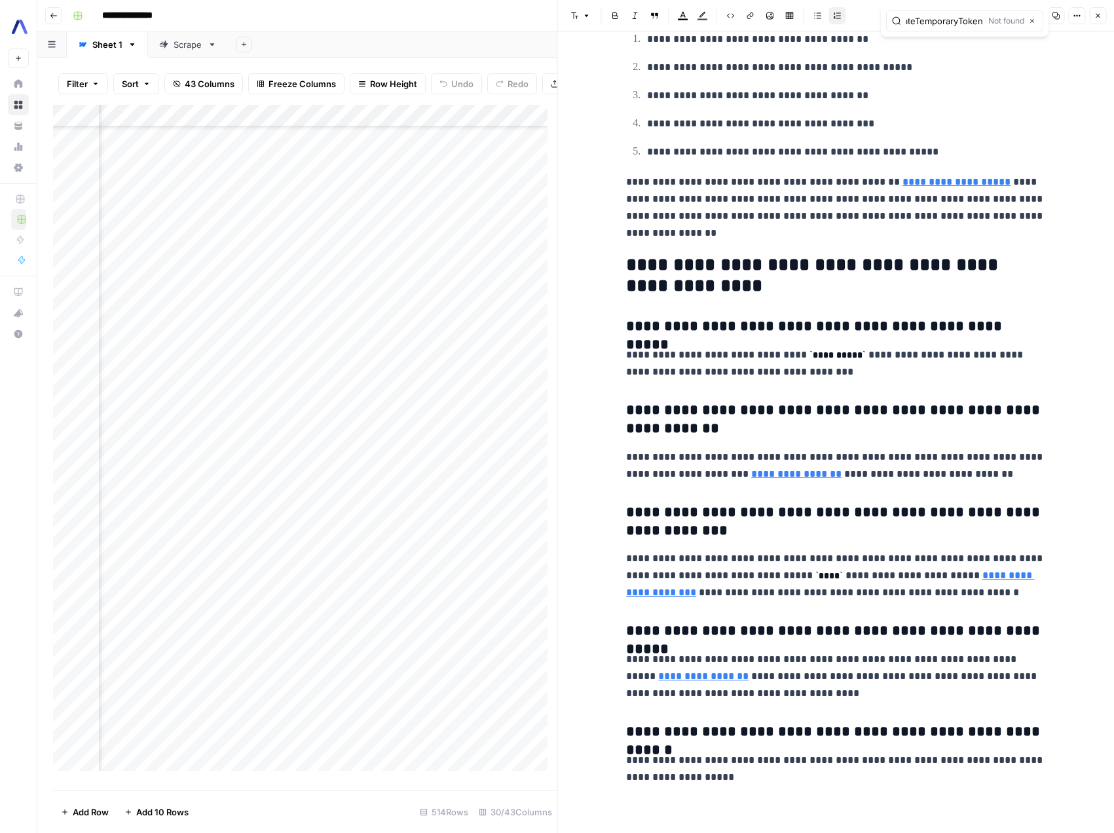
click at [1104, 16] on button "Close" at bounding box center [1097, 15] width 17 height 17
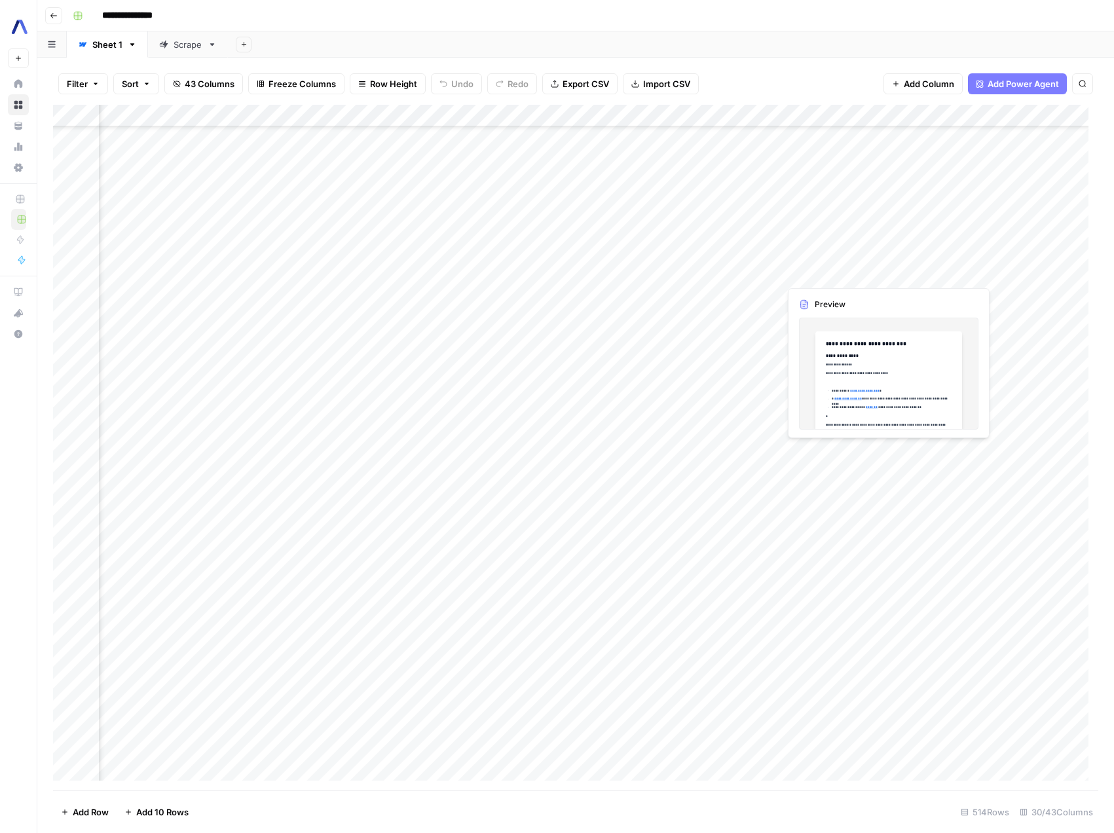
click at [833, 273] on div "Add Column" at bounding box center [576, 448] width 1046 height 686
click at [364, 635] on div "Add Column" at bounding box center [576, 448] width 1046 height 686
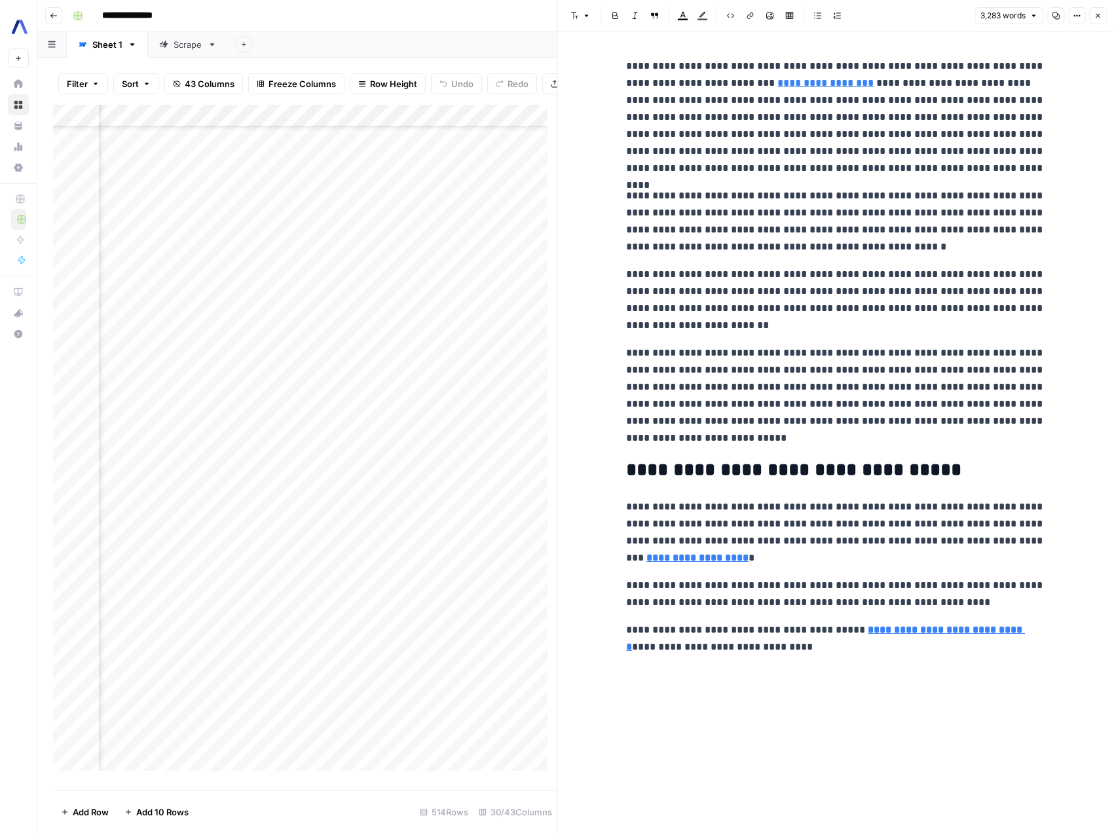
click at [1098, 17] on icon "button" at bounding box center [1098, 16] width 8 height 8
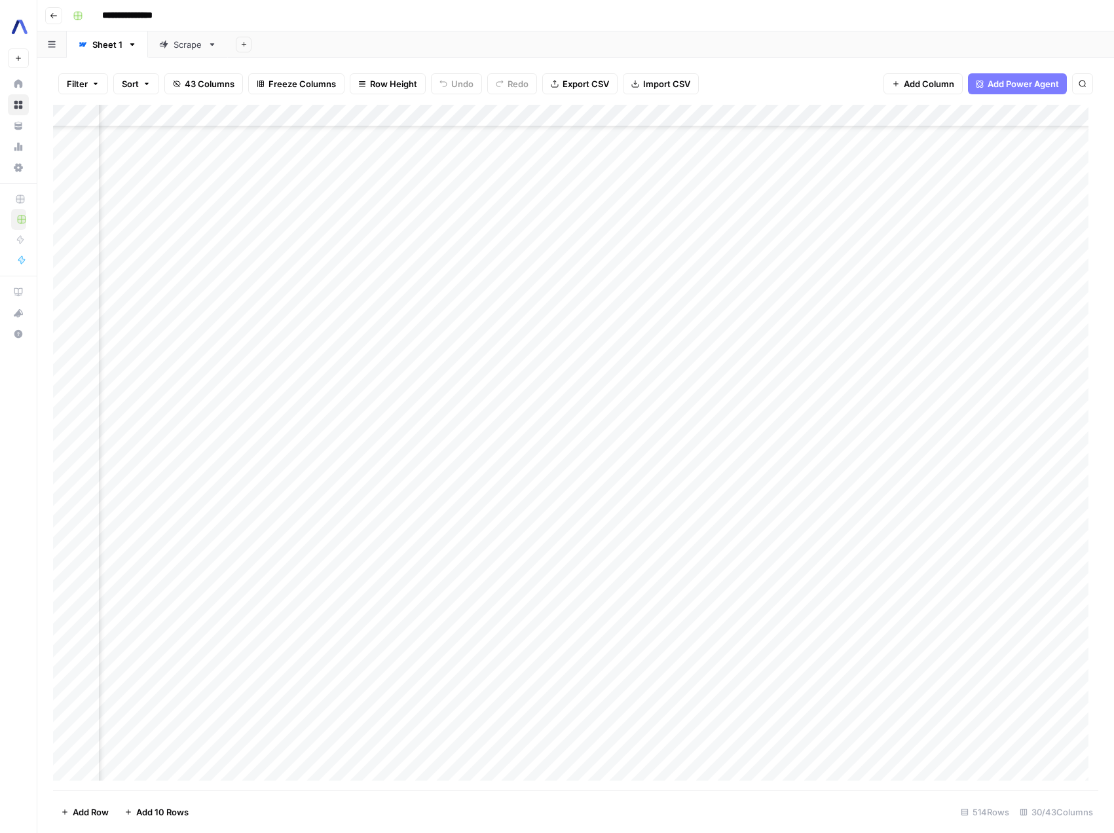
scroll to position [0, 1426]
click at [349, 450] on div "Add Column" at bounding box center [576, 448] width 1046 height 686
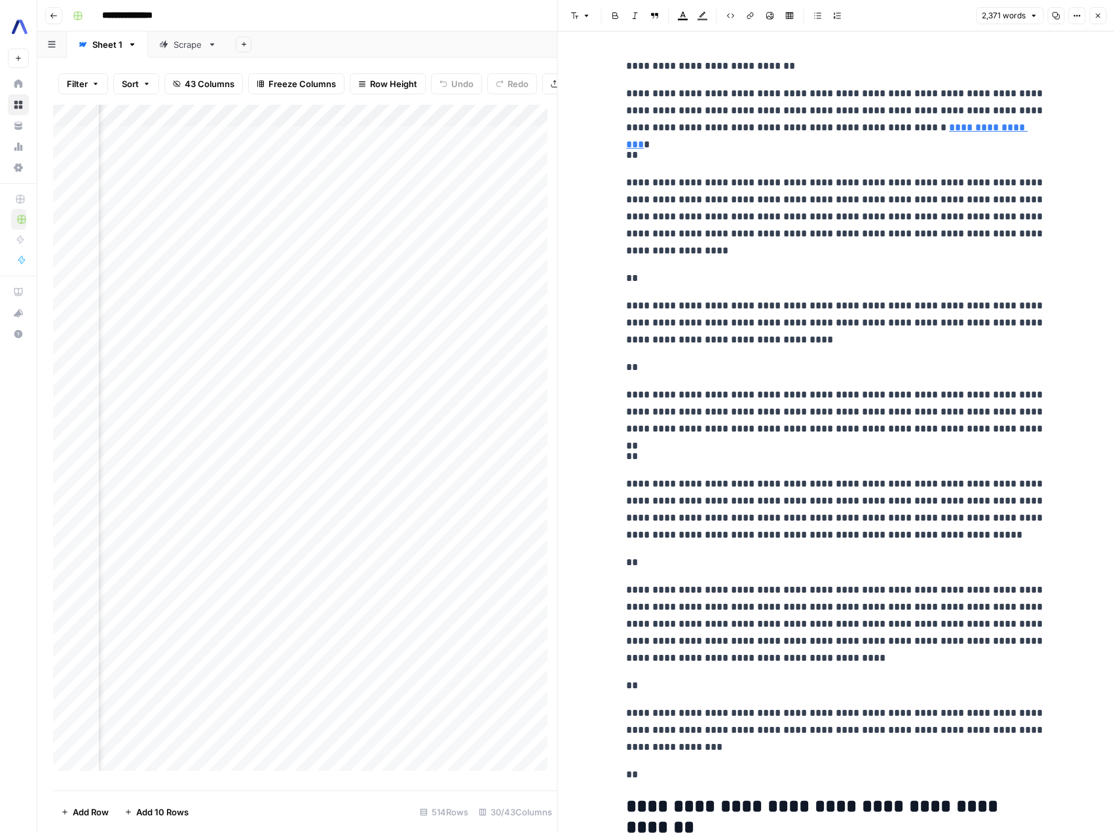
click at [1104, 14] on button "Close" at bounding box center [1097, 15] width 17 height 17
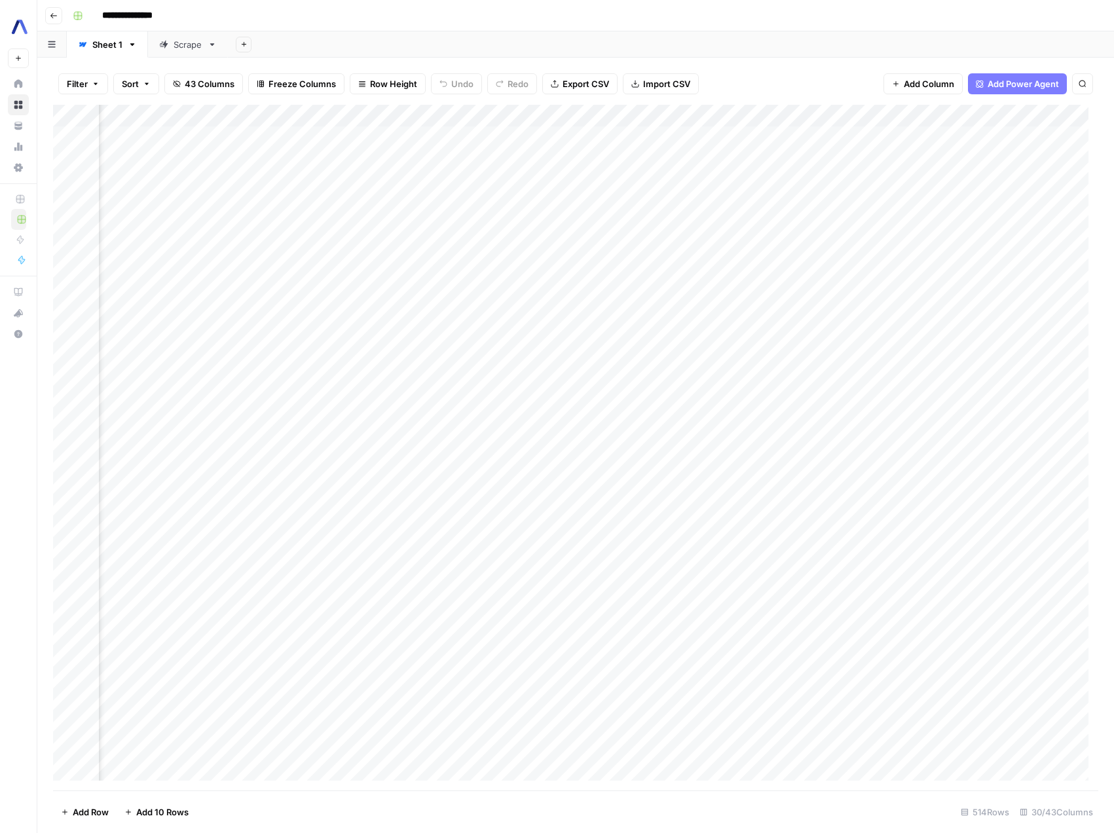
click at [446, 457] on div "Add Column" at bounding box center [576, 448] width 1046 height 686
click at [960, 590] on div "Add Column" at bounding box center [576, 448] width 1046 height 686
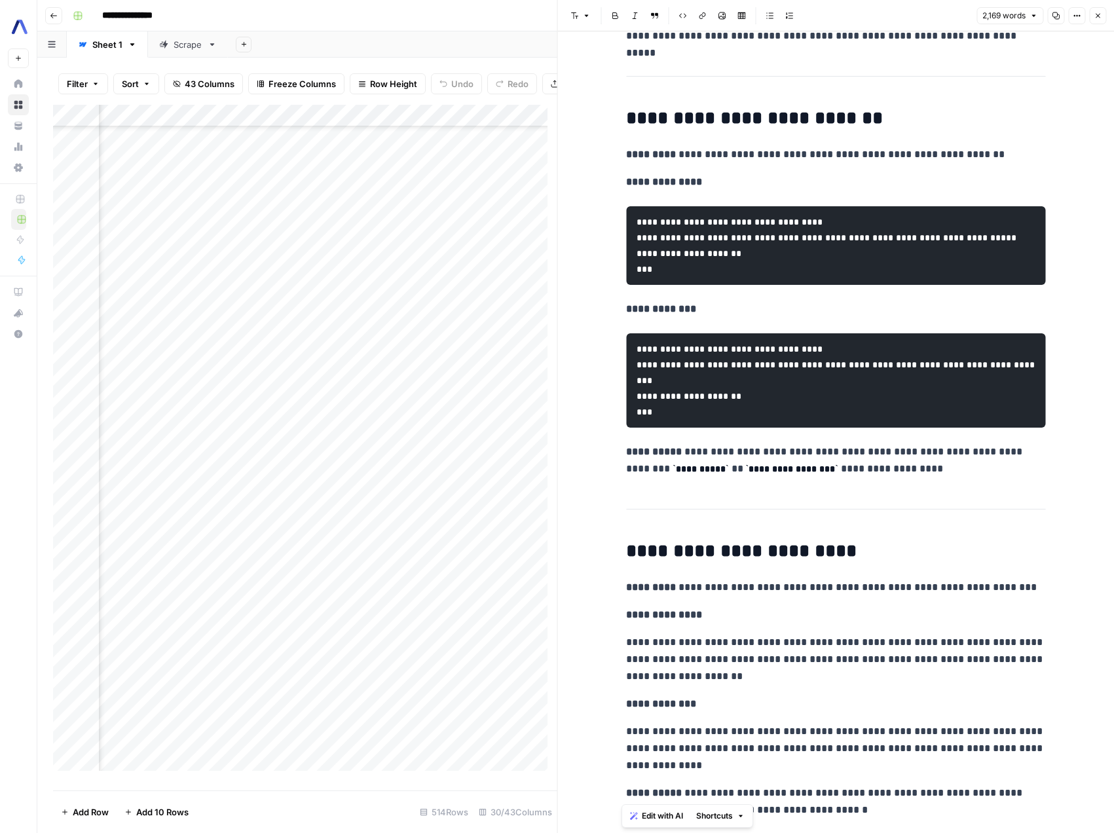
scroll to position [234, 0]
click at [1100, 16] on icon "button" at bounding box center [1098, 16] width 8 height 8
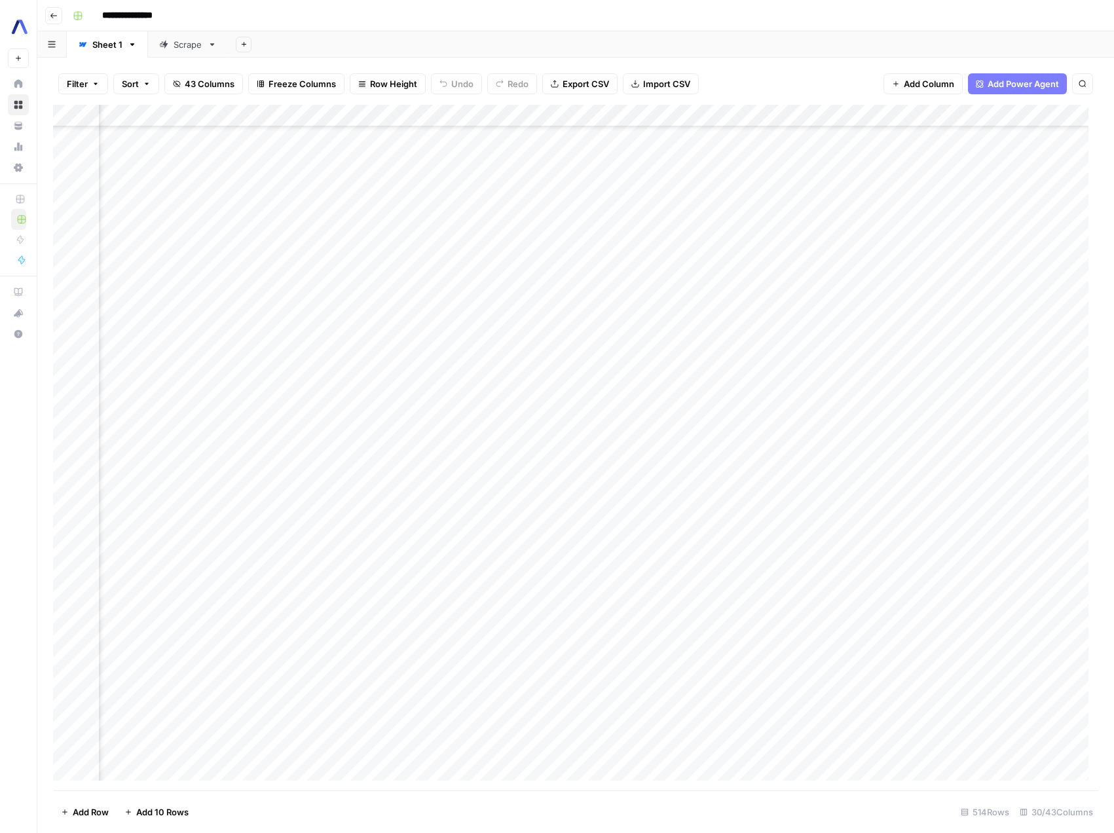
scroll to position [791, 954]
click at [840, 594] on div "Add Column" at bounding box center [576, 448] width 1046 height 686
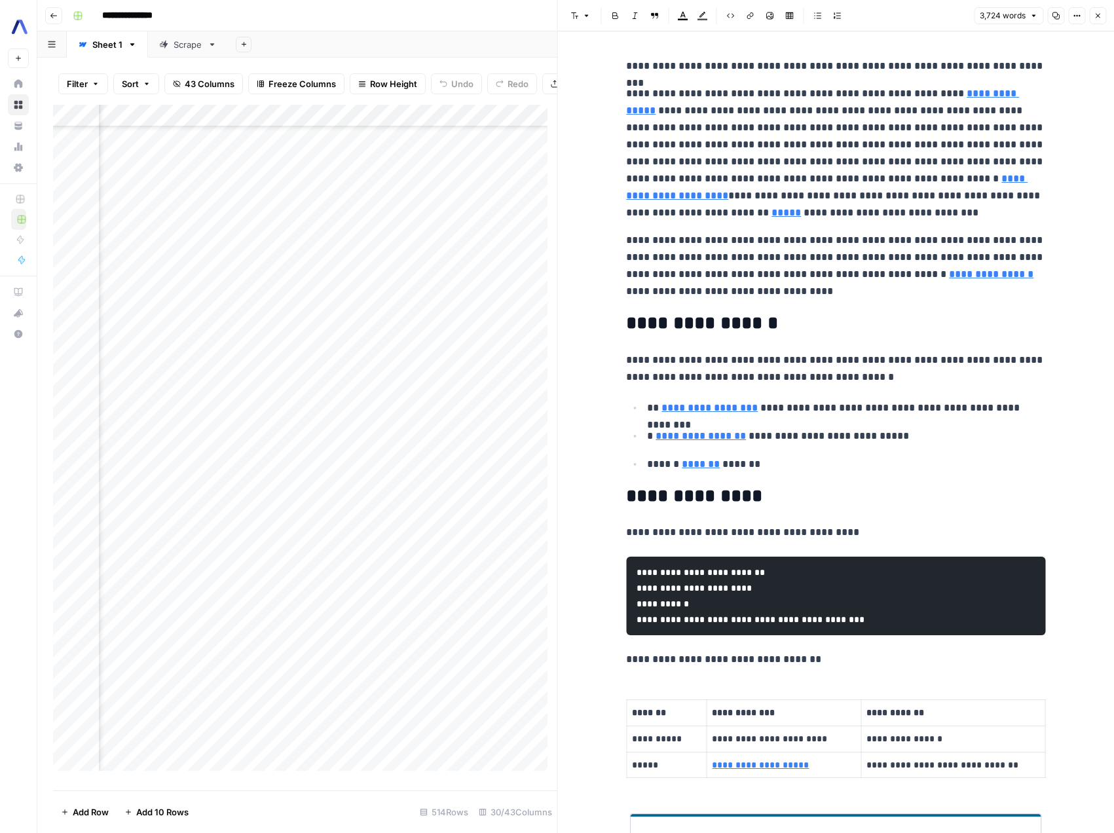
click at [1099, 17] on icon "button" at bounding box center [1098, 16] width 8 height 8
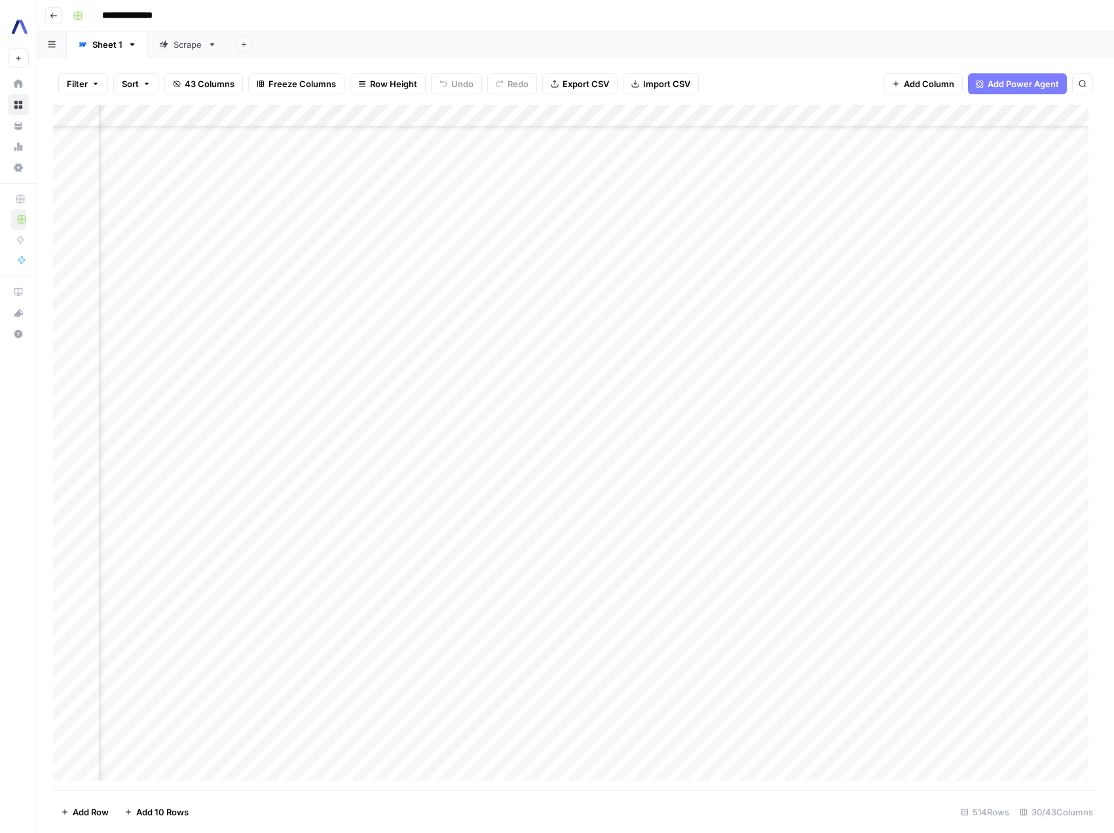
scroll to position [788, 954]
click at [554, 600] on div "Add Column" at bounding box center [576, 448] width 1046 height 686
click at [542, 389] on div "Add Column" at bounding box center [576, 448] width 1046 height 686
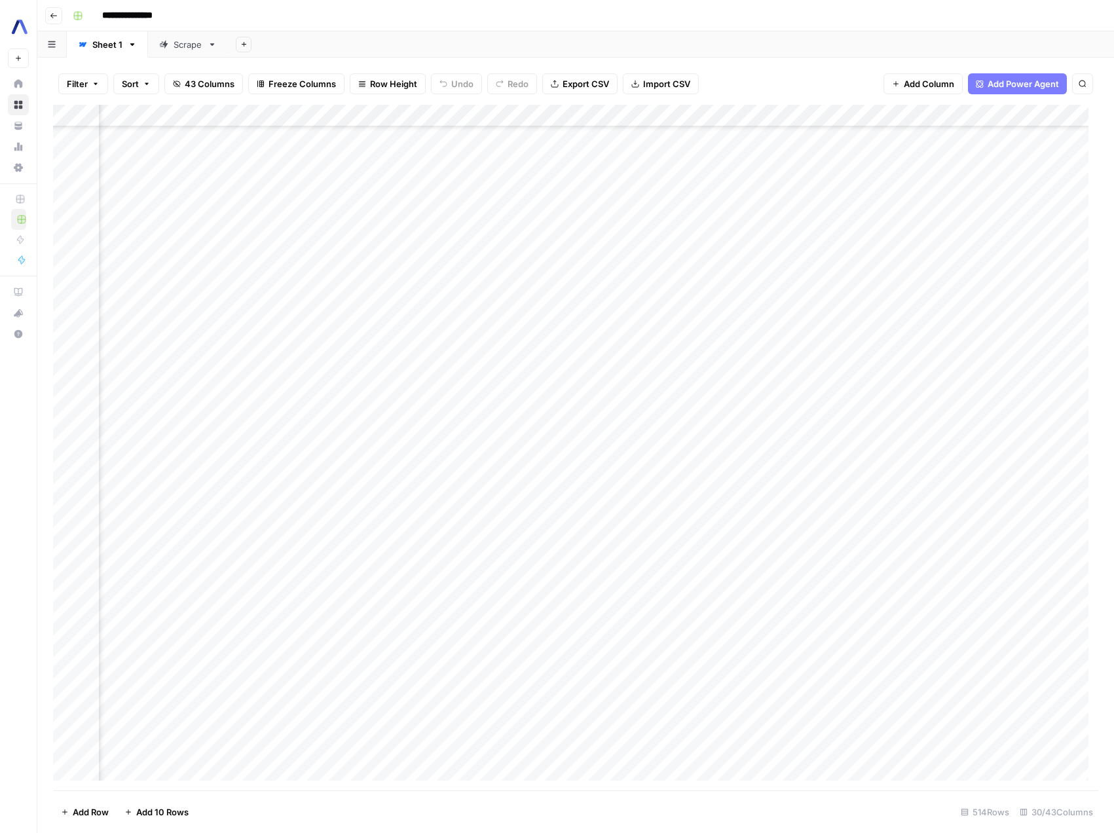
click at [555, 549] on div "Add Column" at bounding box center [576, 448] width 1046 height 686
click at [417, 554] on div "Add Column" at bounding box center [576, 448] width 1046 height 686
click at [244, 553] on div "Add Column" at bounding box center [576, 448] width 1046 height 686
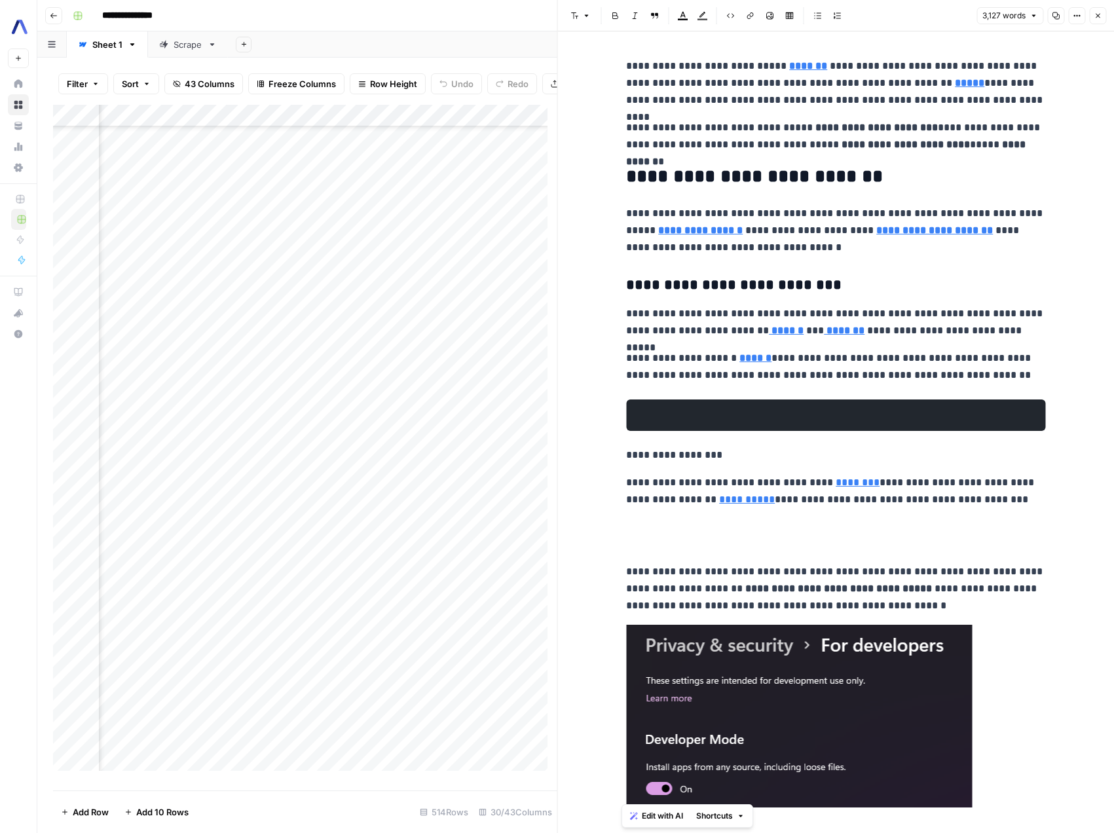
click at [1098, 17] on icon "button" at bounding box center [1098, 16] width 8 height 8
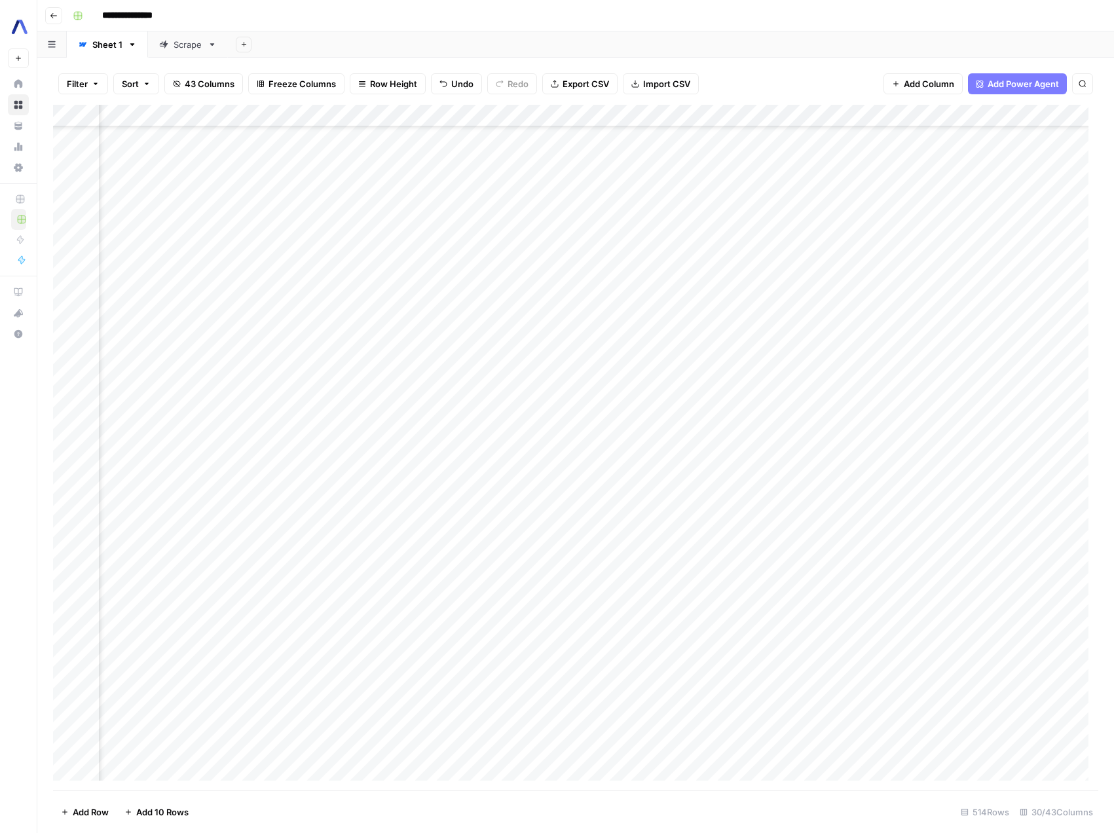
scroll to position [2885, 954]
click at [1012, 548] on div "Add Column" at bounding box center [576, 448] width 1046 height 686
click at [554, 548] on div "Add Column" at bounding box center [576, 448] width 1046 height 686
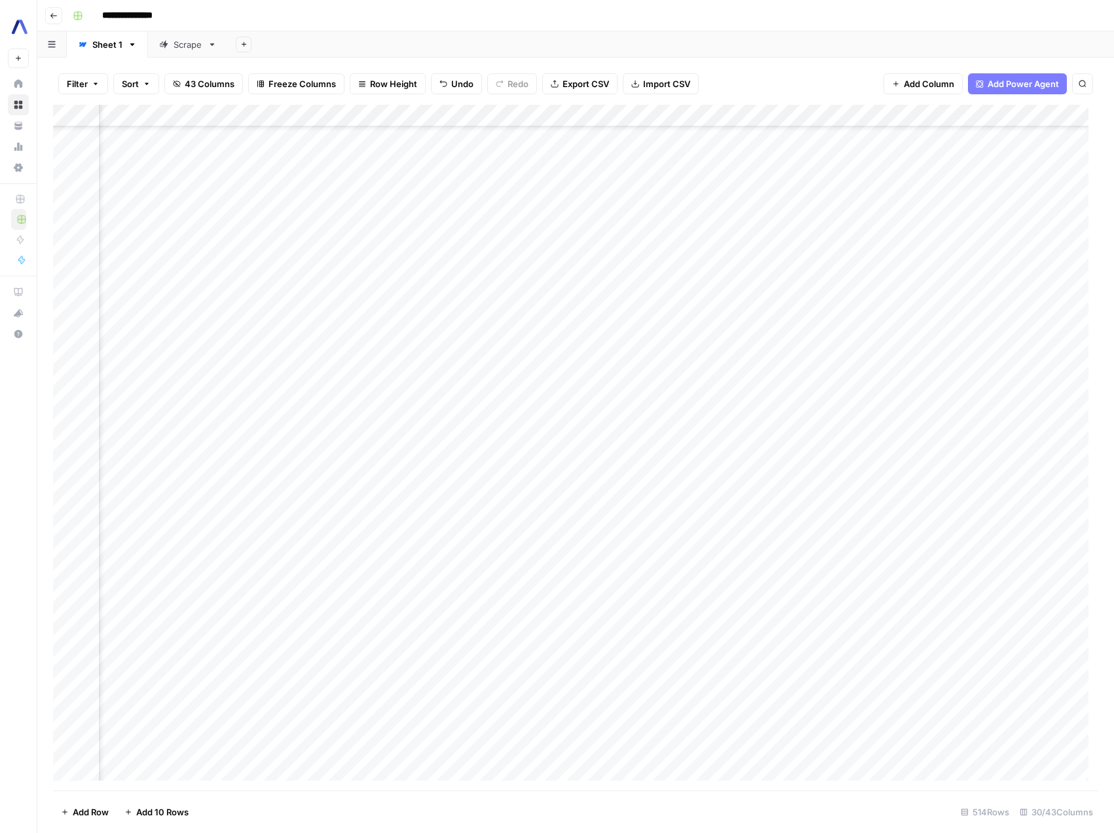
click at [628, 395] on div "Add Column" at bounding box center [576, 448] width 1046 height 686
click at [727, 395] on div "Add Column" at bounding box center [576, 448] width 1046 height 686
click at [519, 392] on div "Add Column" at bounding box center [576, 448] width 1046 height 686
click at [611, 396] on div "Add Column" at bounding box center [576, 448] width 1046 height 686
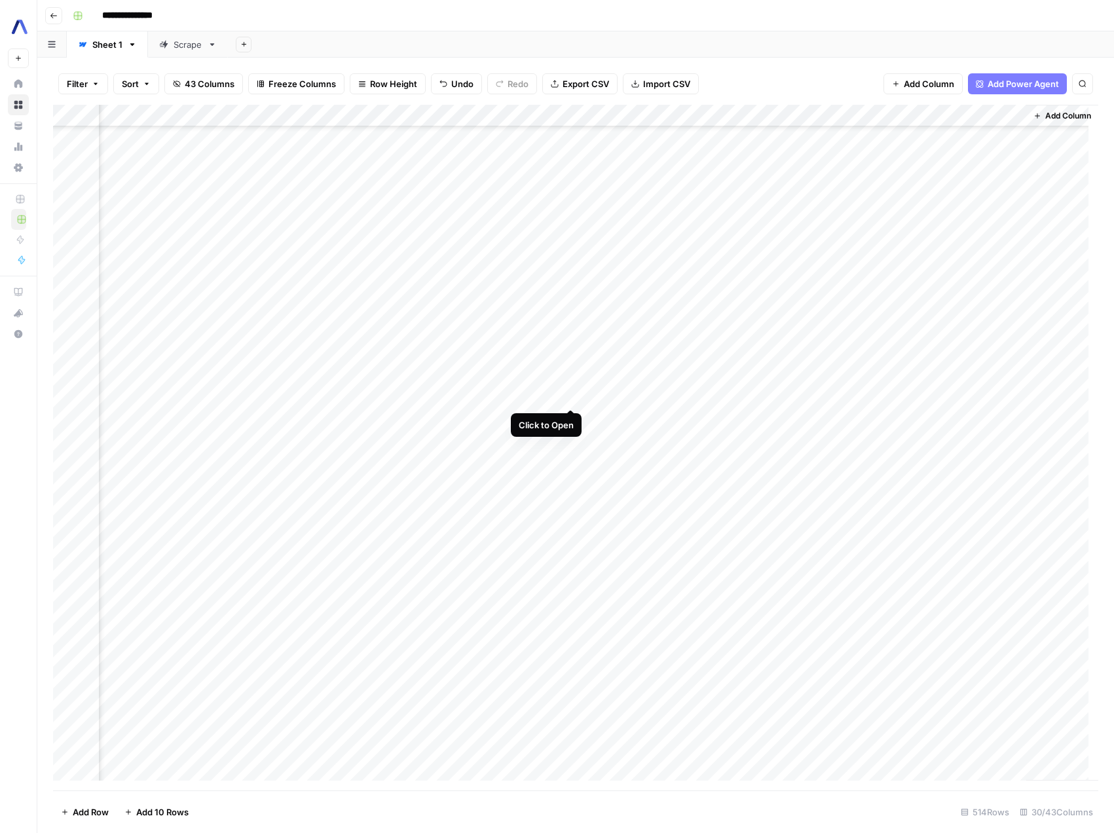
click at [569, 396] on div "Add Column" at bounding box center [576, 448] width 1046 height 686
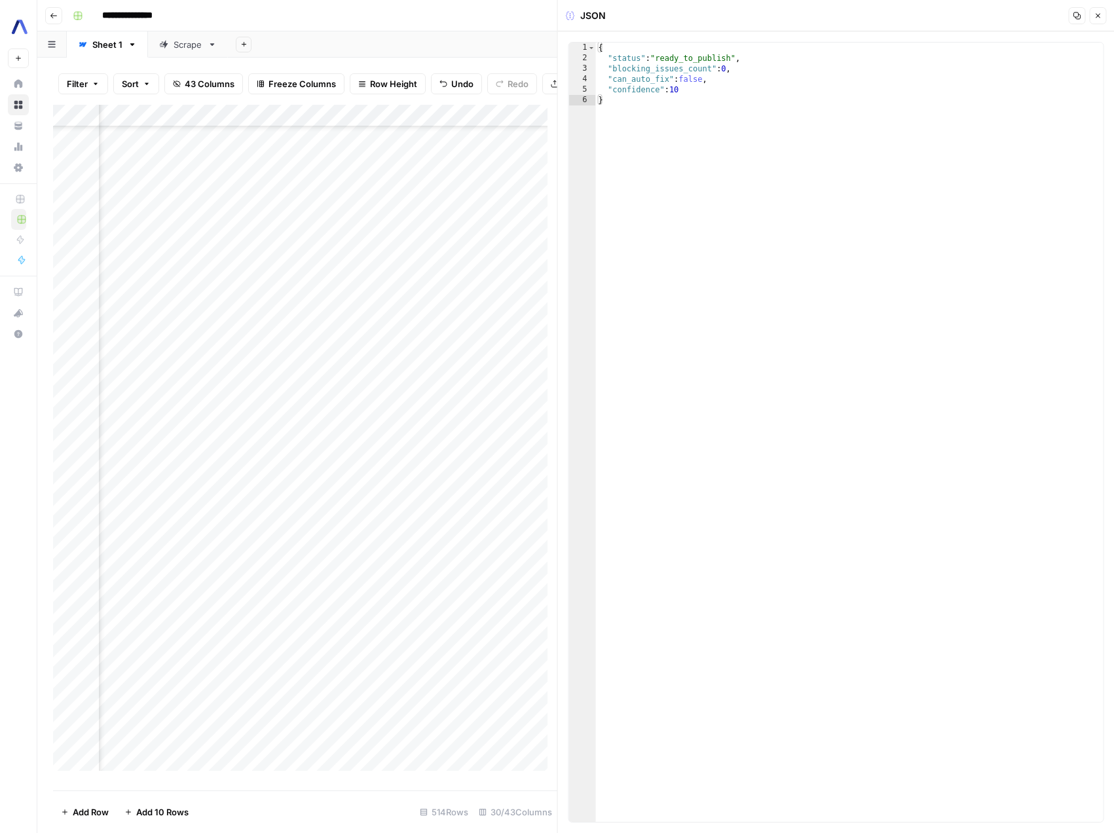
click at [1102, 13] on button "Close" at bounding box center [1097, 15] width 17 height 17
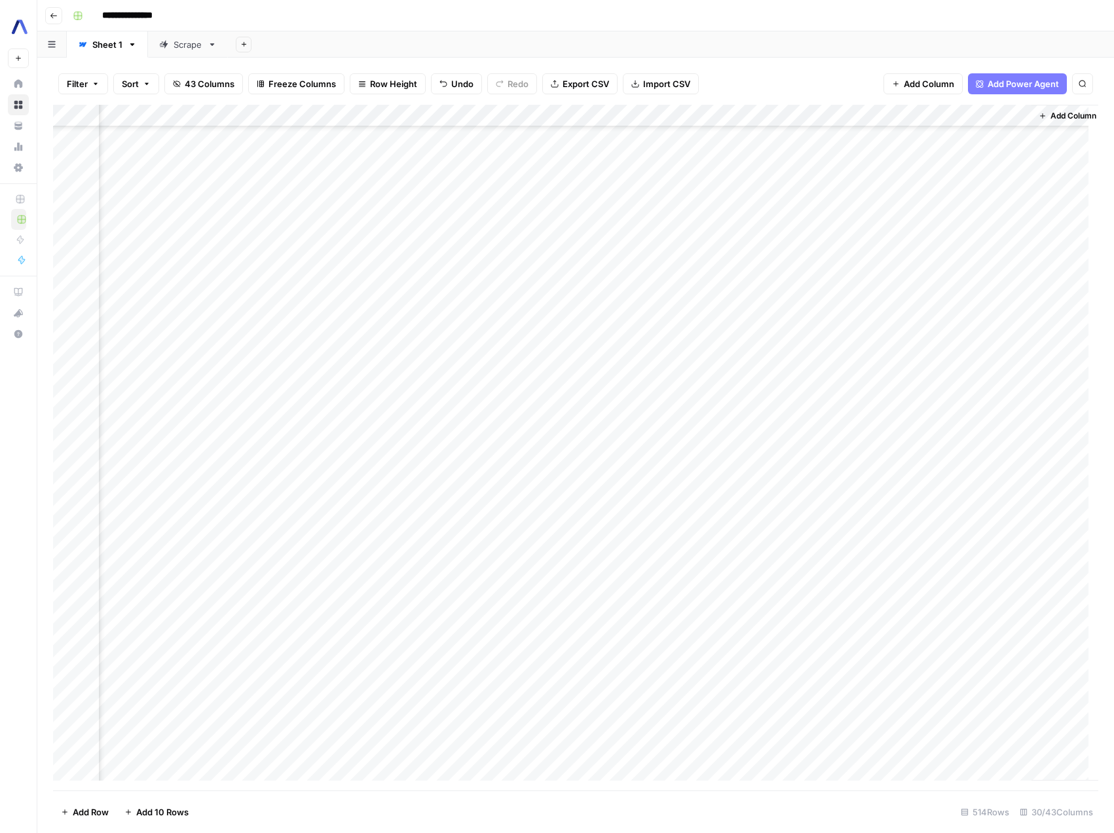
scroll to position [969, 2740]
click at [582, 414] on div "Add Column" at bounding box center [576, 448] width 1046 height 686
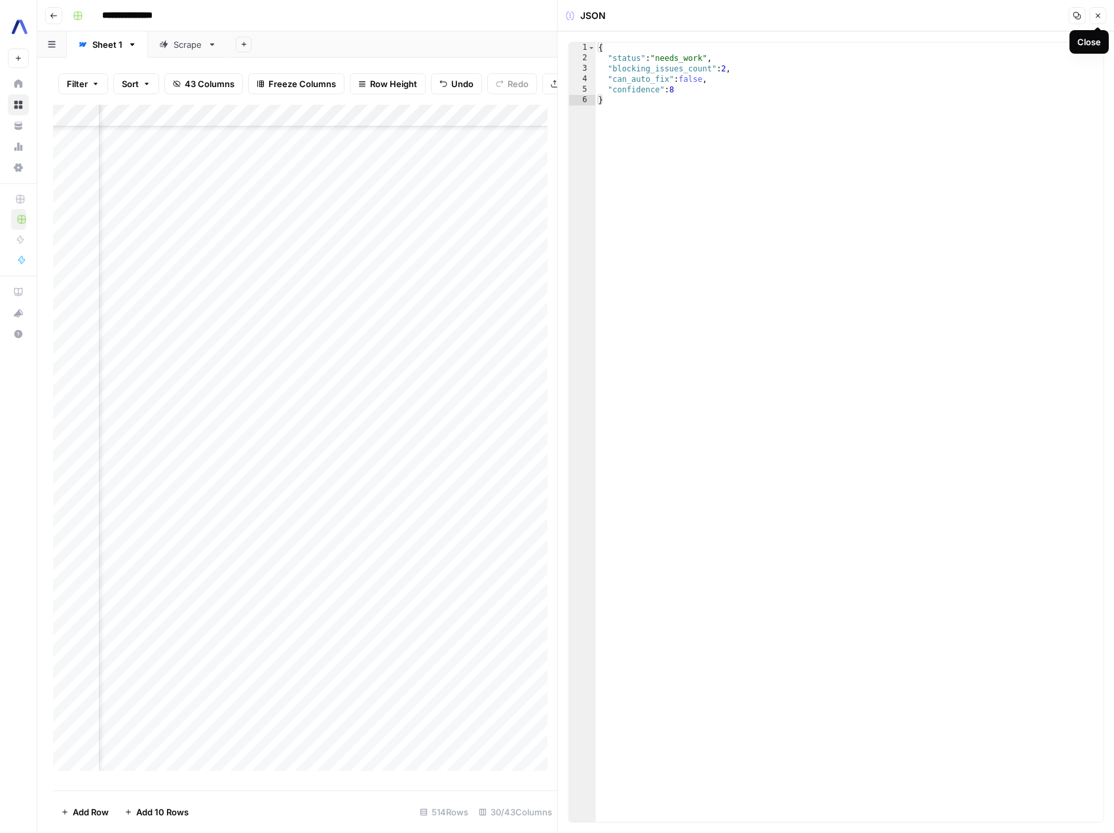
click at [1098, 16] on icon "button" at bounding box center [1098, 16] width 8 height 8
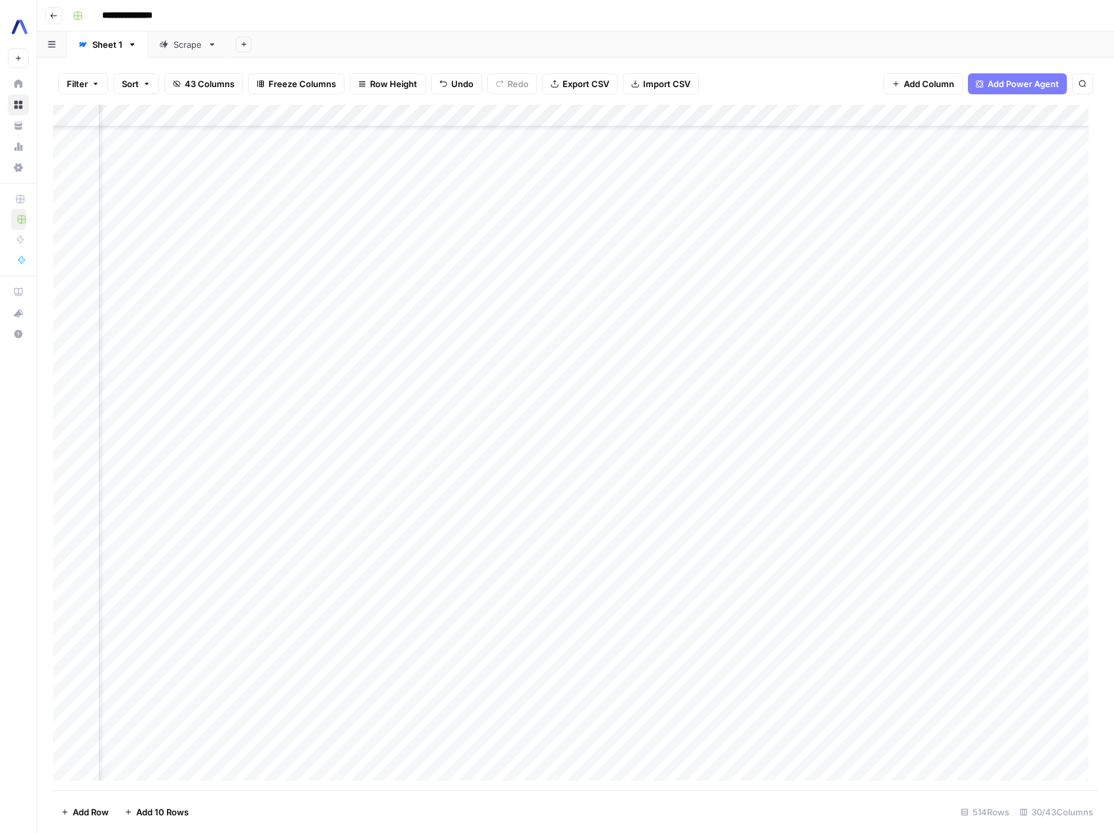
scroll to position [2985, 2027]
click at [579, 445] on div "Add Column" at bounding box center [576, 448] width 1046 height 686
click at [341, 447] on div "Add Column" at bounding box center [576, 448] width 1046 height 686
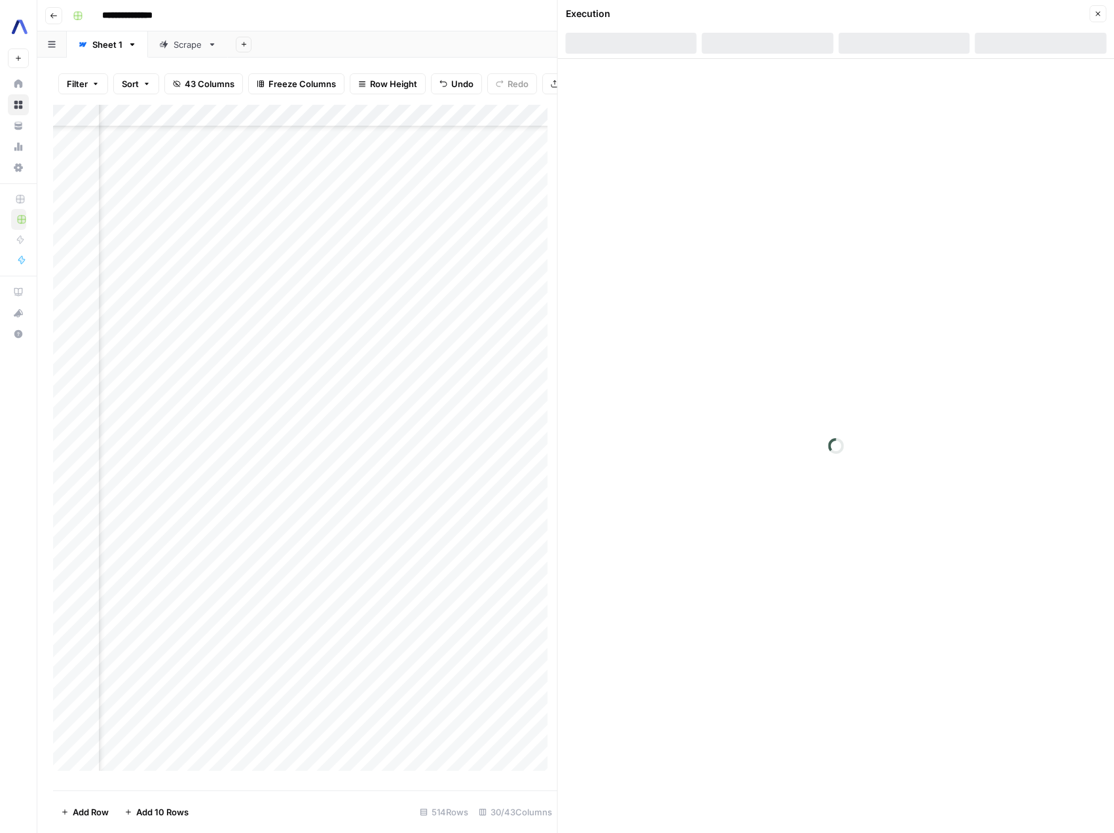
scroll to position [2987, 2027]
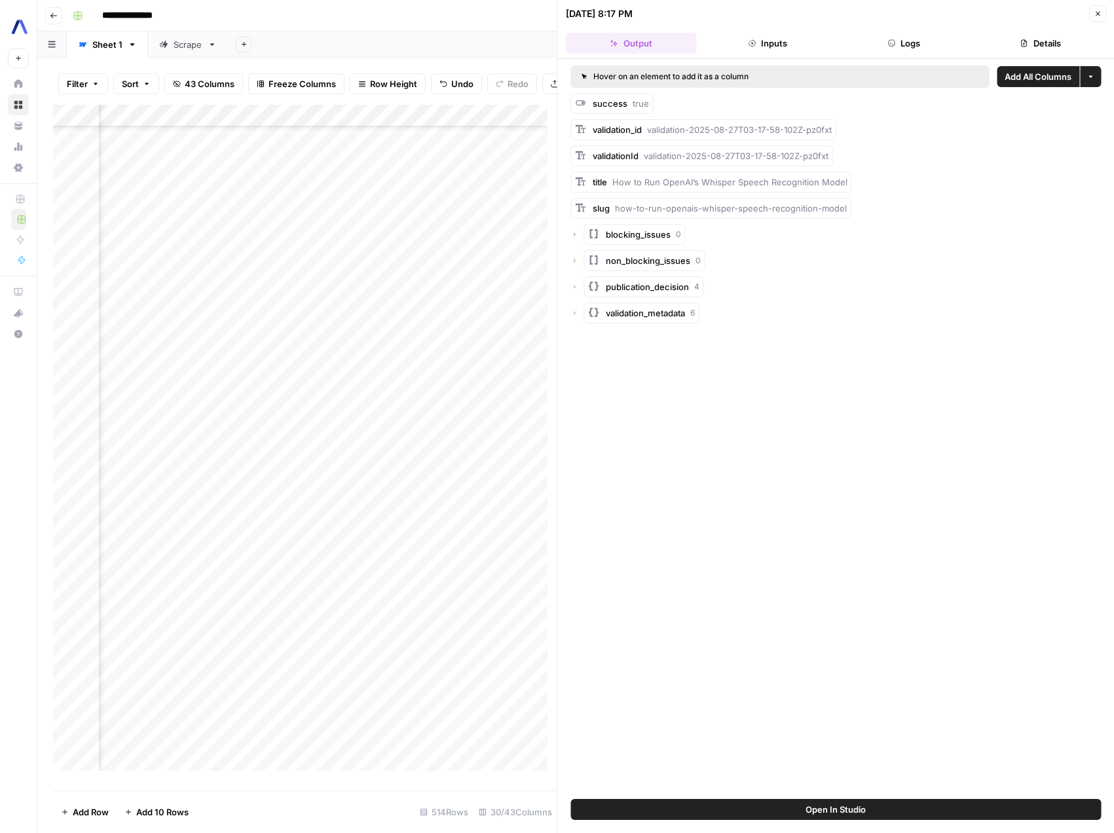
click at [791, 45] on button "Inputs" at bounding box center [767, 43] width 131 height 21
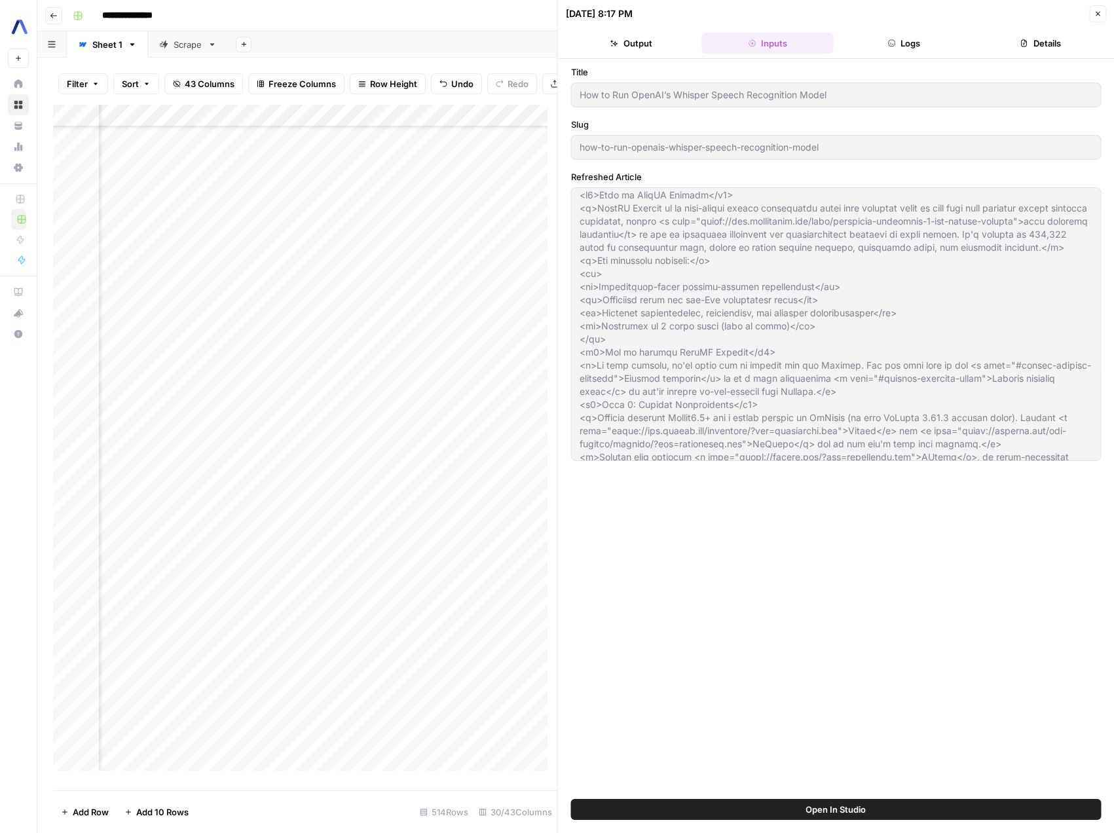
scroll to position [0, 0]
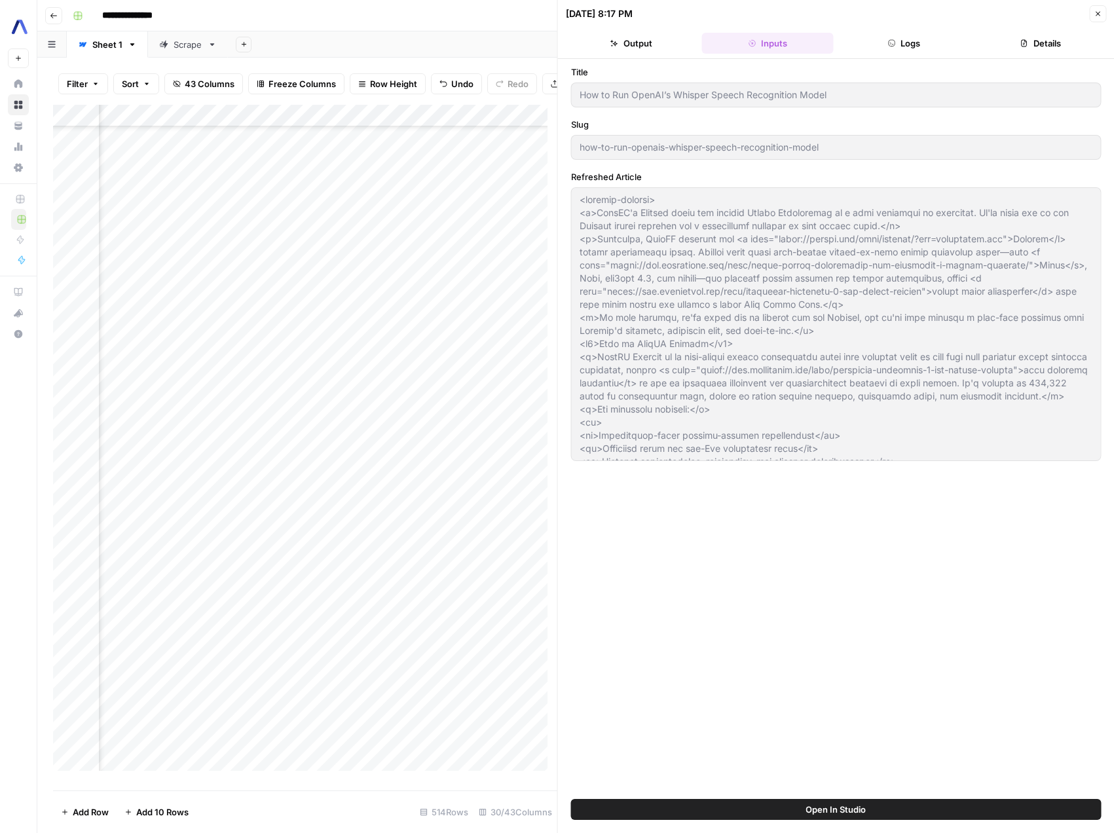
click at [915, 47] on button "Logs" at bounding box center [904, 43] width 131 height 21
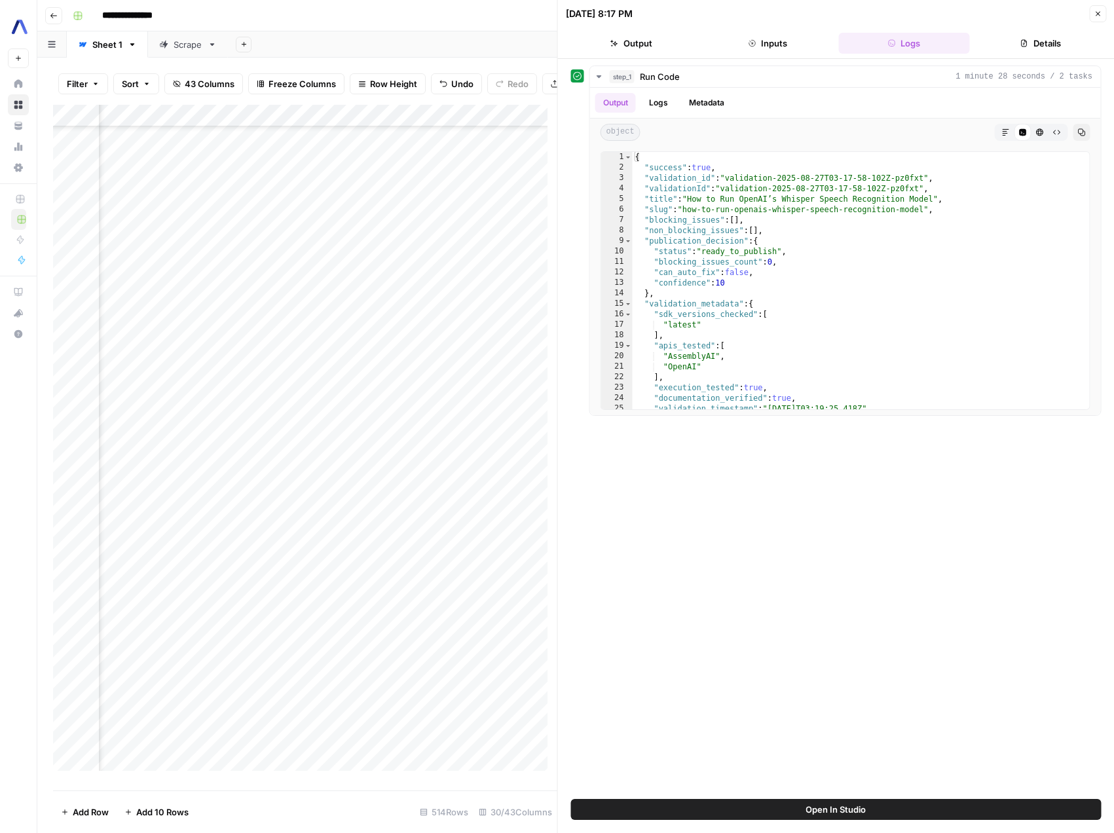
click at [1098, 16] on icon "button" at bounding box center [1098, 14] width 8 height 8
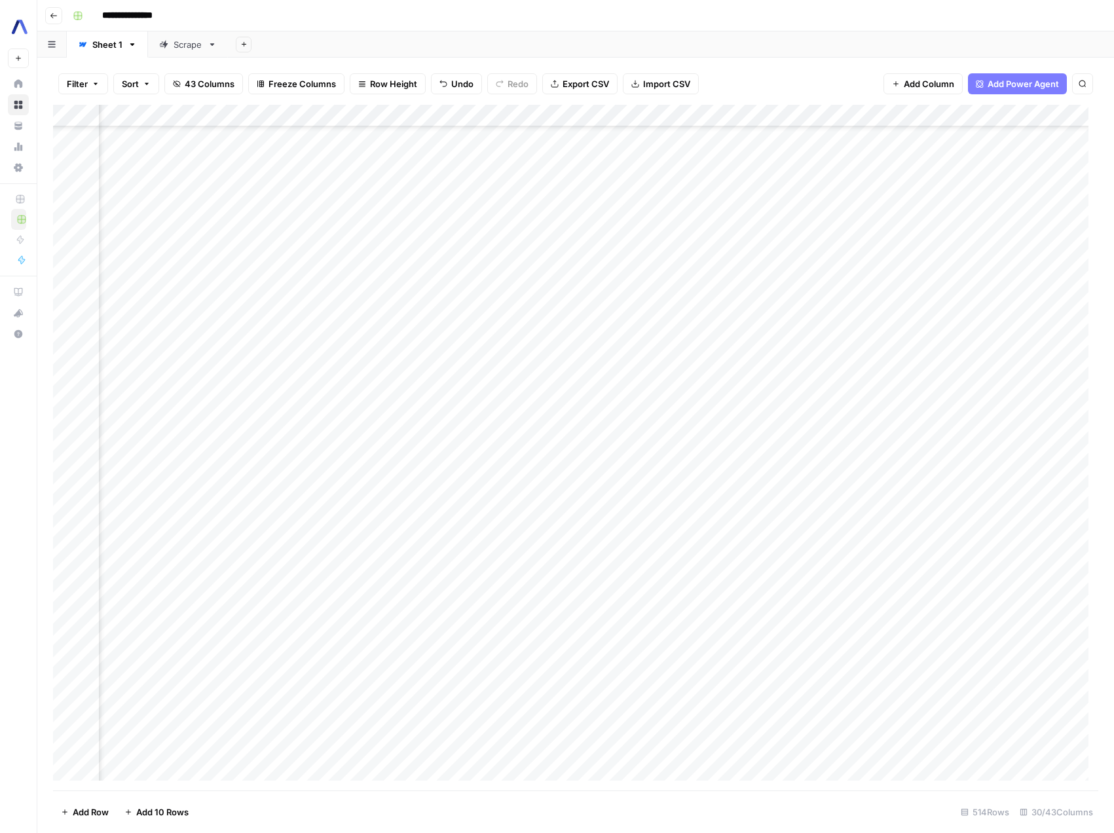
scroll to position [3187, 964]
click at [336, 557] on div "Add Column" at bounding box center [576, 448] width 1046 height 686
click at [415, 563] on div "Add Column" at bounding box center [576, 448] width 1046 height 686
click at [360, 561] on div "Add Column" at bounding box center [576, 448] width 1046 height 686
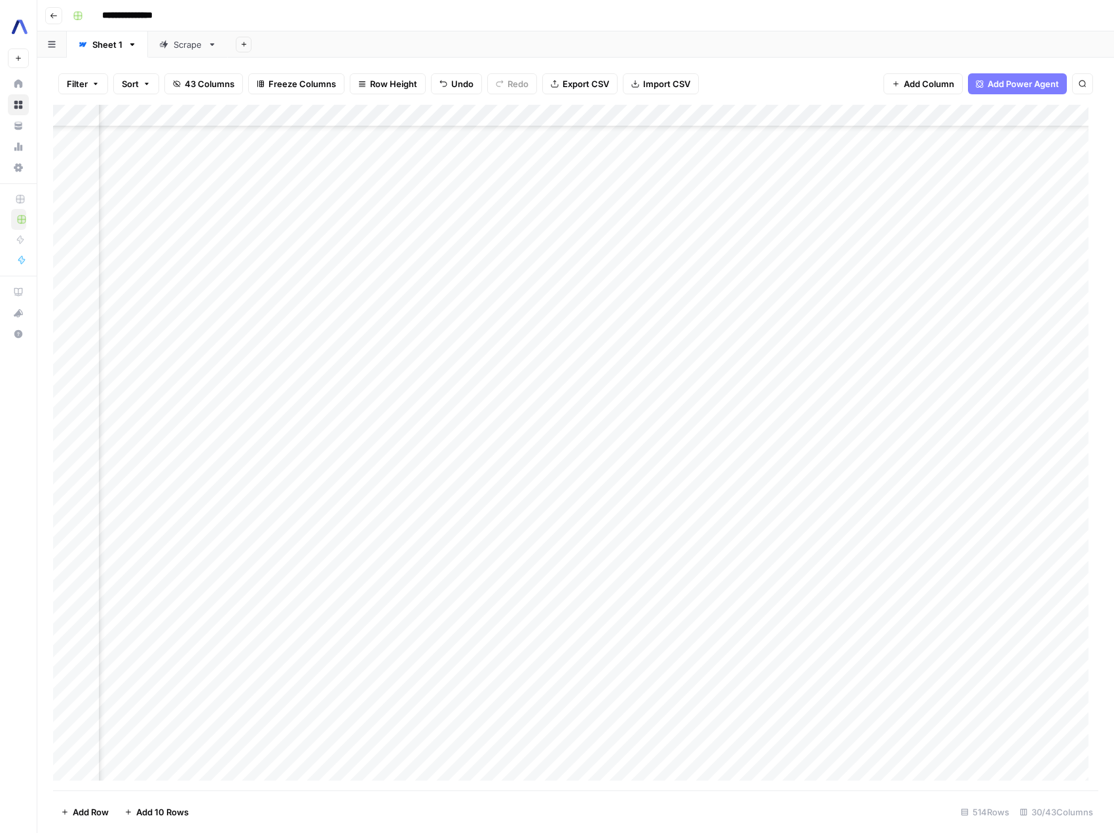
click at [544, 559] on div "Add Column" at bounding box center [576, 448] width 1046 height 686
type textarea "****"
click at [799, 556] on div "Add Column" at bounding box center [576, 448] width 1046 height 686
click at [663, 556] on div "Add Column" at bounding box center [576, 448] width 1046 height 686
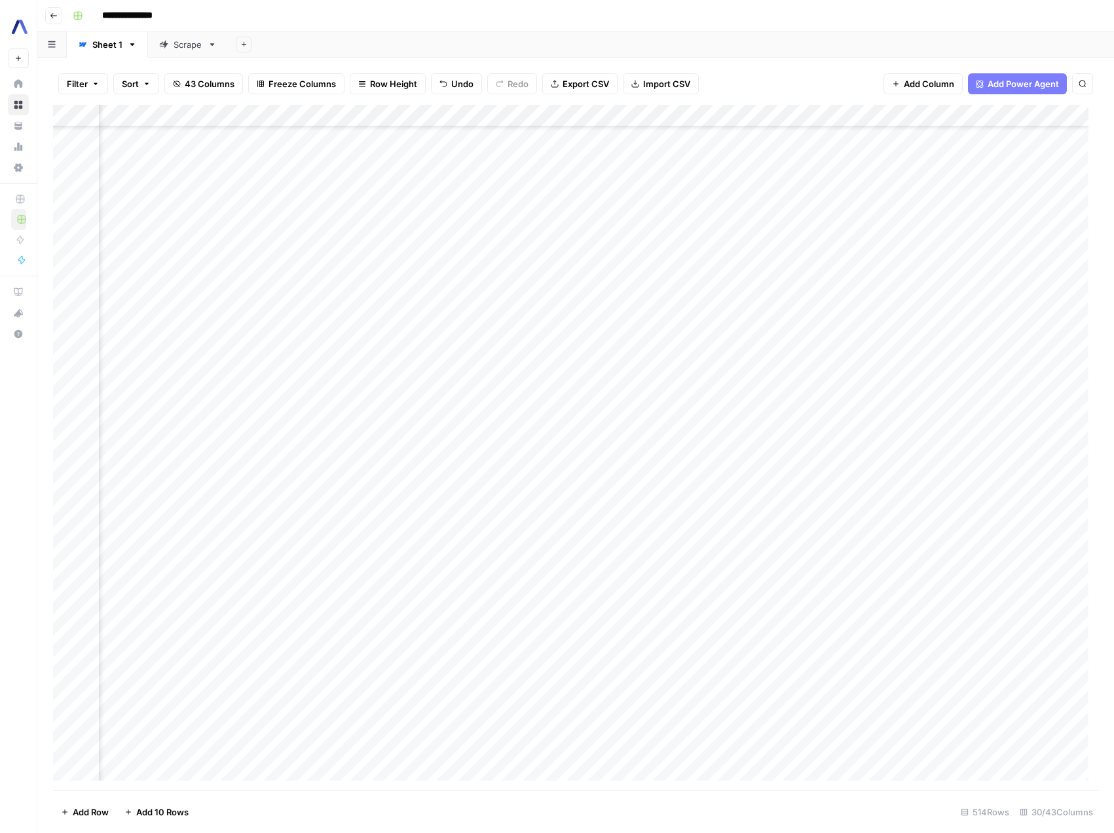
click at [286, 795] on footer "Add Row Add 10 Rows 514 Rows 30/43 Columns" at bounding box center [576, 812] width 1046 height 43
click at [556, 561] on div "Add Column" at bounding box center [576, 448] width 1046 height 686
type textarea "****"
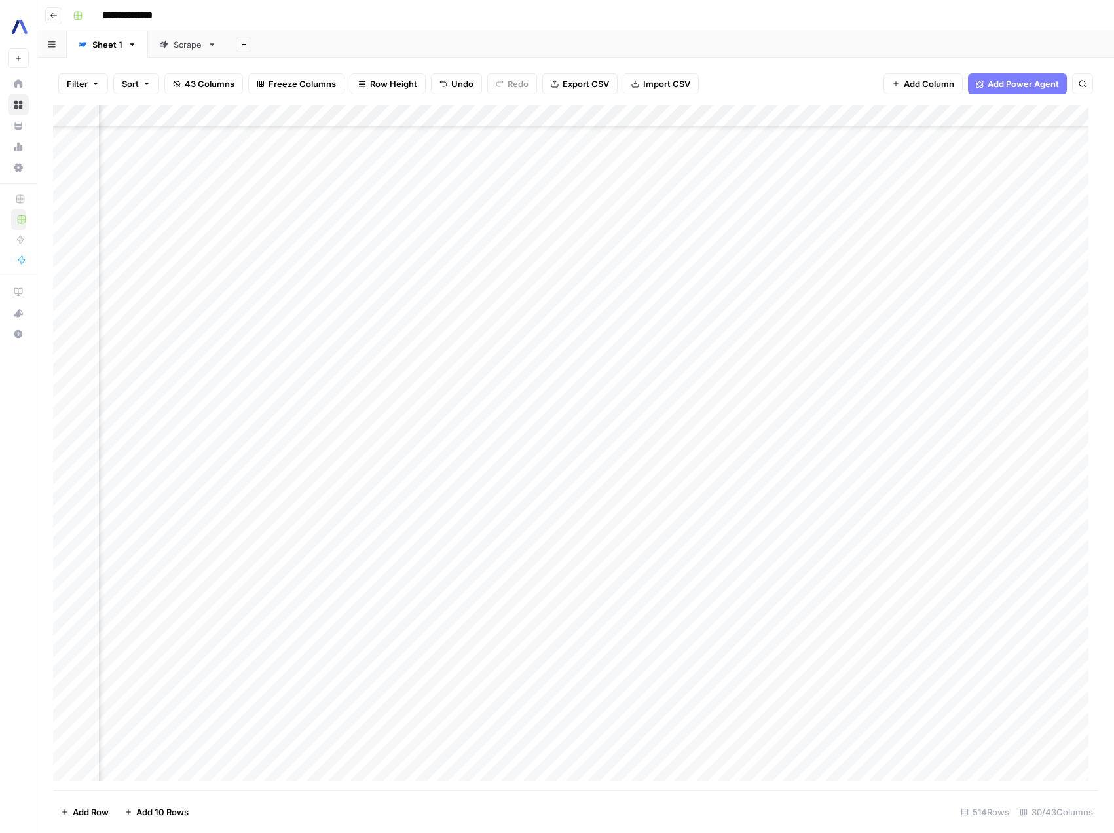
scroll to position [3195, 118]
click at [330, 548] on div "Add Column" at bounding box center [576, 448] width 1046 height 686
click at [335, 527] on div "Add Column" at bounding box center [576, 448] width 1046 height 686
click at [715, 535] on div "Add Column" at bounding box center [576, 448] width 1046 height 686
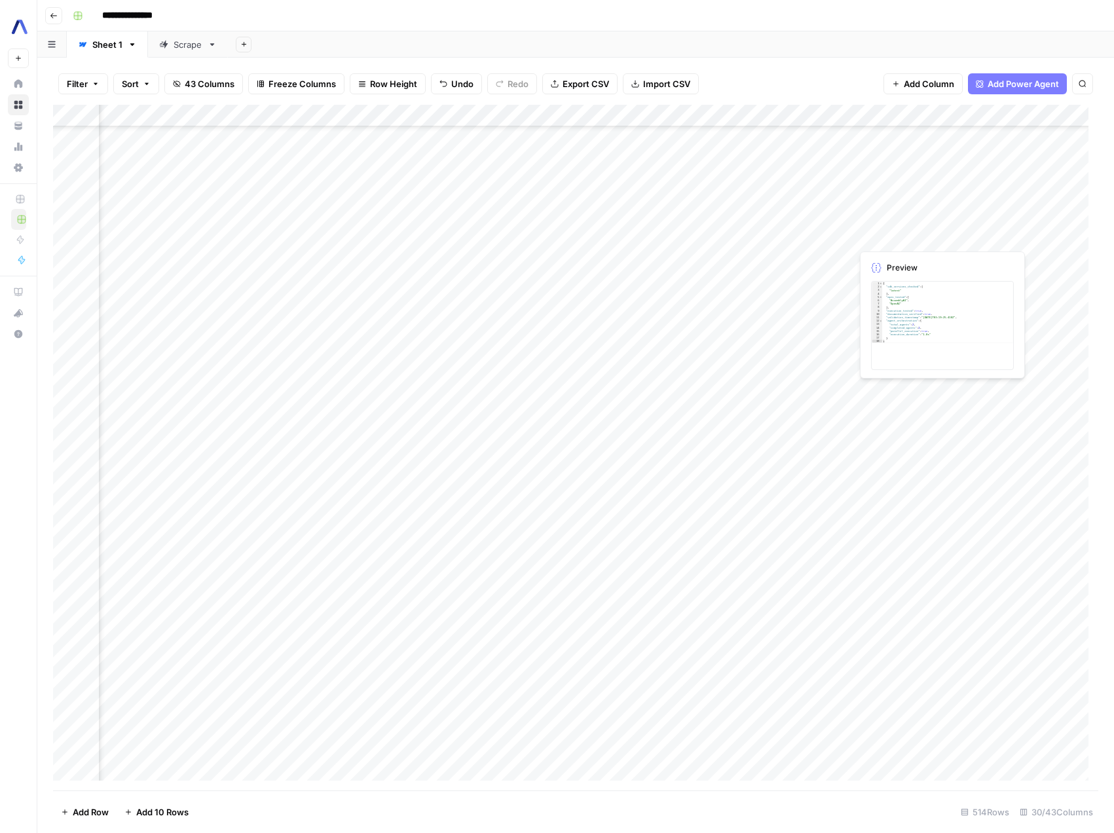
click at [959, 236] on div "Add Column" at bounding box center [576, 448] width 1046 height 686
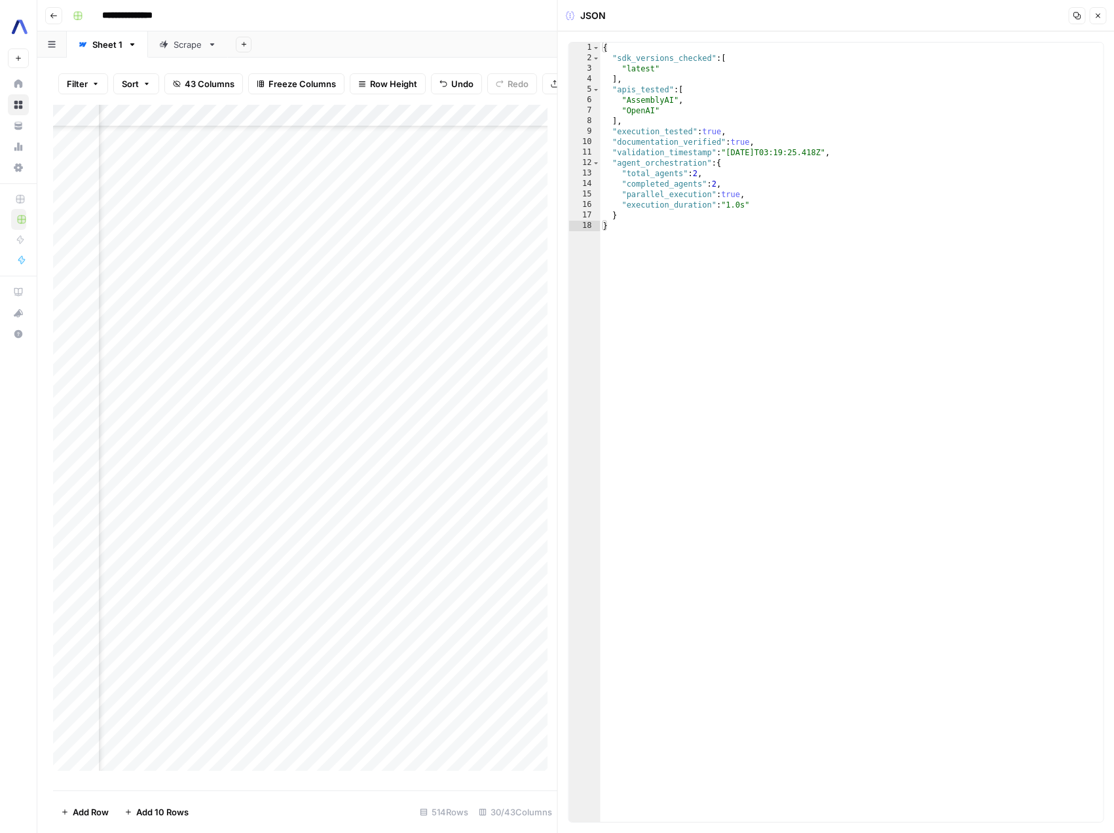
click at [1097, 21] on button "Close" at bounding box center [1097, 15] width 17 height 17
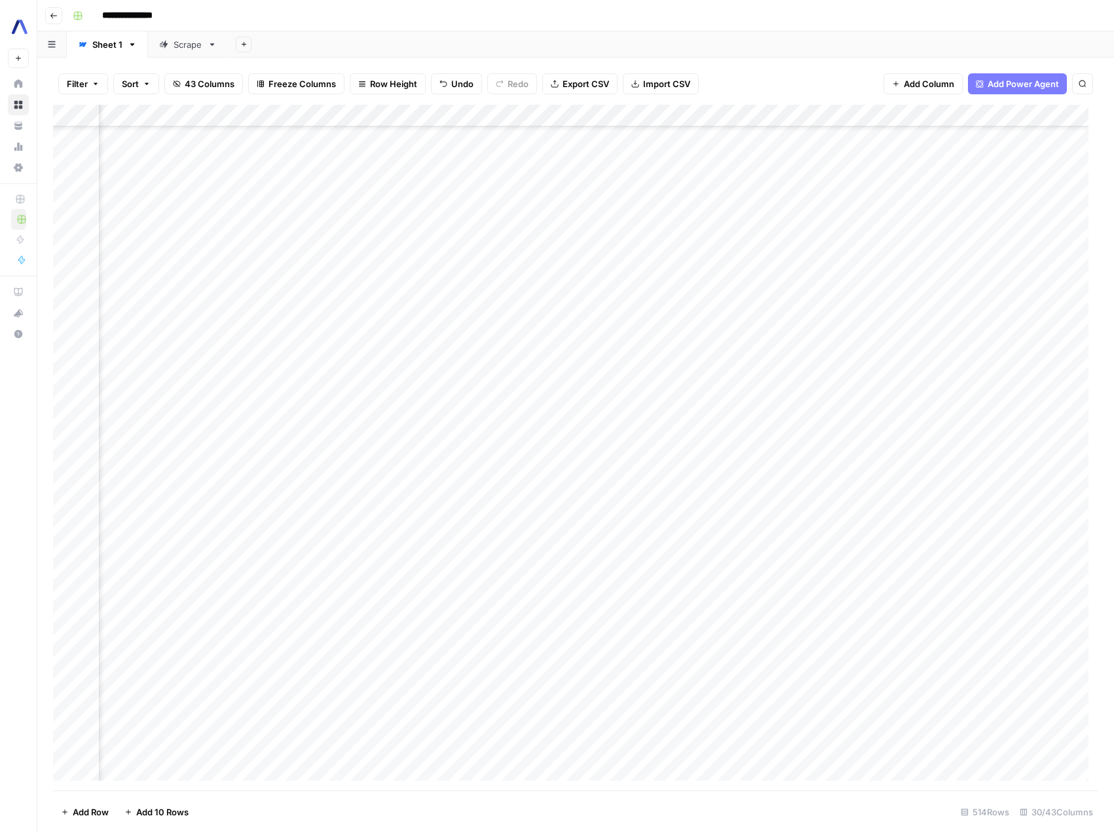
click at [462, 238] on div "Add Column" at bounding box center [576, 448] width 1046 height 686
click at [472, 237] on div "Add Column" at bounding box center [576, 448] width 1046 height 686
click at [435, 344] on div "Add Column" at bounding box center [576, 448] width 1046 height 686
click at [349, 238] on div "Add Column" at bounding box center [576, 448] width 1046 height 686
click at [193, 239] on div "Add Column" at bounding box center [576, 448] width 1046 height 686
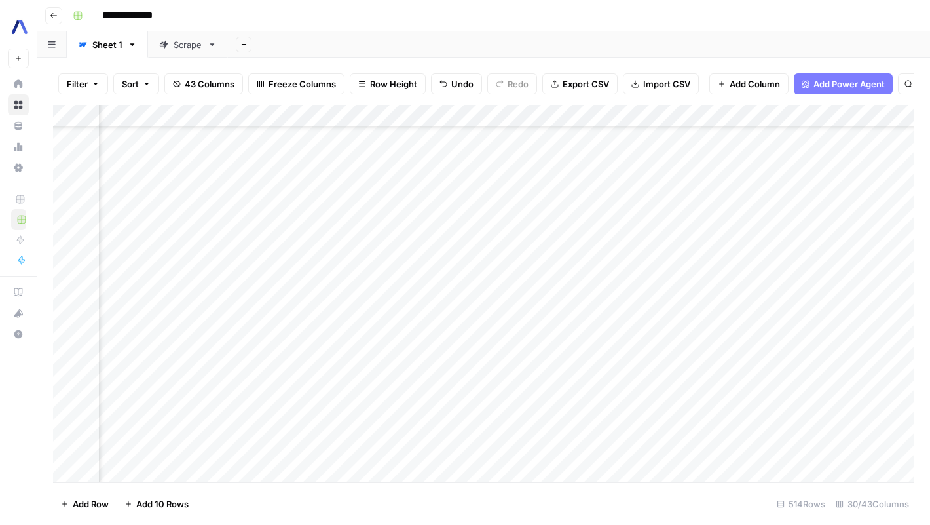
scroll to position [3495, 1189]
click at [446, 229] on div "Add Column" at bounding box center [483, 293] width 861 height 377
click at [438, 251] on div "Add Column" at bounding box center [483, 293] width 861 height 377
click at [643, 268] on div "Add Column" at bounding box center [483, 293] width 861 height 377
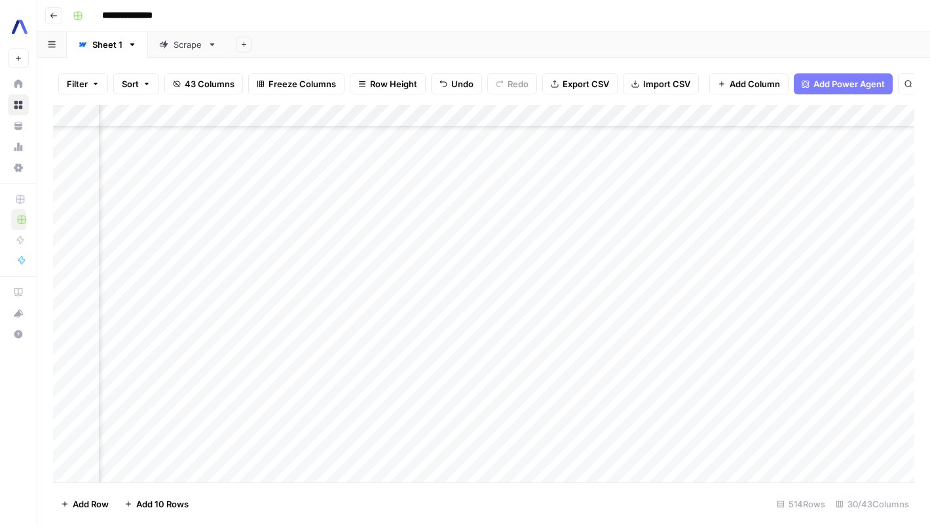
click at [440, 265] on div "Add Column" at bounding box center [483, 293] width 861 height 377
click at [311, 268] on div "Add Column" at bounding box center [483, 293] width 861 height 377
click at [499, 310] on div "Add Column" at bounding box center [483, 293] width 861 height 377
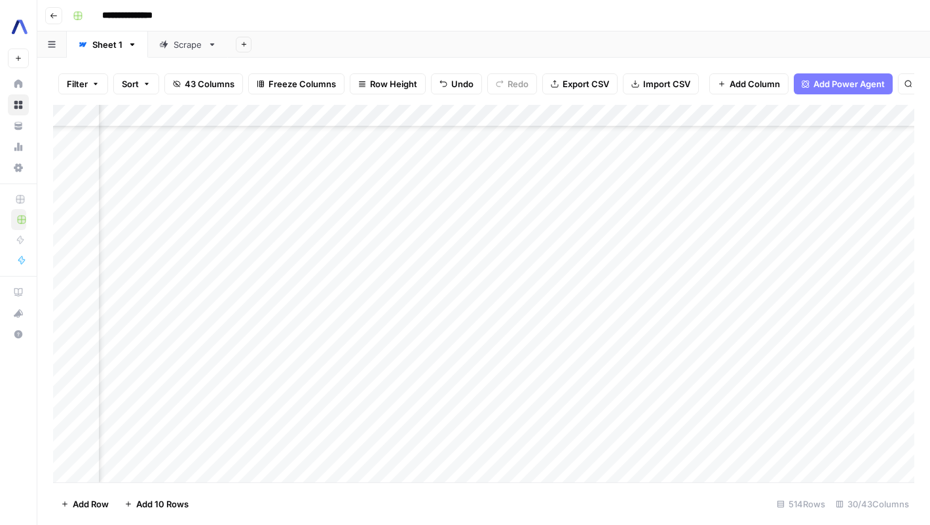
click at [533, 270] on div "Add Column" at bounding box center [483, 293] width 861 height 377
click at [708, 352] on div "Add Column" at bounding box center [483, 293] width 861 height 377
click at [679, 265] on div "Add Column" at bounding box center [483, 293] width 861 height 377
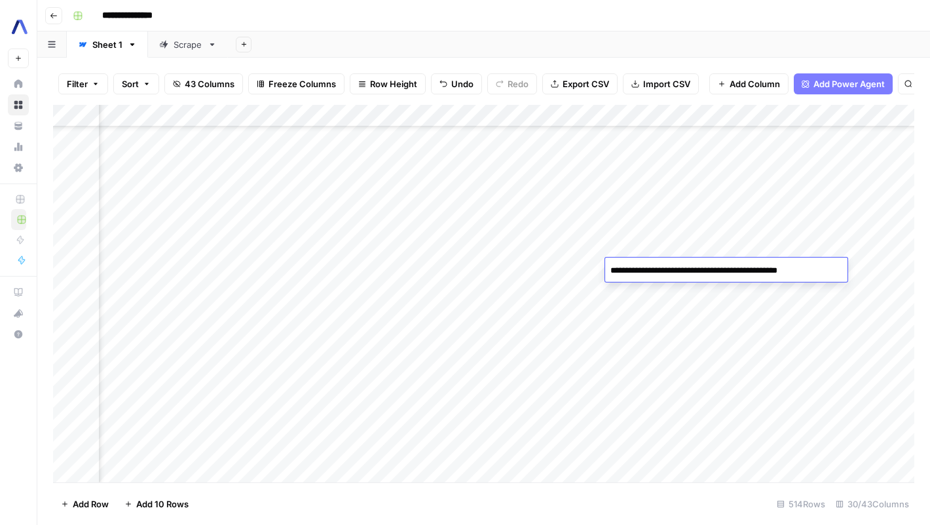
click at [740, 369] on div "Add Column" at bounding box center [483, 293] width 861 height 377
click at [774, 273] on div "Add Column" at bounding box center [483, 293] width 861 height 377
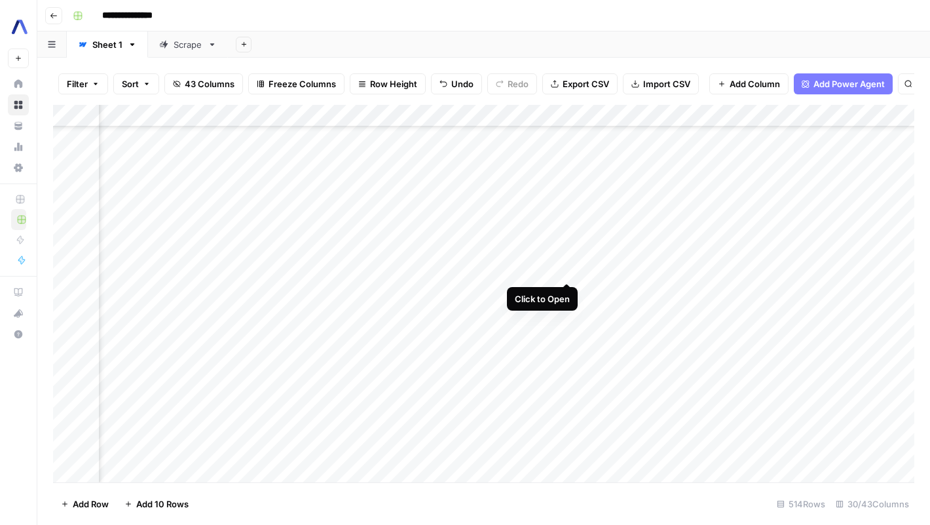
click at [565, 269] on div "Add Column" at bounding box center [483, 293] width 861 height 377
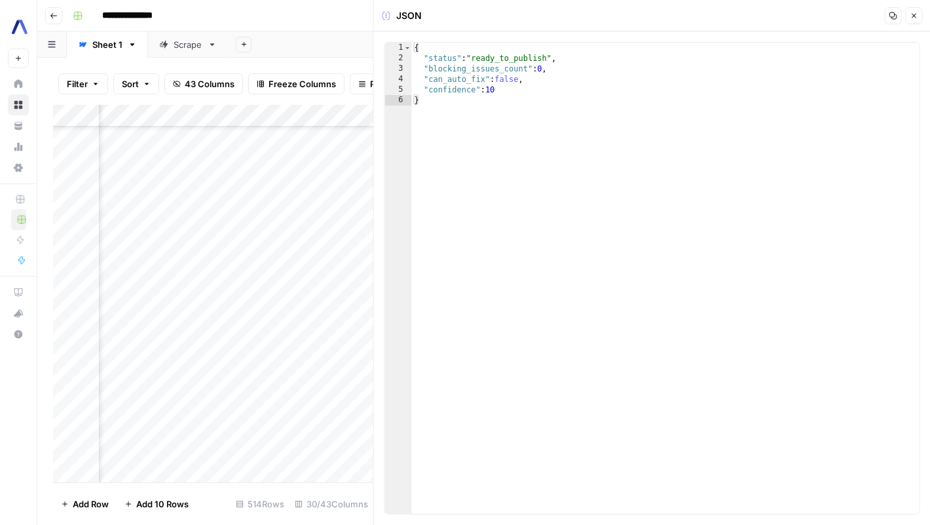
click at [906, 22] on button "Close" at bounding box center [913, 15] width 17 height 17
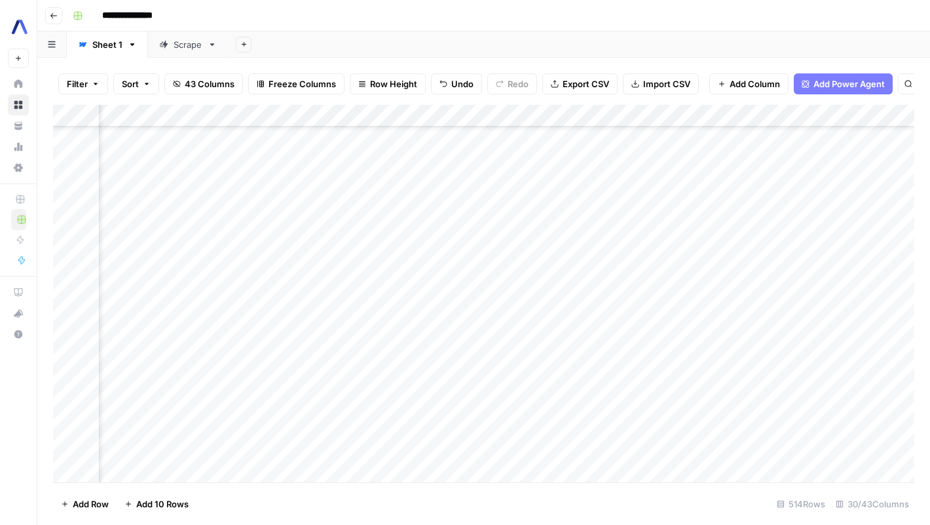
click at [680, 267] on div "Add Column" at bounding box center [483, 293] width 861 height 377
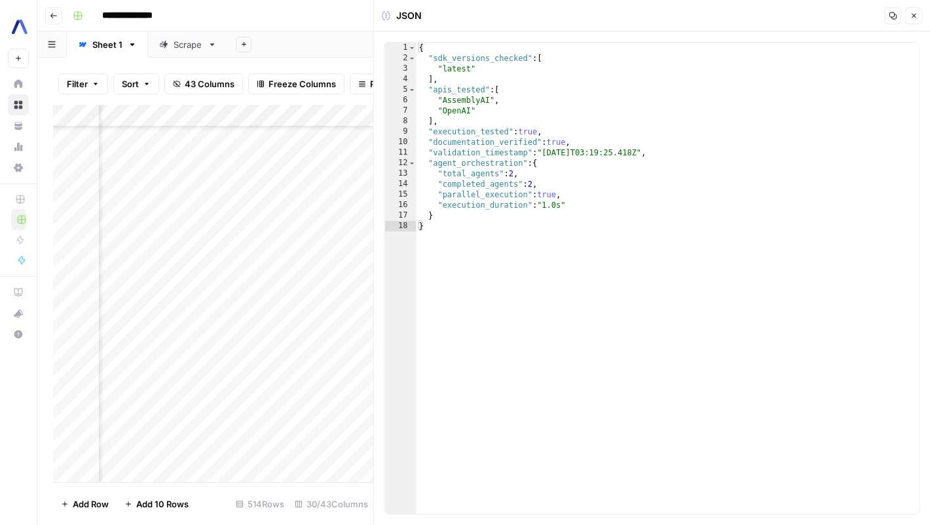
click at [911, 12] on icon "button" at bounding box center [914, 16] width 8 height 8
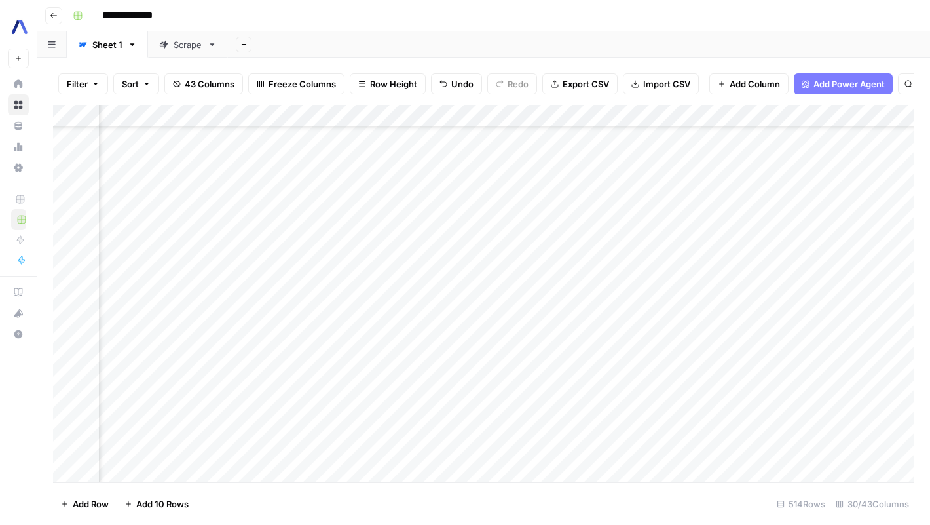
scroll to position [4638, 356]
click at [468, 284] on div "Add Column" at bounding box center [483, 293] width 861 height 377
click at [472, 284] on div "Add Column" at bounding box center [483, 293] width 861 height 377
click at [704, 264] on div "Add Column" at bounding box center [483, 293] width 861 height 377
click at [712, 284] on div "Add Column" at bounding box center [483, 293] width 861 height 377
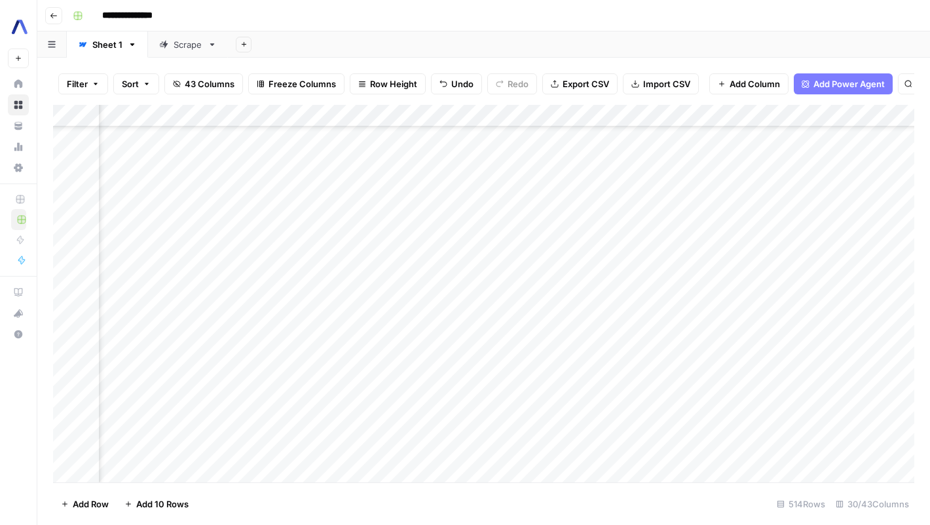
scroll to position [3463, 1004]
click at [672, 260] on div "Add Column" at bounding box center [483, 293] width 861 height 377
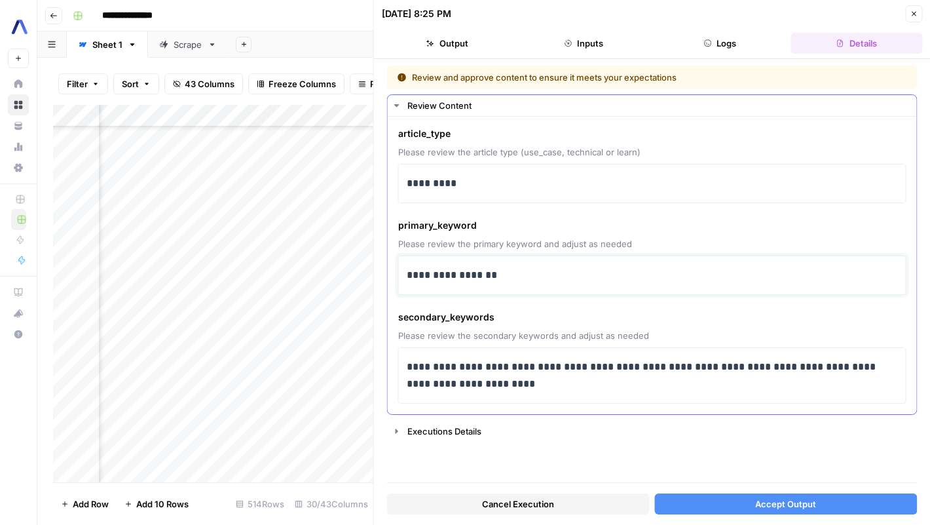
click at [725, 276] on p "**********" at bounding box center [652, 275] width 491 height 17
click at [474, 366] on p "**********" at bounding box center [652, 375] width 491 height 34
click at [563, 278] on p "**********" at bounding box center [652, 275] width 491 height 17
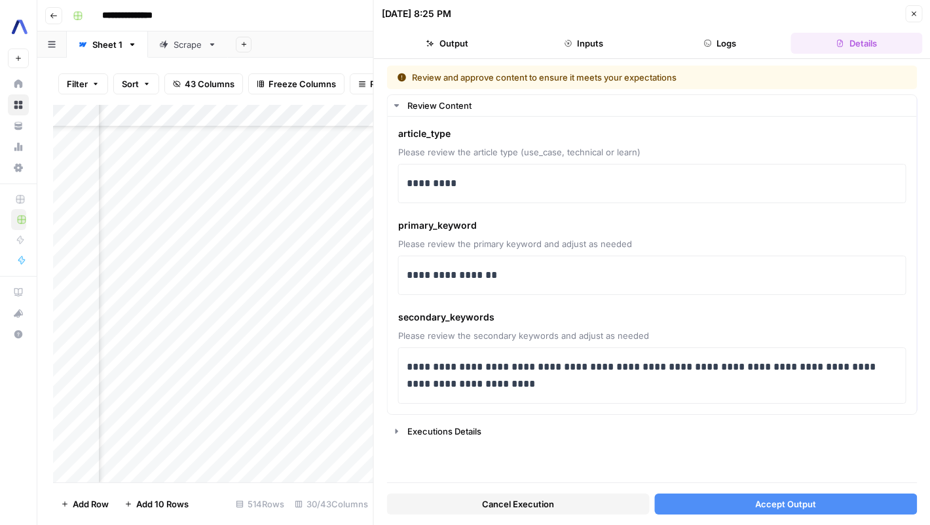
click at [915, 12] on icon "button" at bounding box center [914, 14] width 8 height 8
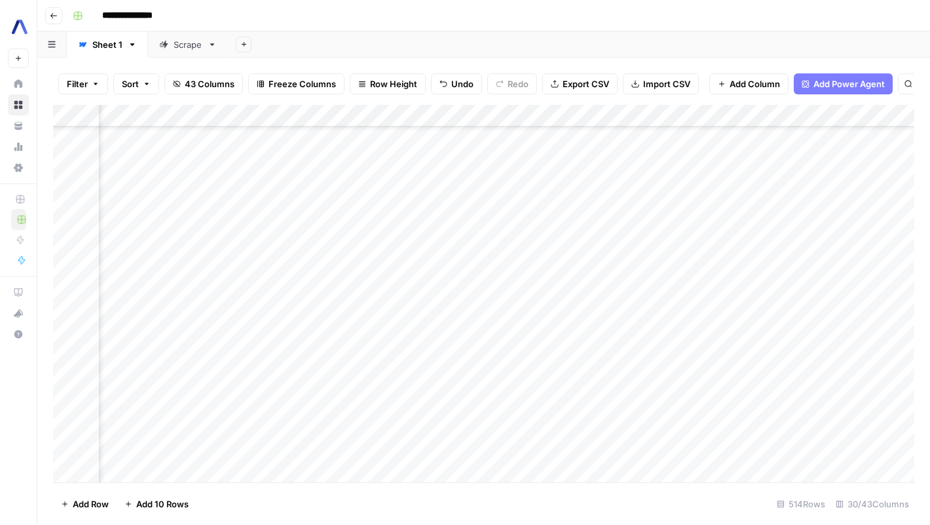
scroll to position [3463, 547]
click at [377, 261] on div "Add Column" at bounding box center [483, 293] width 861 height 377
click at [398, 290] on div "Add Column" at bounding box center [483, 293] width 861 height 377
click at [366, 262] on div "Add Column" at bounding box center [483, 293] width 861 height 377
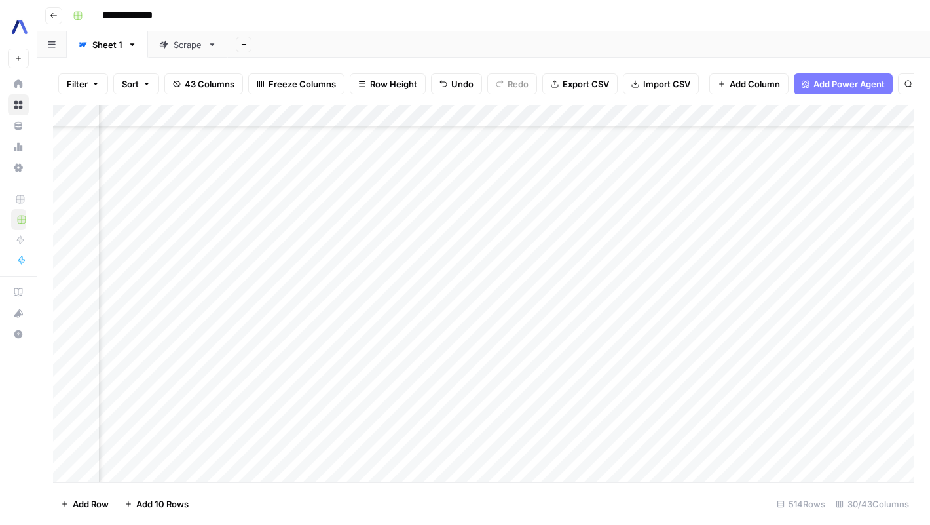
click at [366, 262] on div "Add Column" at bounding box center [483, 293] width 861 height 377
click at [380, 309] on div "Add Column" at bounding box center [483, 293] width 861 height 377
click at [477, 265] on div "Add Column" at bounding box center [483, 293] width 861 height 377
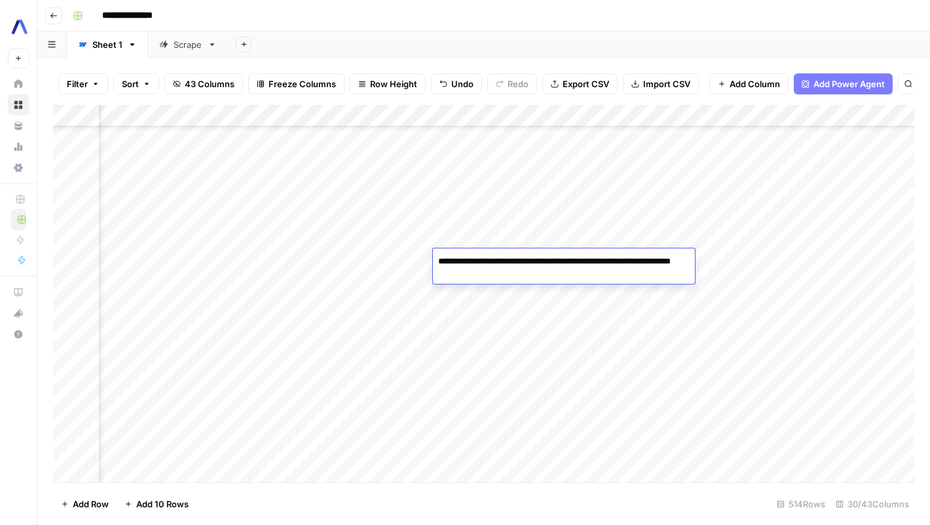
click at [441, 263] on textarea "**********" at bounding box center [564, 267] width 262 height 31
drag, startPoint x: 441, startPoint y: 263, endPoint x: 635, endPoint y: 265, distance: 193.9
click at [635, 265] on textarea "**********" at bounding box center [564, 267] width 262 height 31
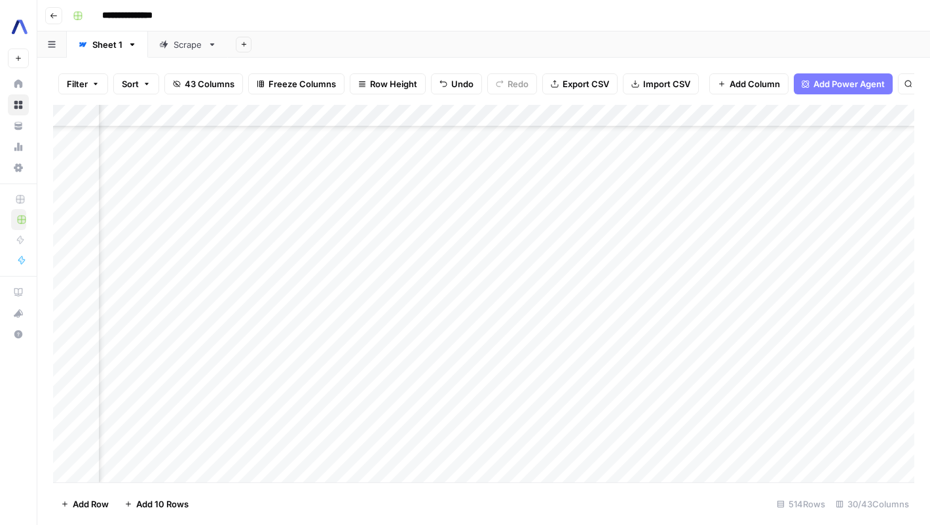
click at [277, 260] on div "Add Column" at bounding box center [483, 293] width 861 height 377
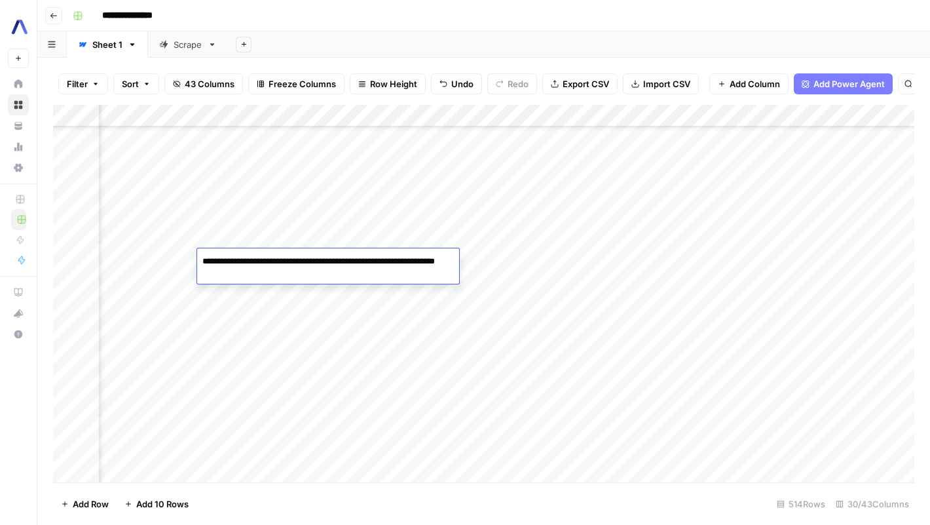
click at [277, 260] on textarea "**********" at bounding box center [328, 267] width 262 height 31
